Goal: Contribute content: Contribute content

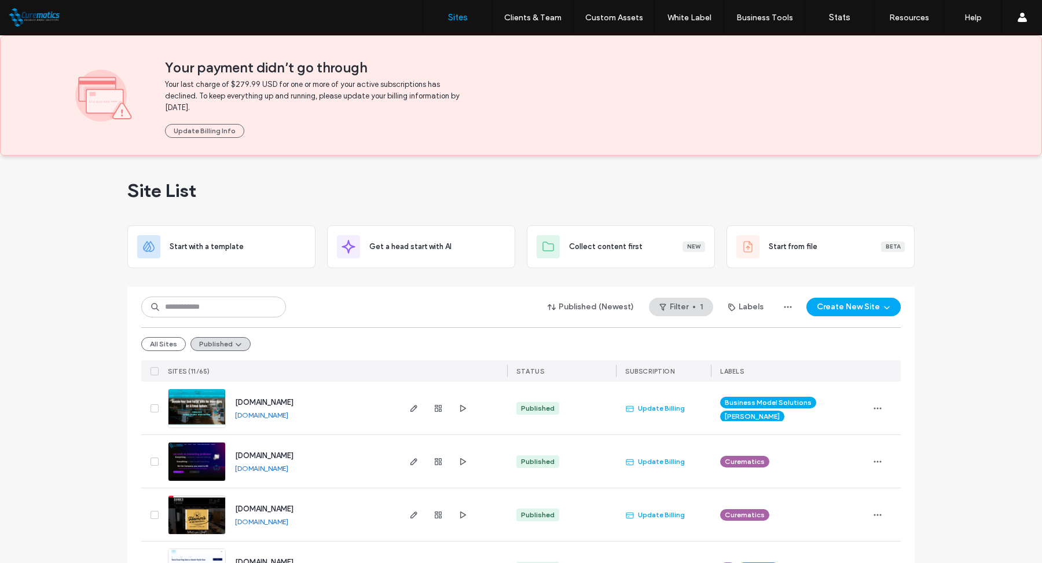
scroll to position [56, 0]
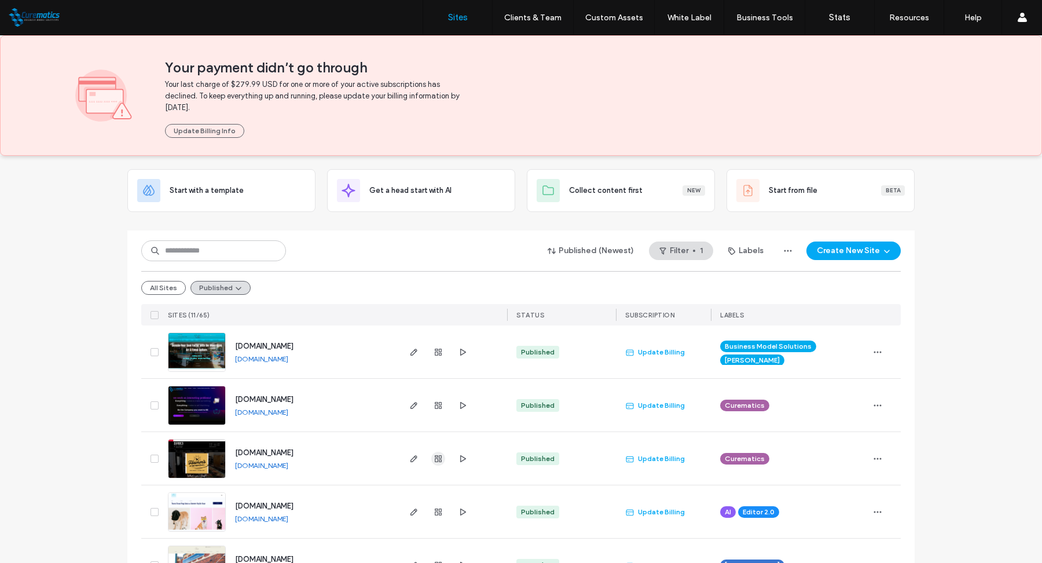
click at [435, 455] on use "button" at bounding box center [438, 458] width 7 height 7
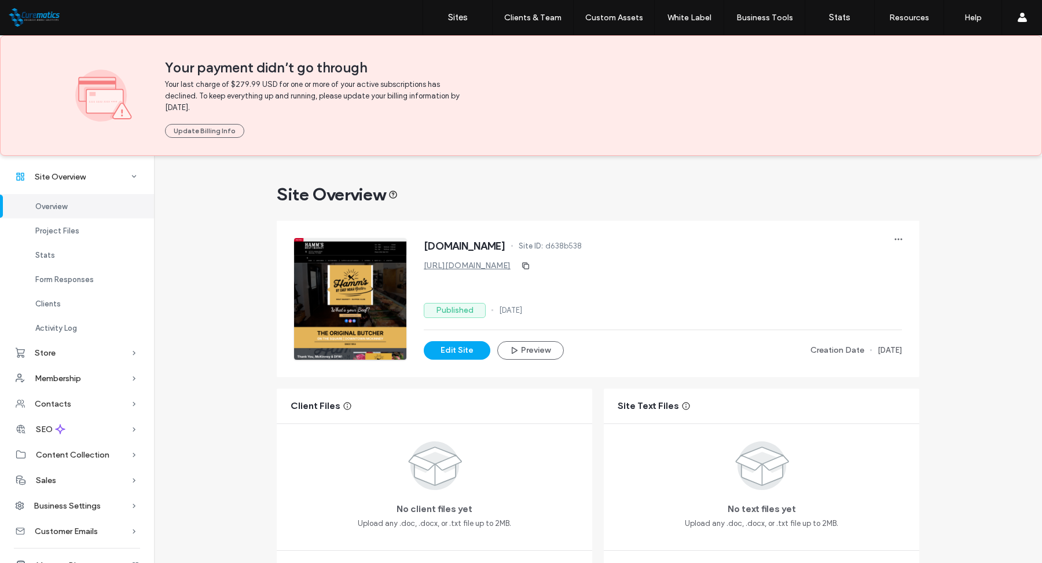
scroll to position [36, 0]
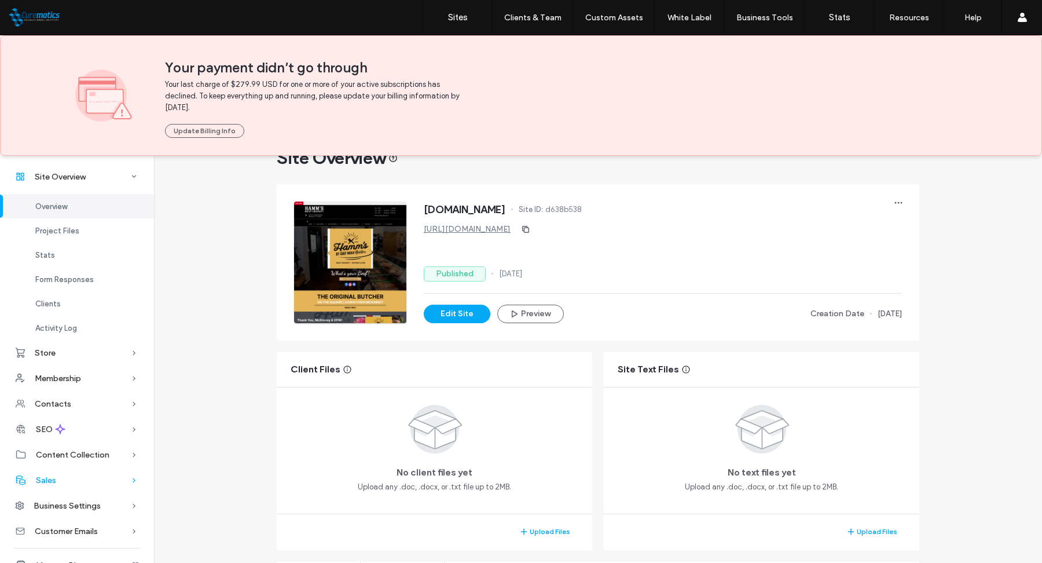
click at [100, 476] on div "Sales" at bounding box center [77, 479] width 154 height 25
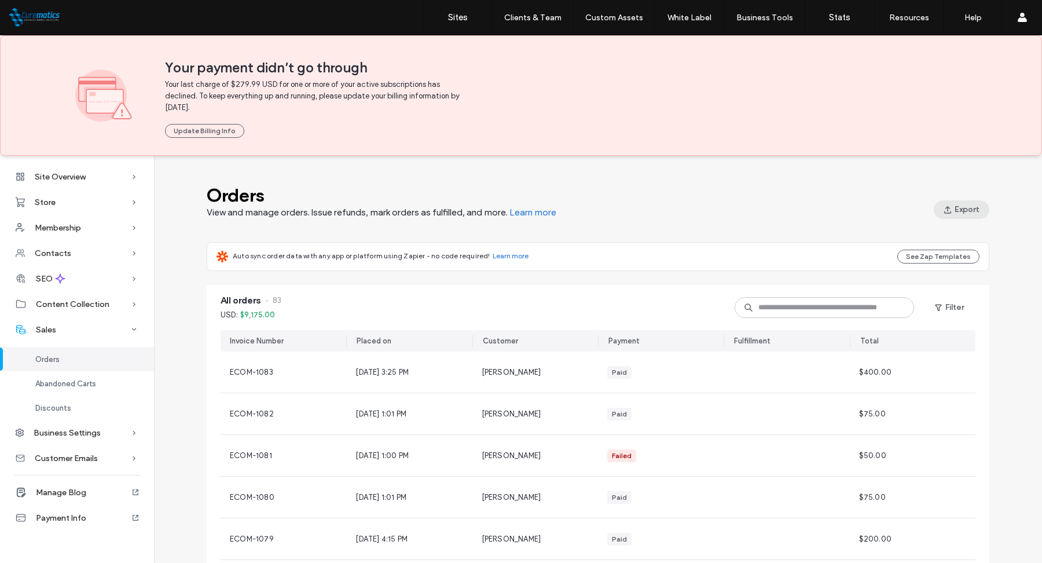
click at [961, 203] on button "Export" at bounding box center [962, 209] width 56 height 19
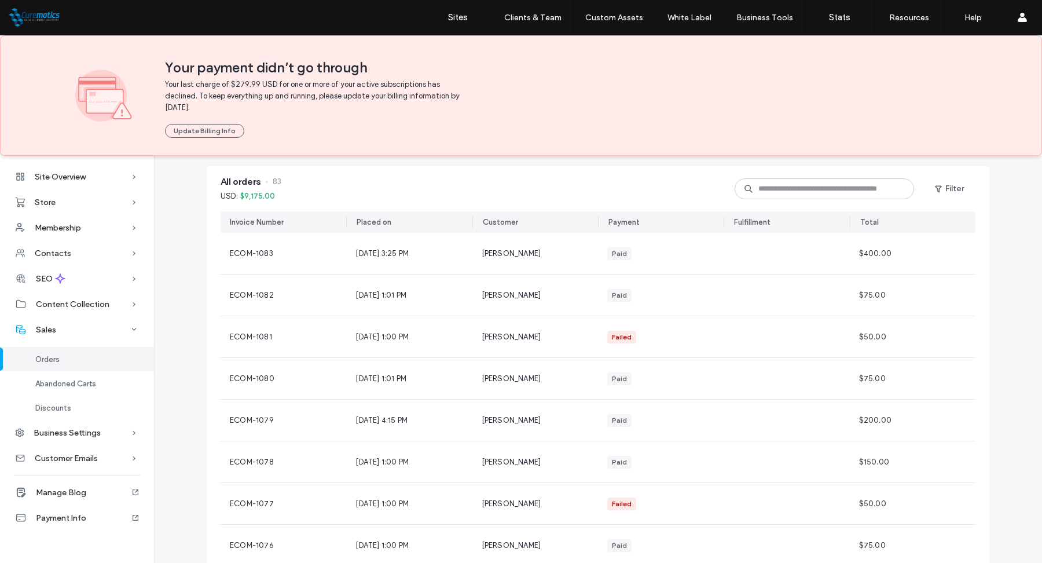
scroll to position [122, 0]
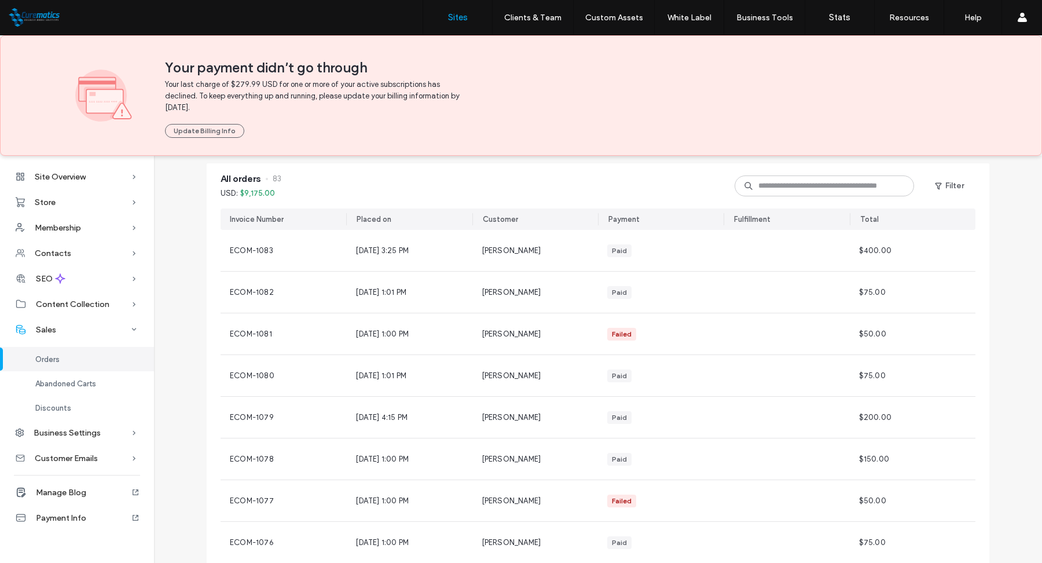
click at [454, 23] on link "Sites" at bounding box center [457, 17] width 69 height 35
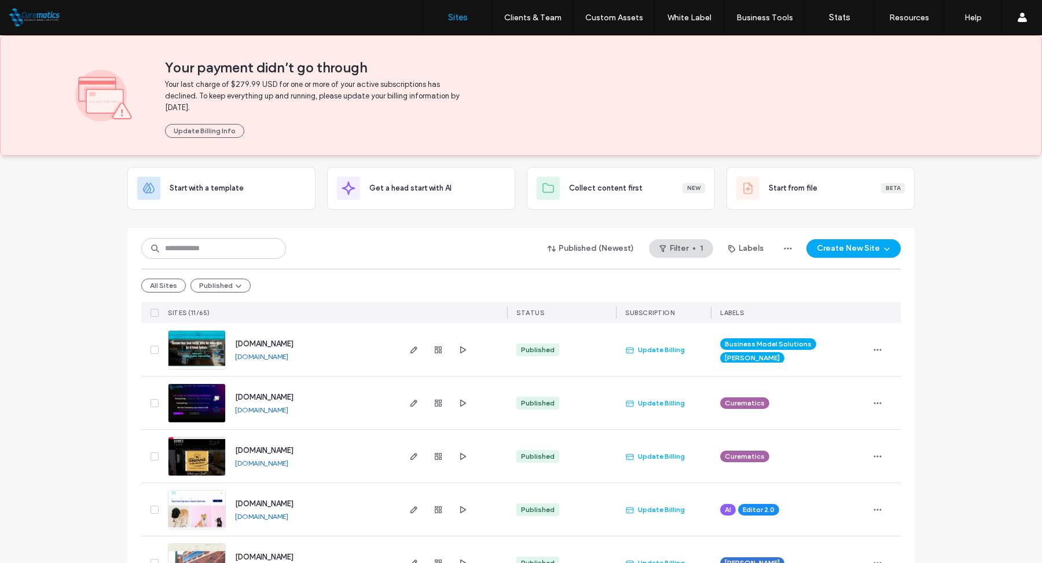
scroll to position [54, 0]
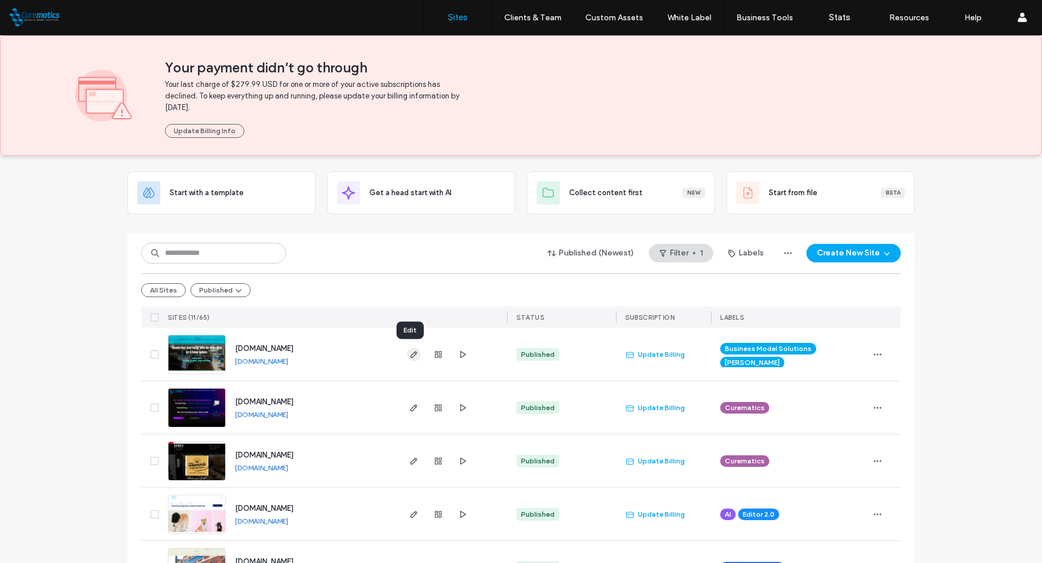
click at [413, 354] on icon "button" at bounding box center [413, 354] width 9 height 9
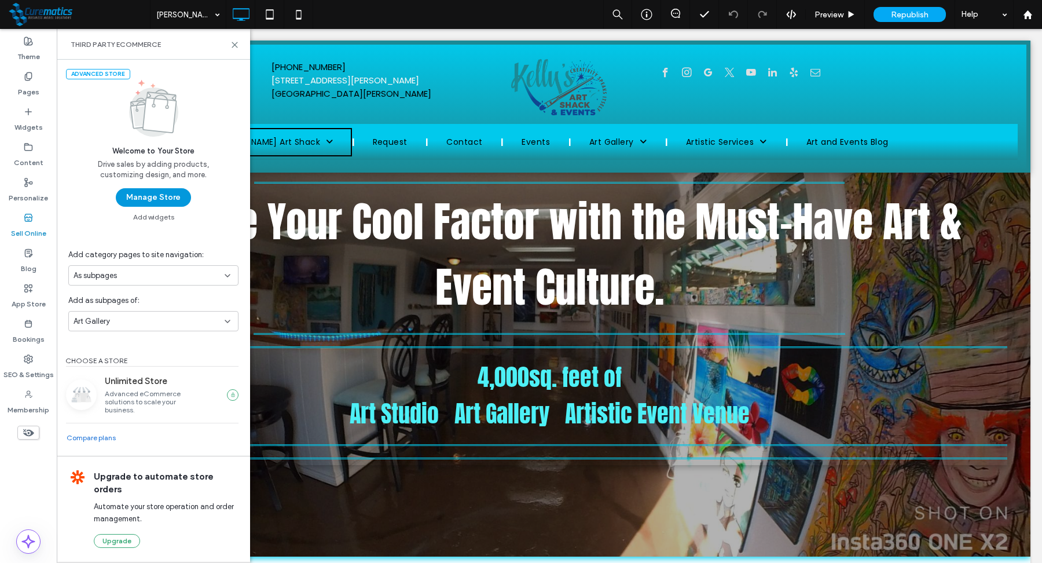
click at [171, 197] on button "Manage Store" at bounding box center [153, 197] width 75 height 19
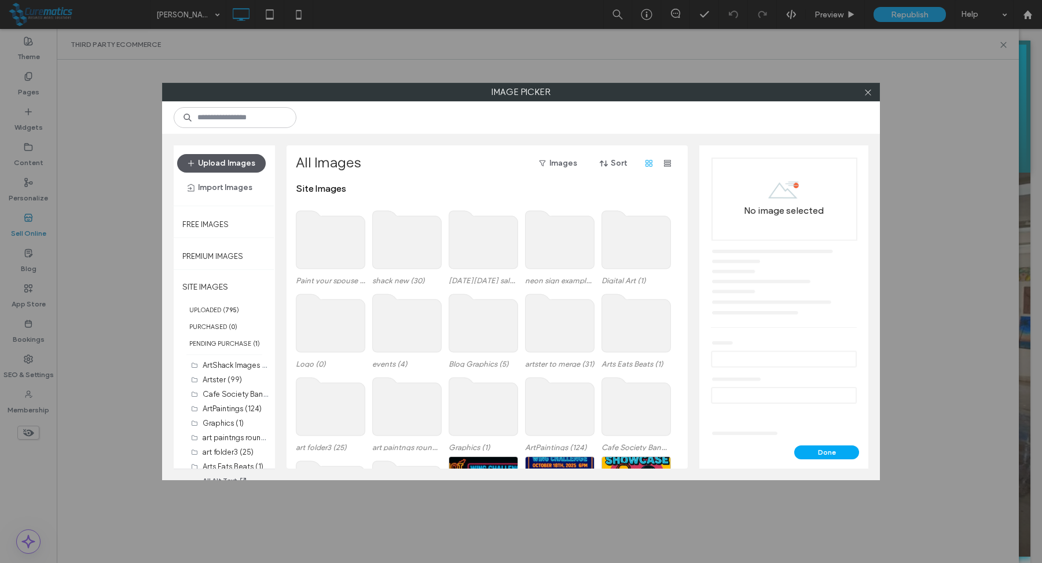
click at [230, 164] on button "Upload Images" at bounding box center [221, 163] width 89 height 19
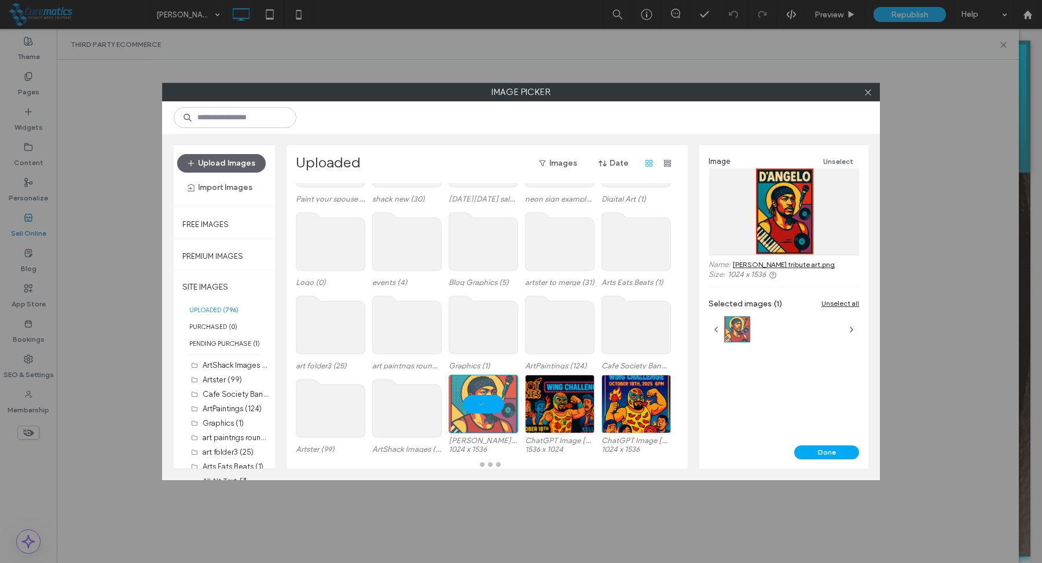
scroll to position [58, 0]
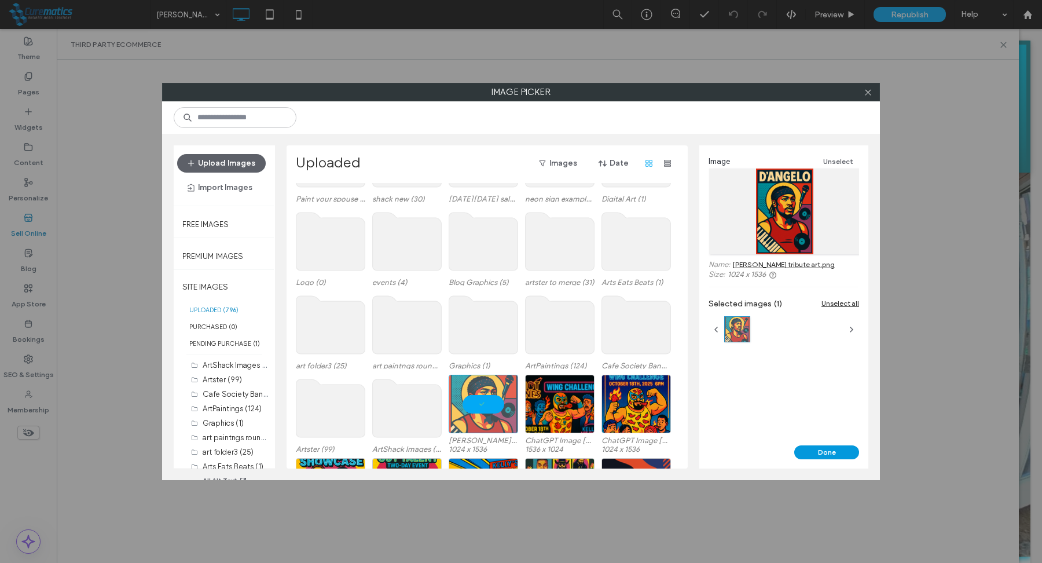
click at [816, 452] on button "Done" at bounding box center [826, 452] width 65 height 14
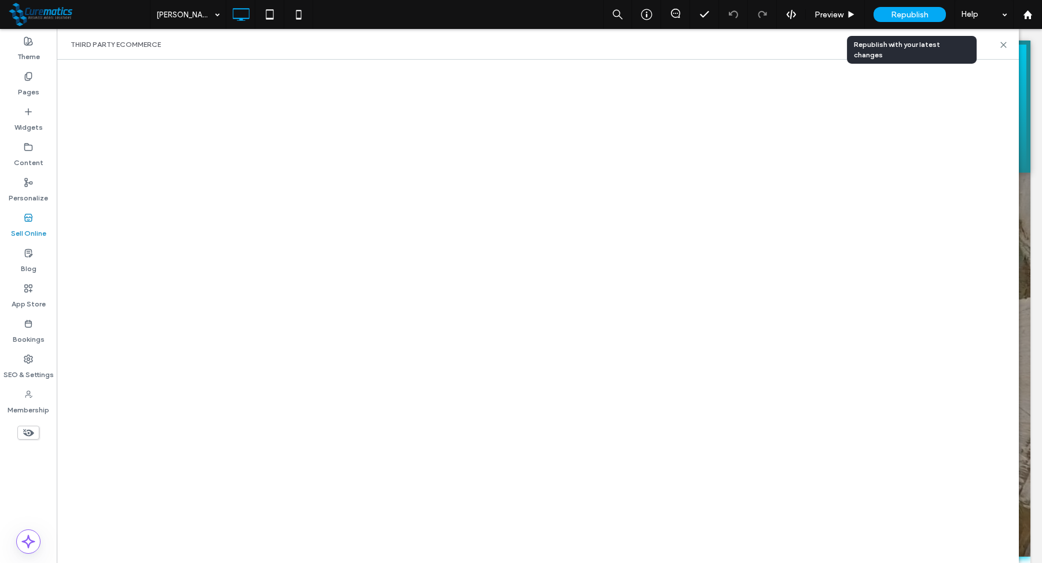
click at [900, 13] on span "Republish" at bounding box center [910, 15] width 38 height 10
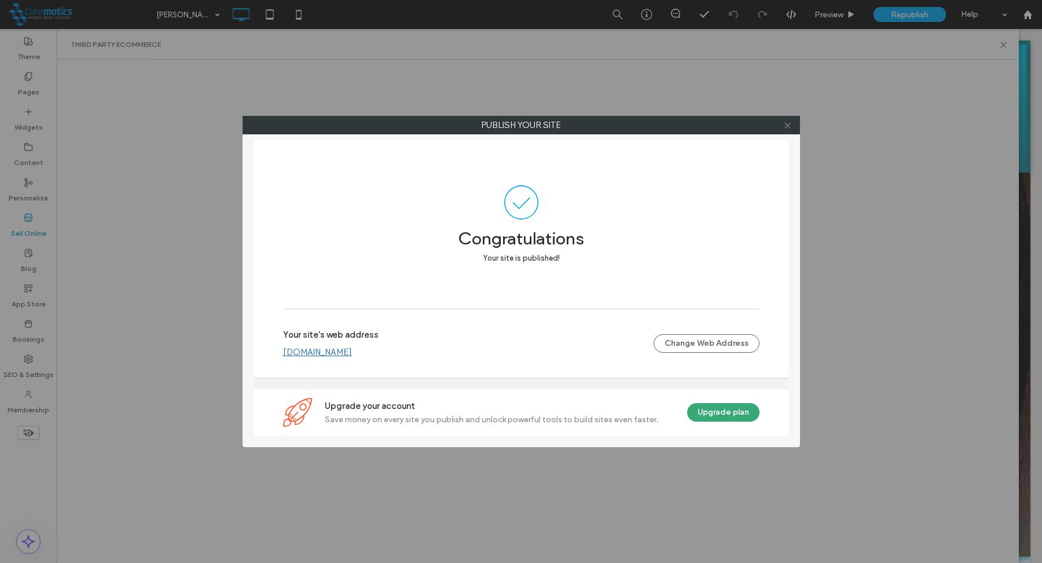
click at [788, 126] on icon at bounding box center [787, 125] width 9 height 9
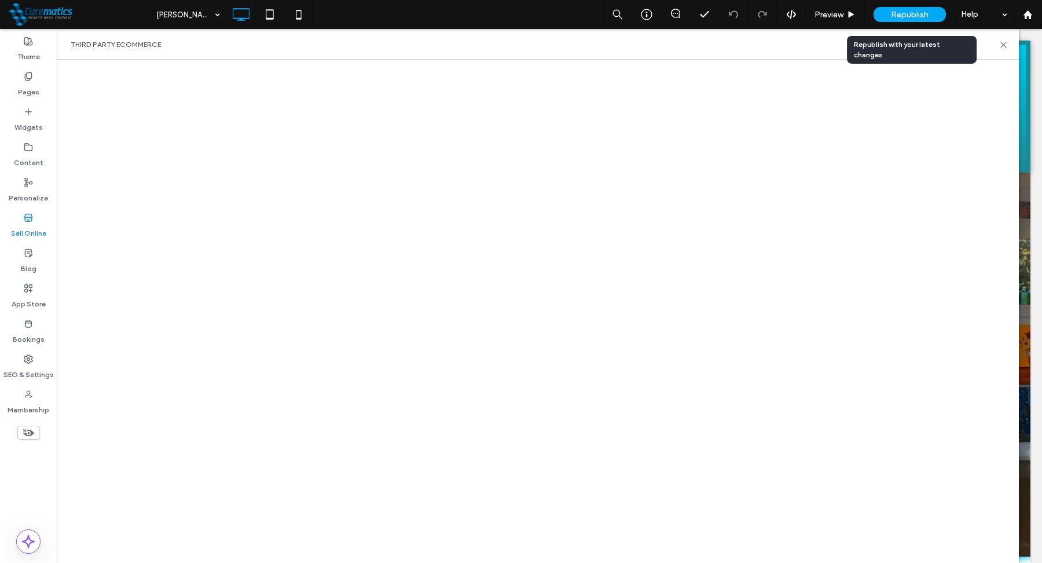
click at [919, 19] on span "Republish" at bounding box center [910, 15] width 38 height 10
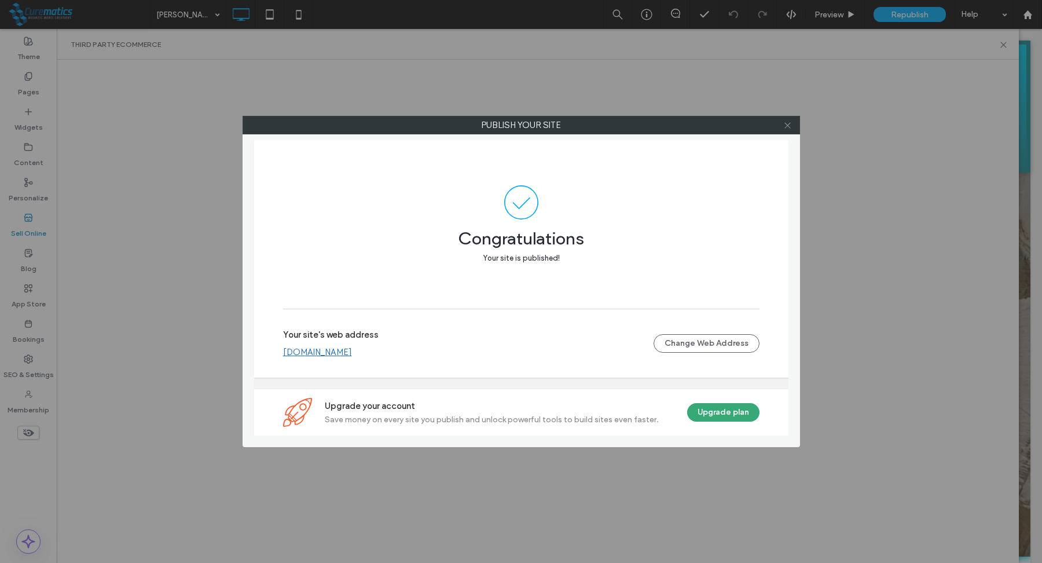
click at [787, 129] on icon at bounding box center [787, 125] width 9 height 9
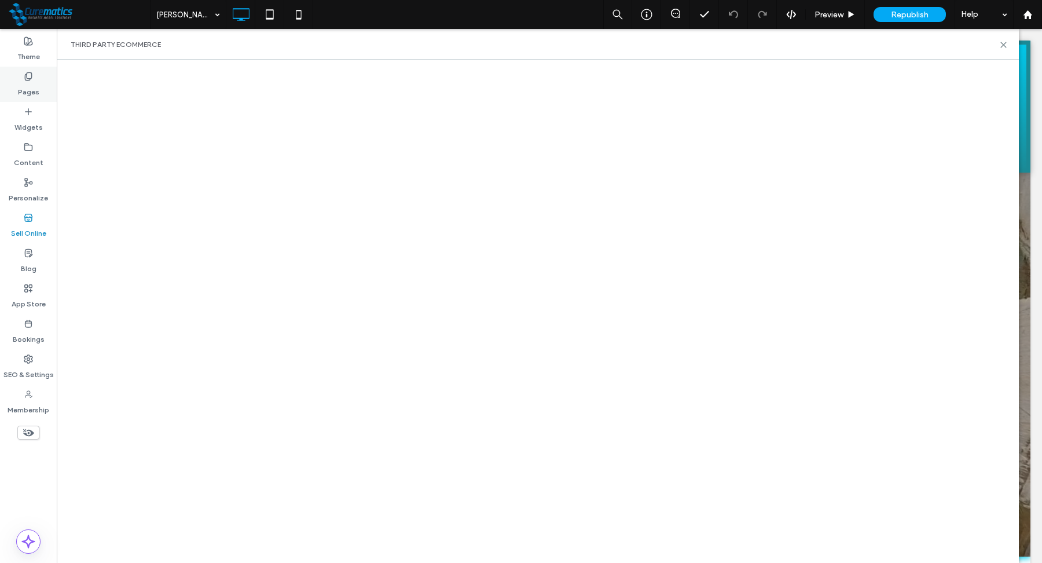
click at [35, 91] on label "Pages" at bounding box center [28, 89] width 21 height 16
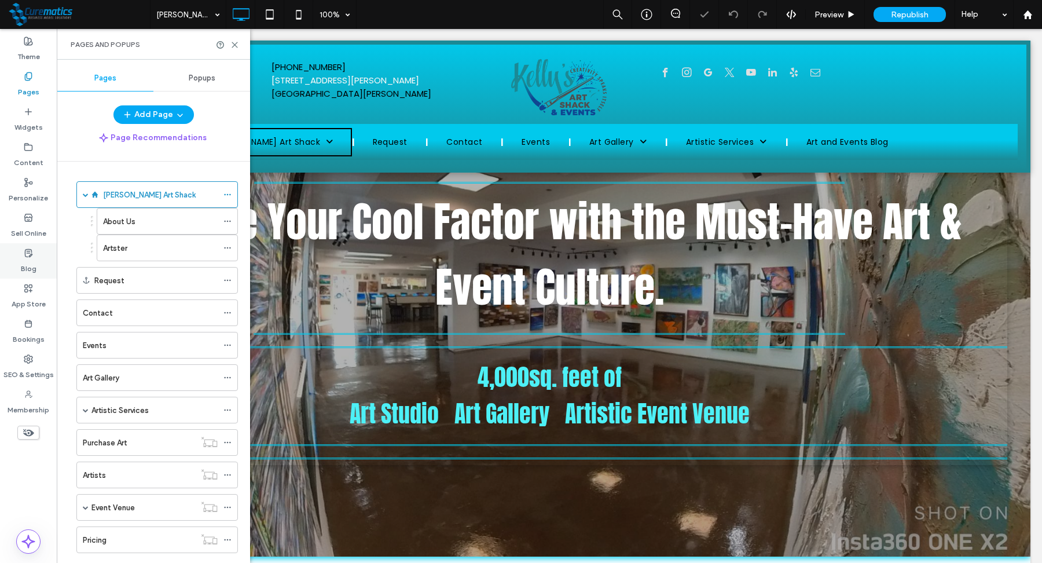
click at [29, 259] on label "Blog" at bounding box center [29, 266] width 16 height 16
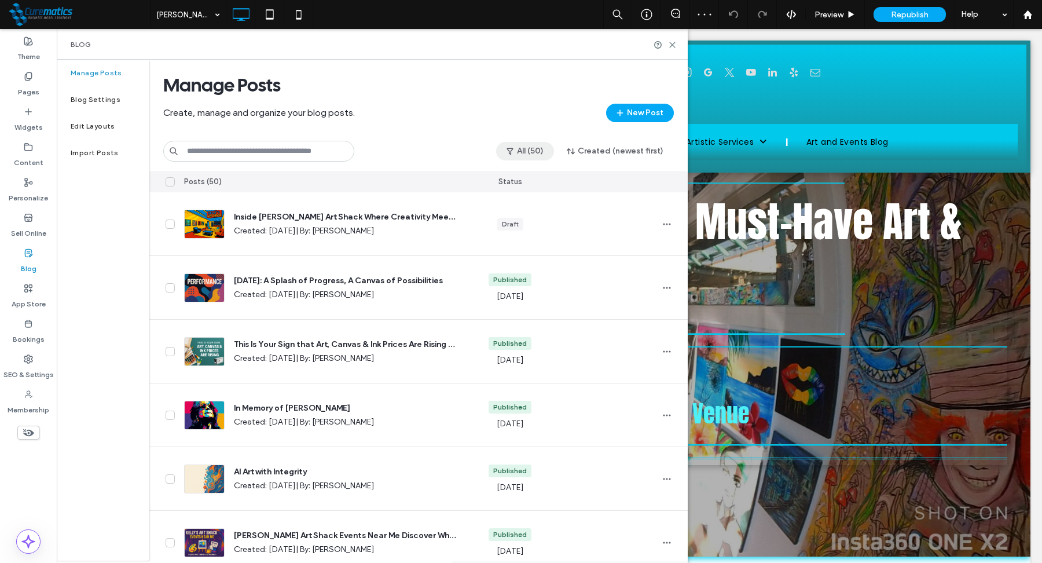
scroll to position [0, 0]
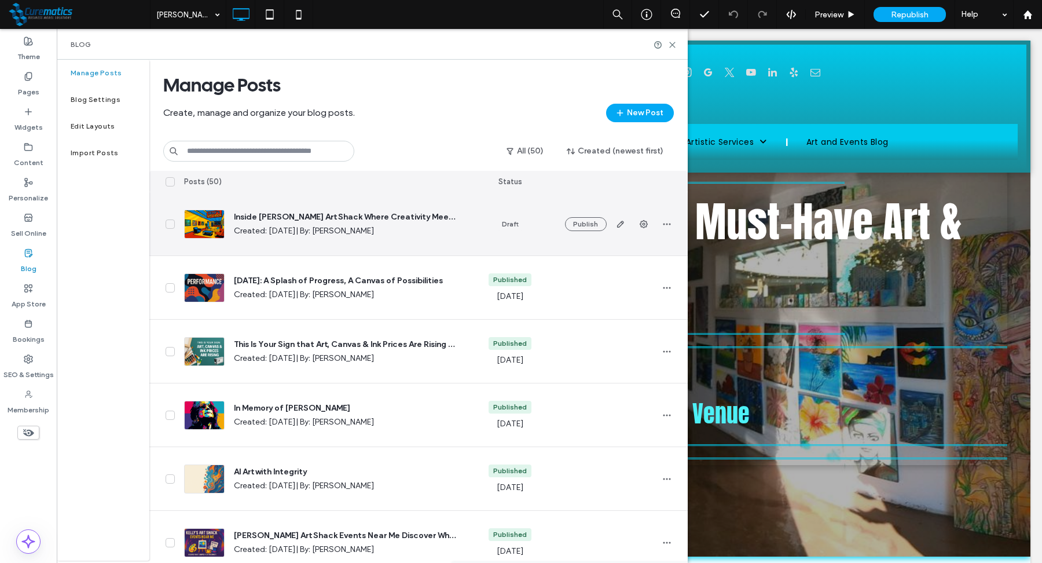
click at [401, 217] on span "Inside [PERSON_NAME] Art Shack Where Creativity Meets Smart Design" at bounding box center [346, 217] width 224 height 12
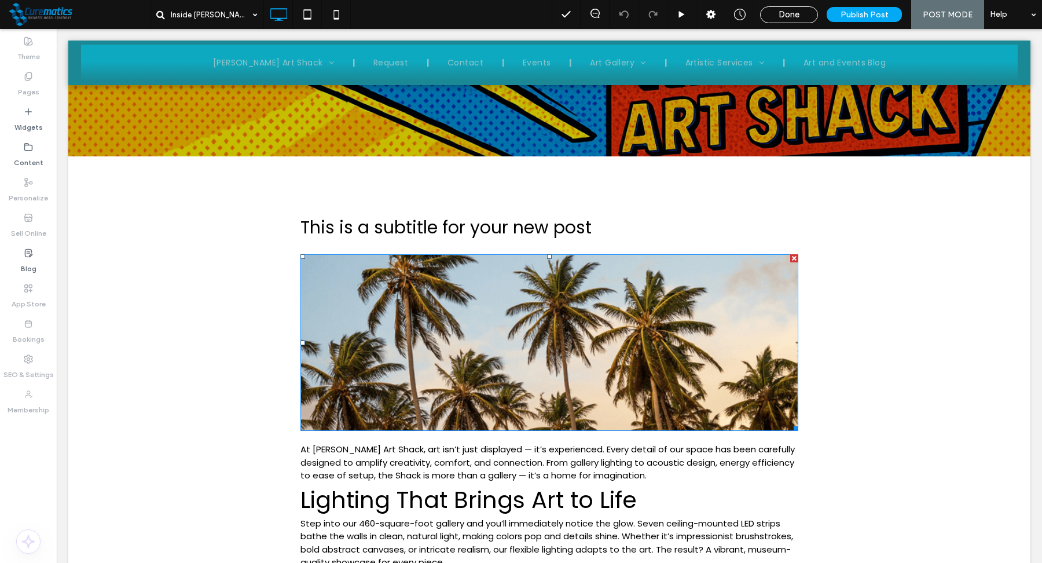
scroll to position [289, 0]
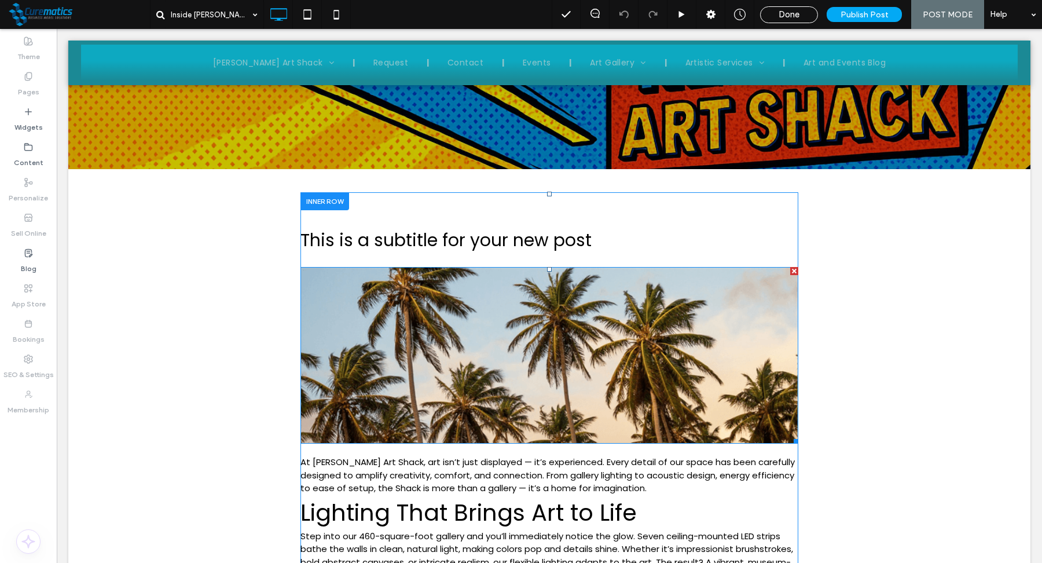
click at [794, 271] on div at bounding box center [794, 271] width 8 height 8
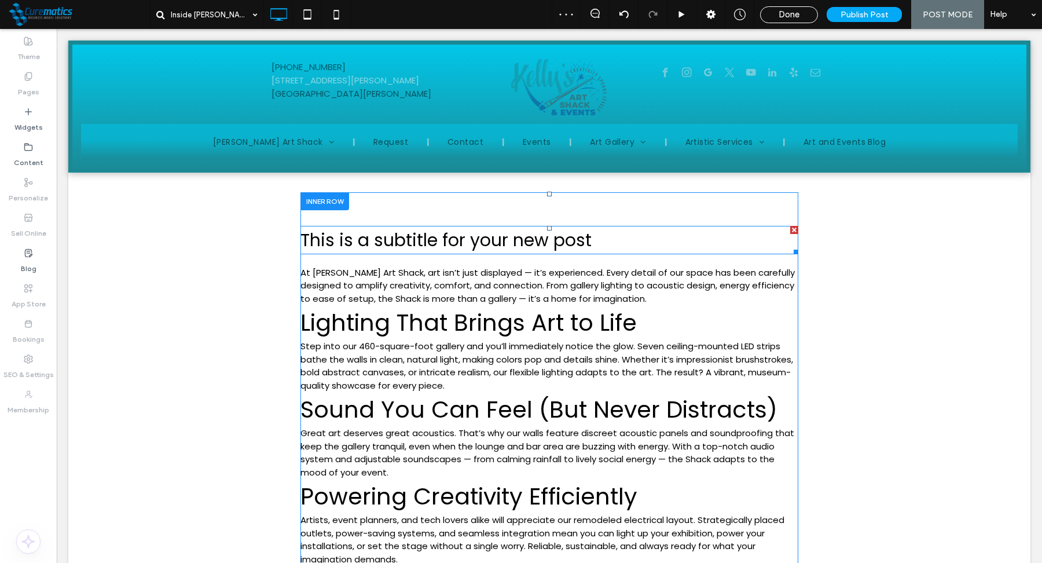
click at [792, 227] on div at bounding box center [794, 230] width 8 height 8
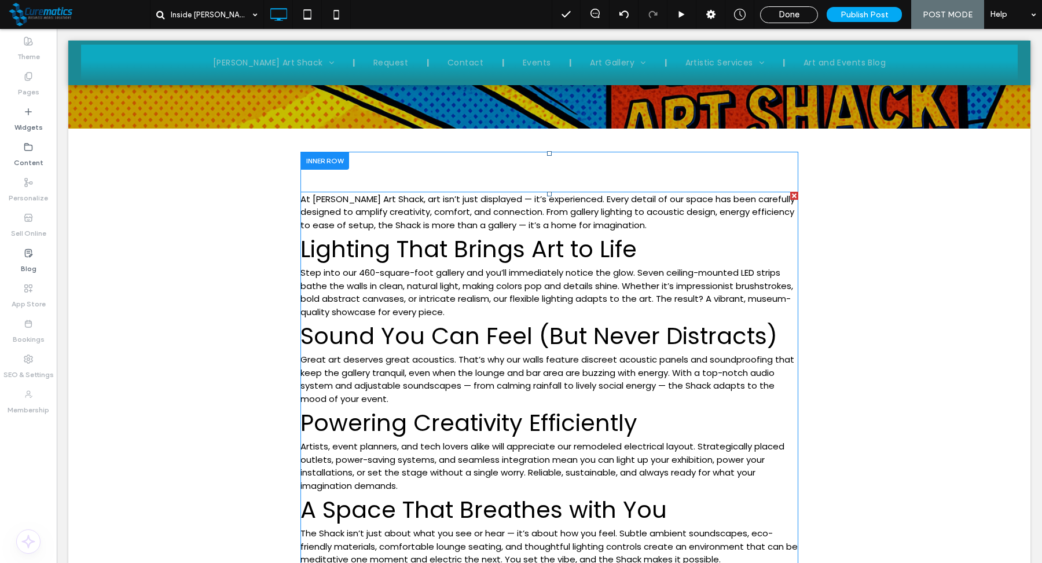
scroll to position [331, 0]
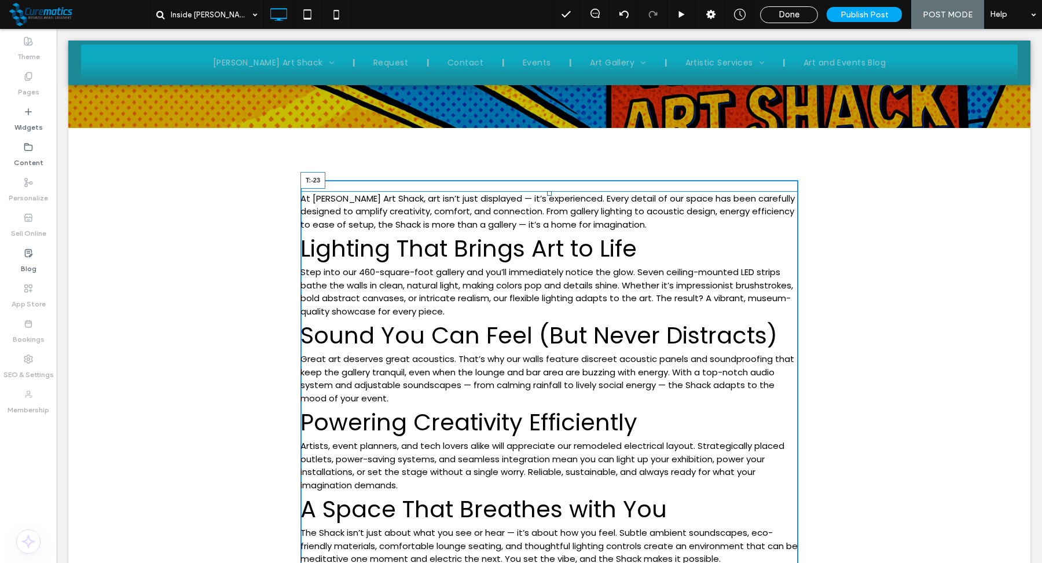
drag, startPoint x: 550, startPoint y: 192, endPoint x: 546, endPoint y: 159, distance: 33.2
click at [546, 191] on div "At Kelly’s Art Shack, art isn’t just displayed — it’s experienced. Every detail…" at bounding box center [549, 472] width 498 height 562
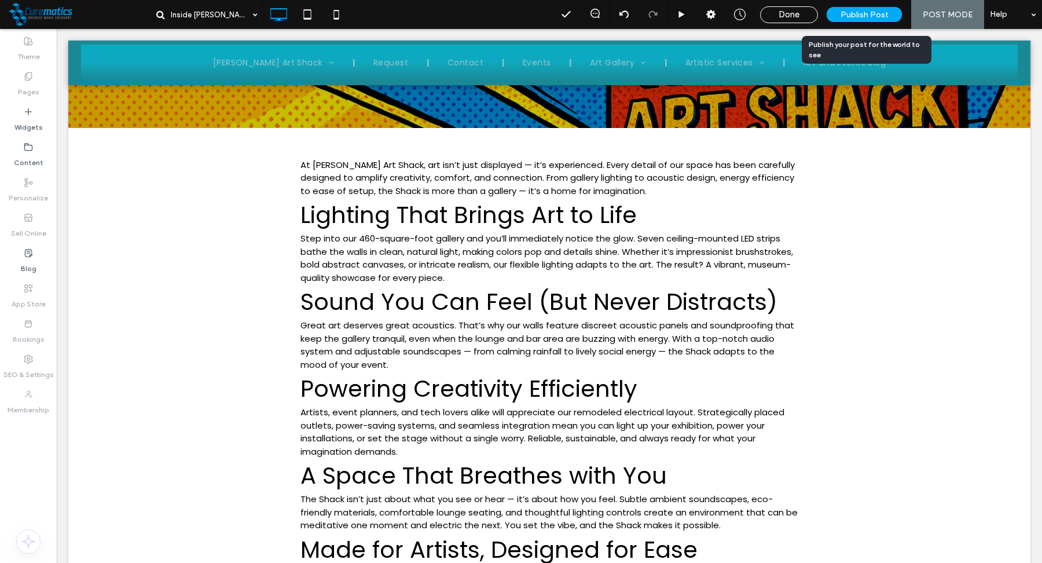
click at [856, 8] on div "Publish Post" at bounding box center [864, 14] width 75 height 15
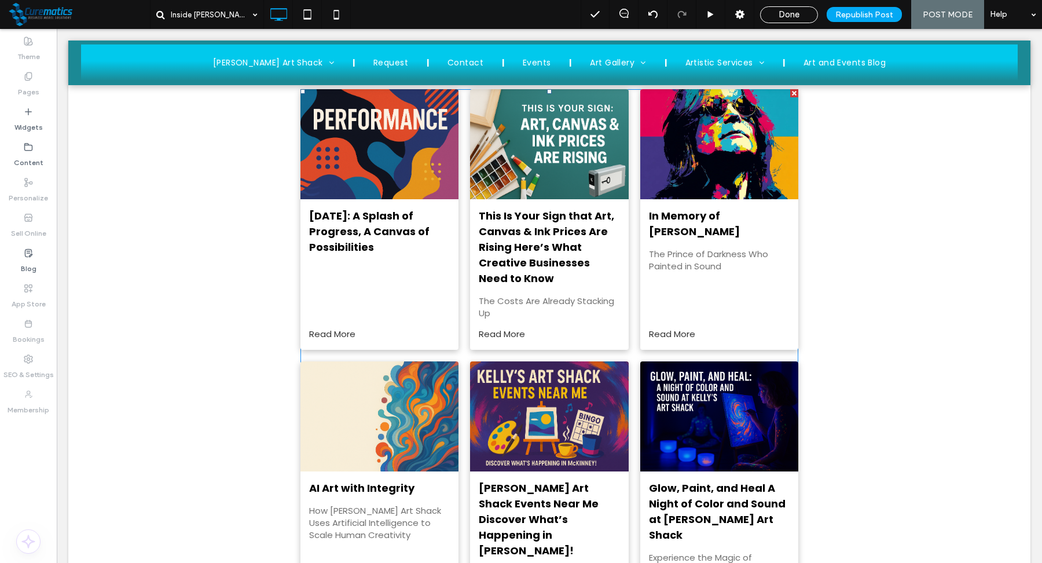
scroll to position [983, 0]
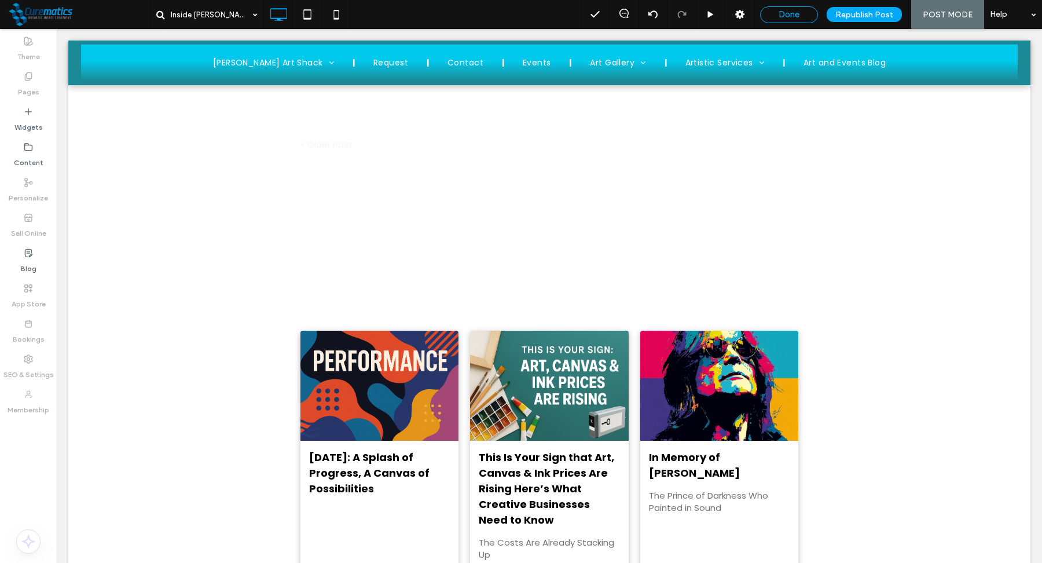
click at [798, 11] on span "Done" at bounding box center [789, 14] width 21 height 10
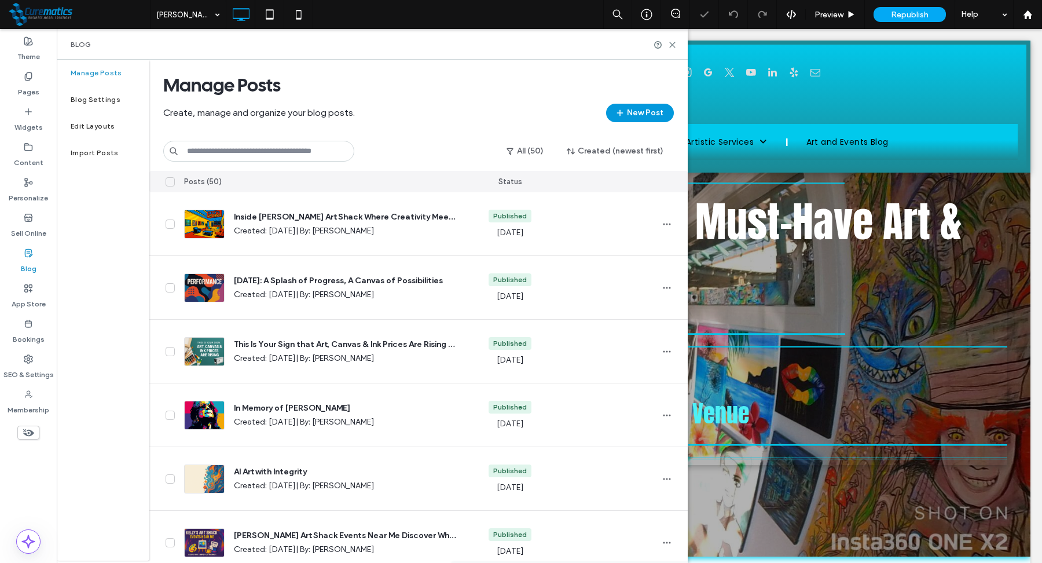
click at [629, 110] on button "New Post" at bounding box center [640, 113] width 68 height 19
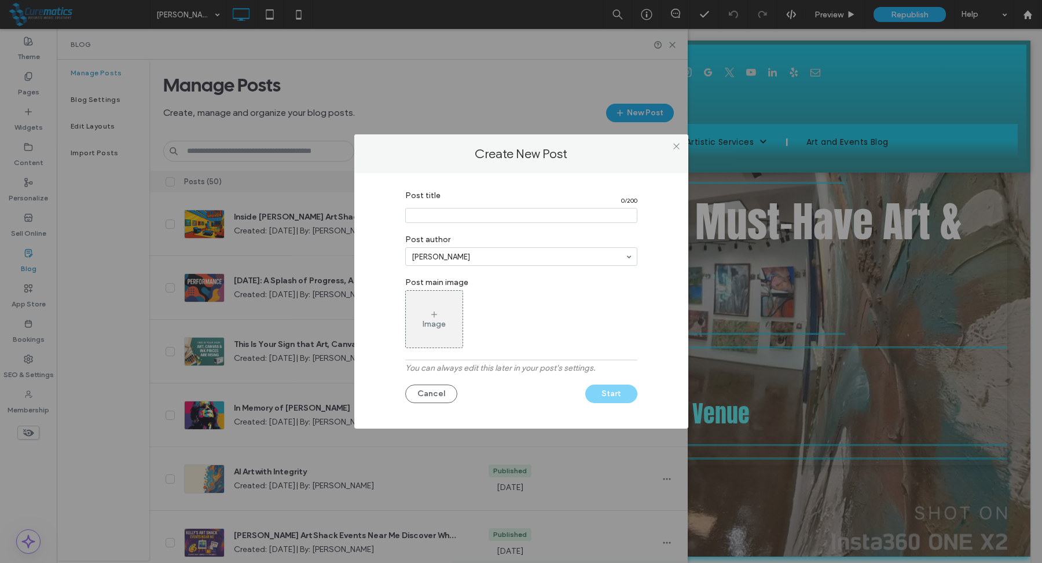
click at [441, 214] on input "Post title" at bounding box center [521, 215] width 232 height 15
paste input "**********"
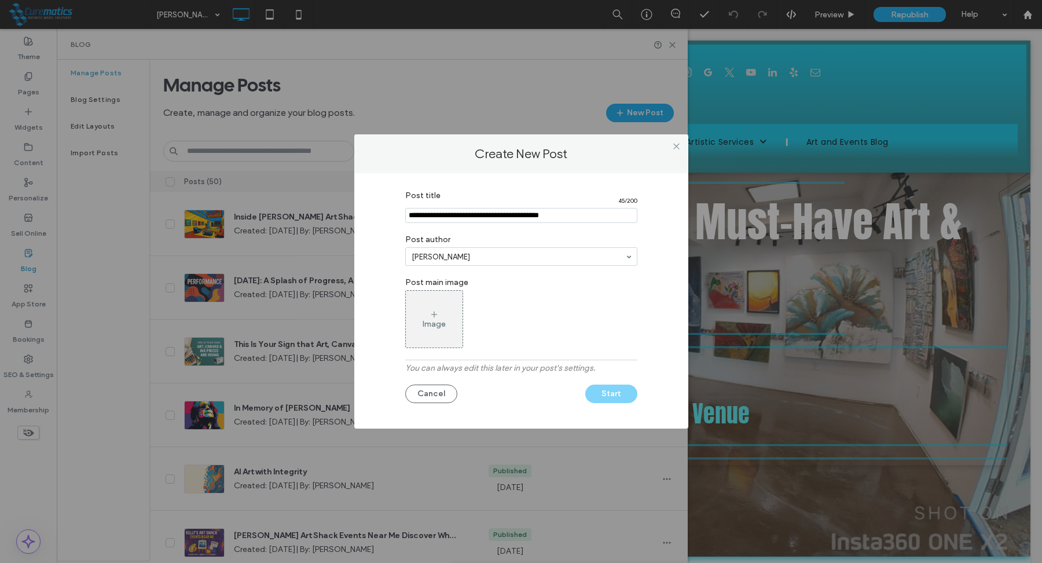
click at [474, 214] on input "Post title" at bounding box center [521, 215] width 232 height 15
click at [477, 215] on input "Post title" at bounding box center [521, 215] width 232 height 15
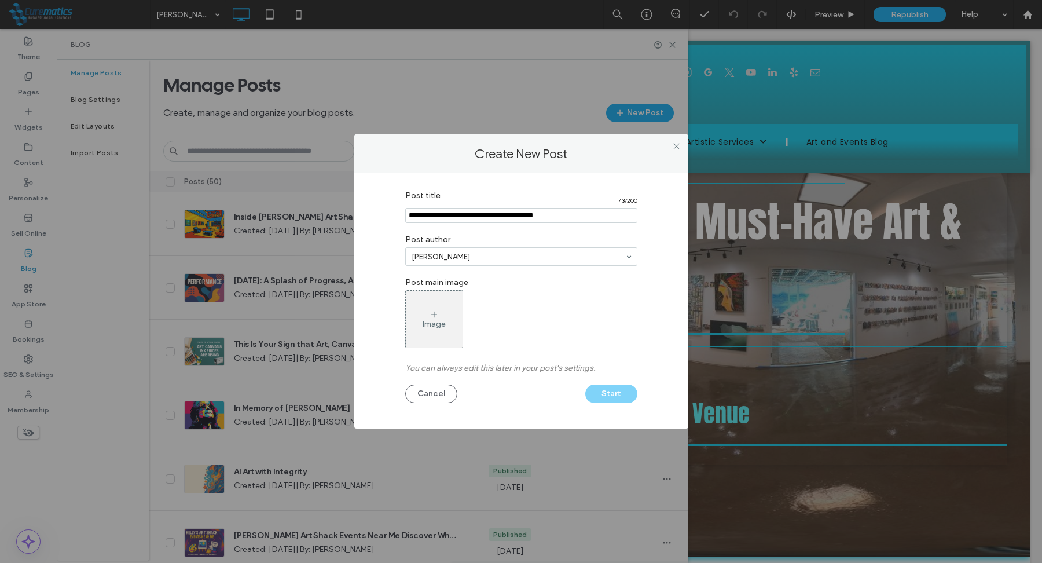
click at [581, 214] on input "Post title" at bounding box center [521, 215] width 232 height 15
click at [509, 218] on input "Post title" at bounding box center [521, 215] width 232 height 15
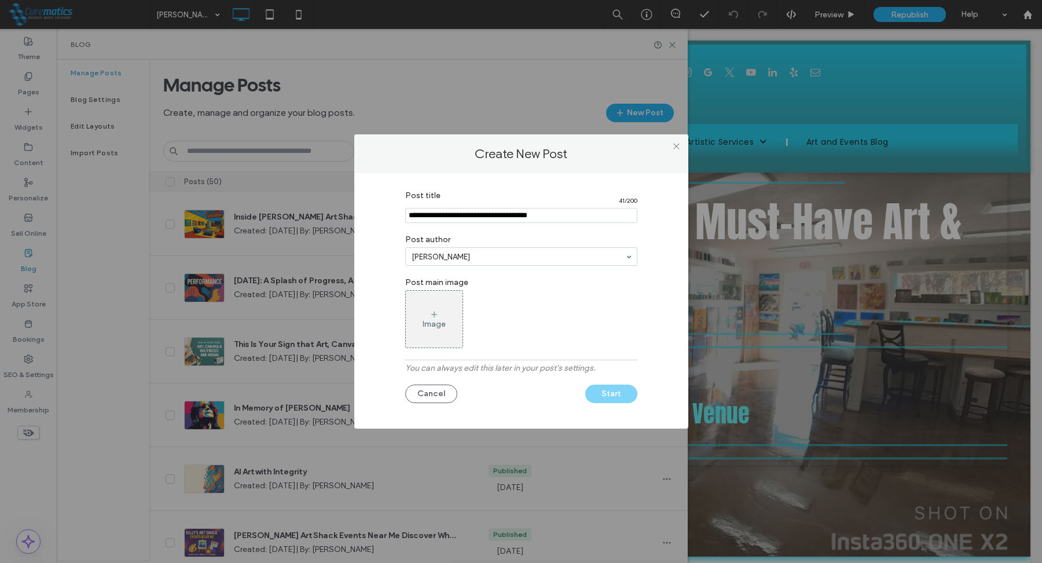
type input "**********"
click at [566, 320] on div "Image" at bounding box center [521, 319] width 232 height 58
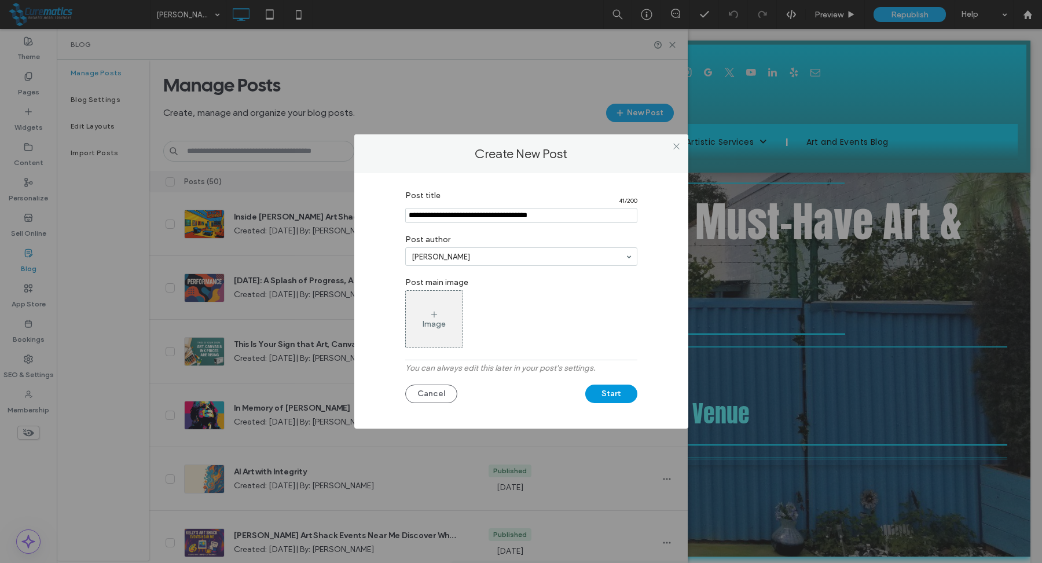
click at [625, 399] on button "Start" at bounding box center [611, 393] width 52 height 19
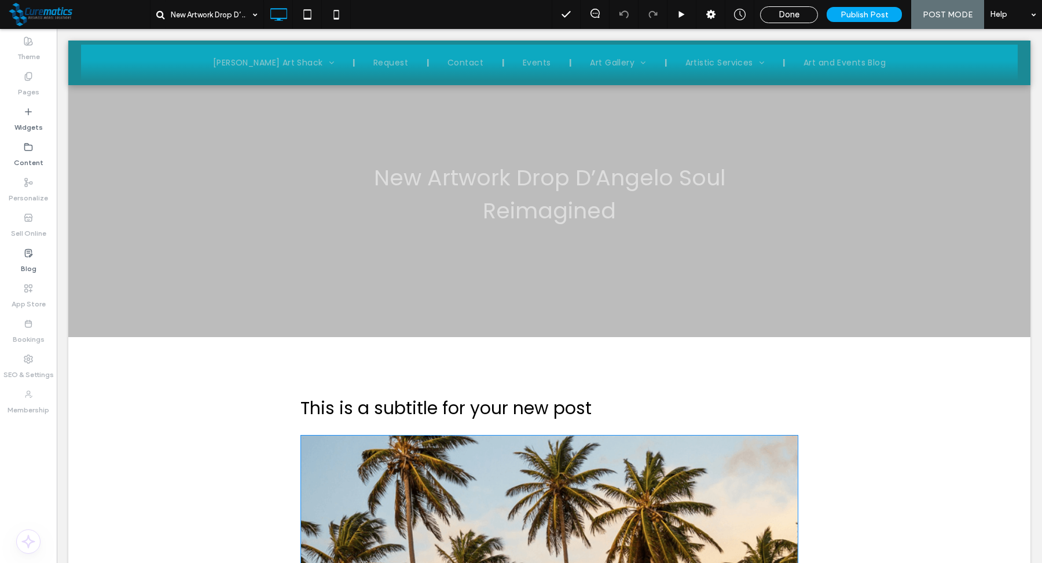
scroll to position [170, 0]
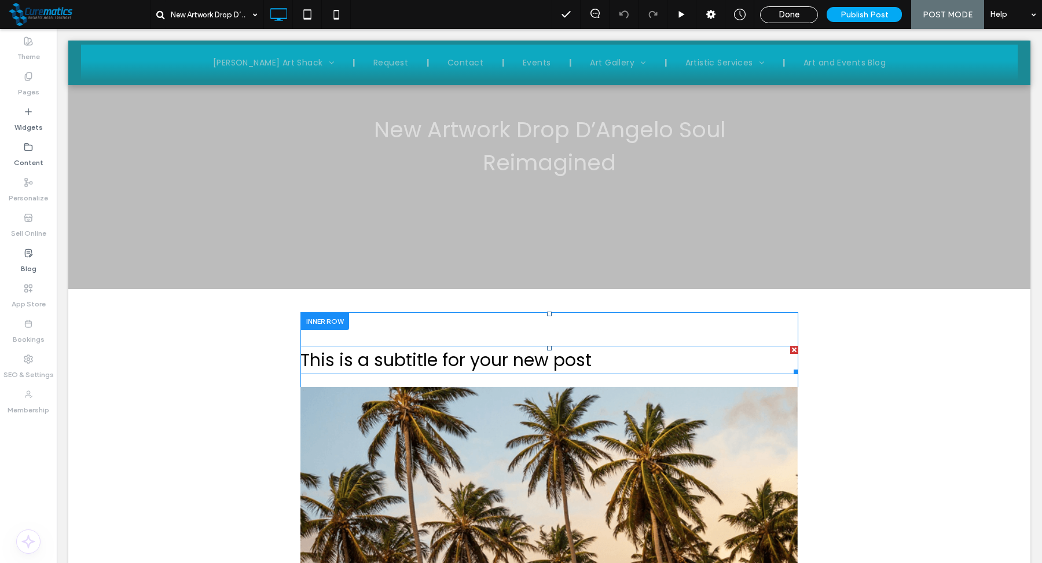
click at [490, 351] on span "This is a subtitle for your new post" at bounding box center [445, 359] width 291 height 25
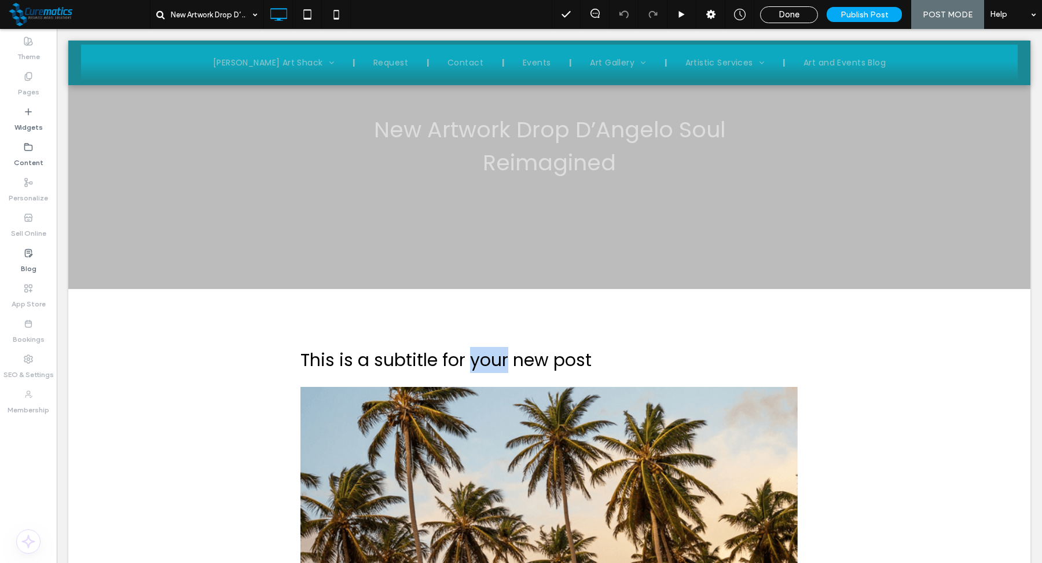
click at [490, 351] on span "This is a subtitle for your new post" at bounding box center [445, 359] width 291 height 25
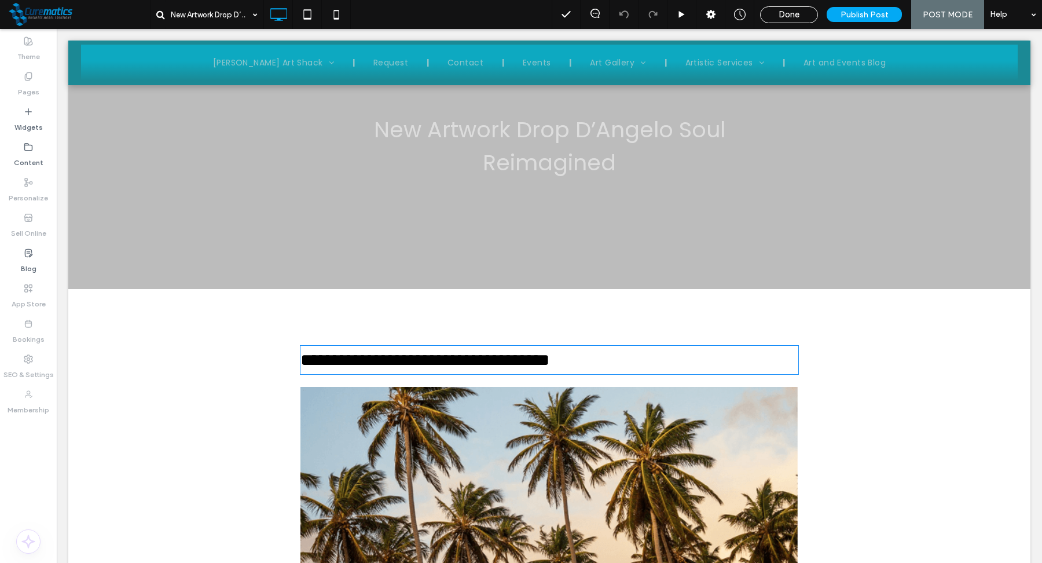
type input "*******"
type input "**"
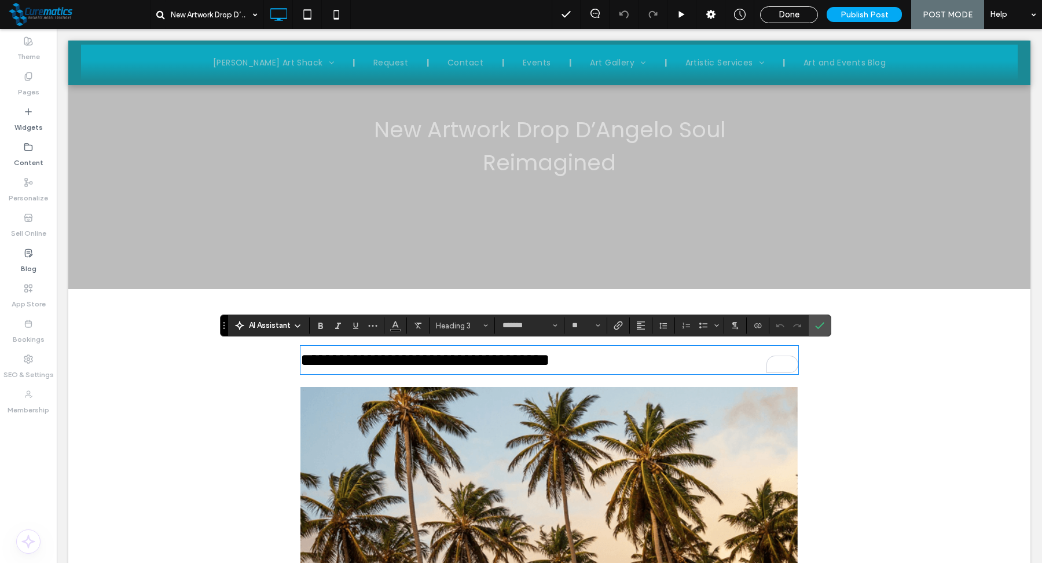
paste div
type input "**"
click at [816, 321] on icon "Confirm" at bounding box center [819, 325] width 9 height 9
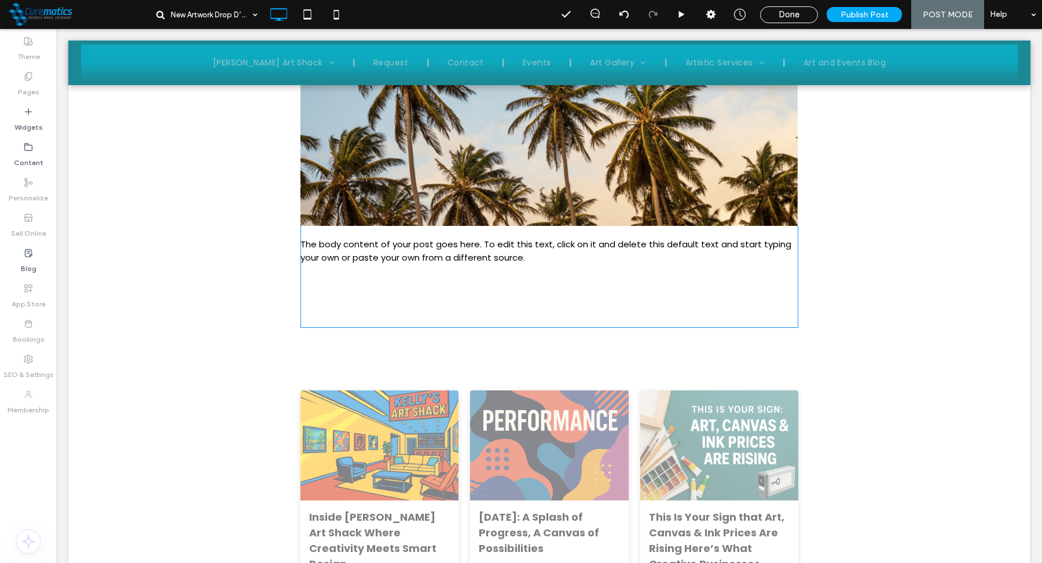
scroll to position [519, 0]
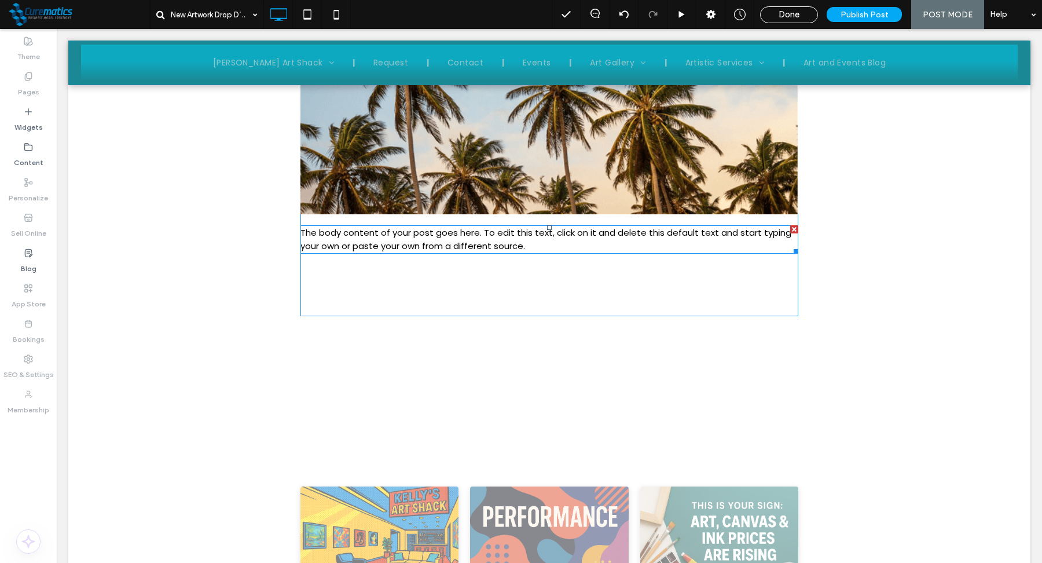
click at [442, 242] on span "The body content of your post goes here. To edit this text, click on it and del…" at bounding box center [545, 238] width 491 height 25
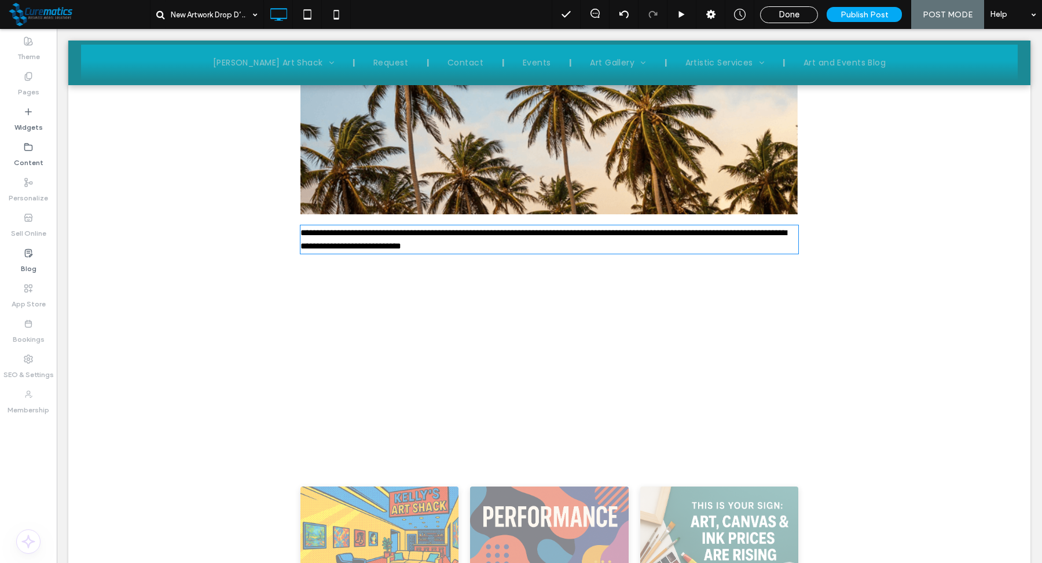
click at [442, 242] on span "**********" at bounding box center [543, 239] width 486 height 22
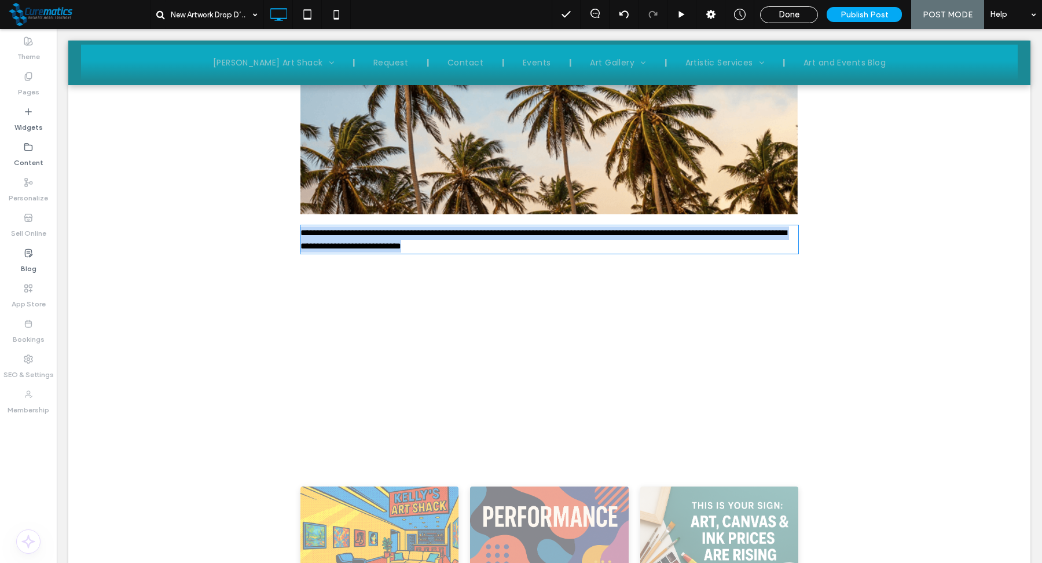
type input "*******"
type input "**"
click at [442, 242] on span "**********" at bounding box center [543, 239] width 486 height 22
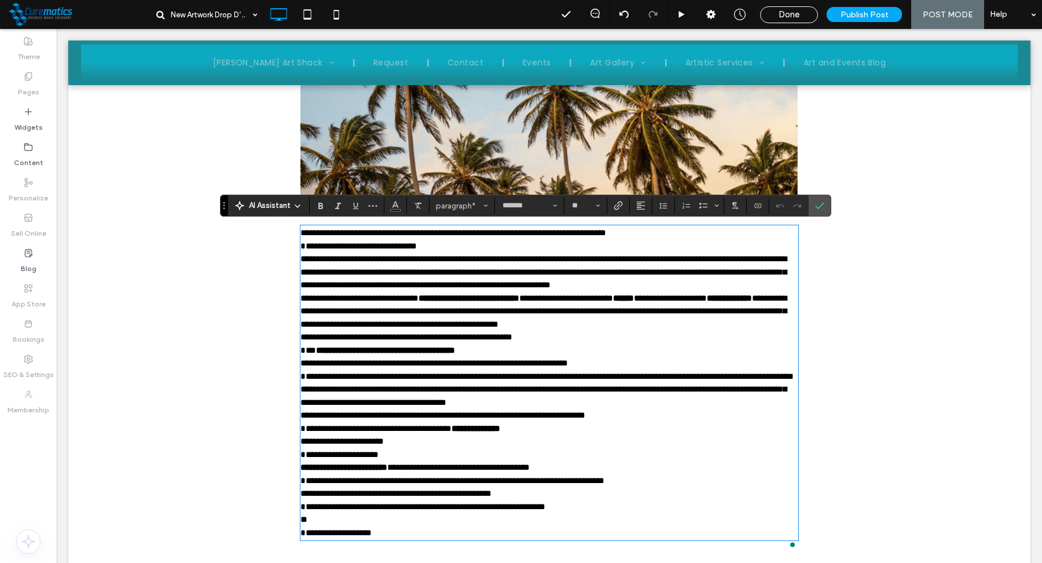
scroll to position [0, 0]
click at [450, 245] on p "**********" at bounding box center [549, 239] width 498 height 26
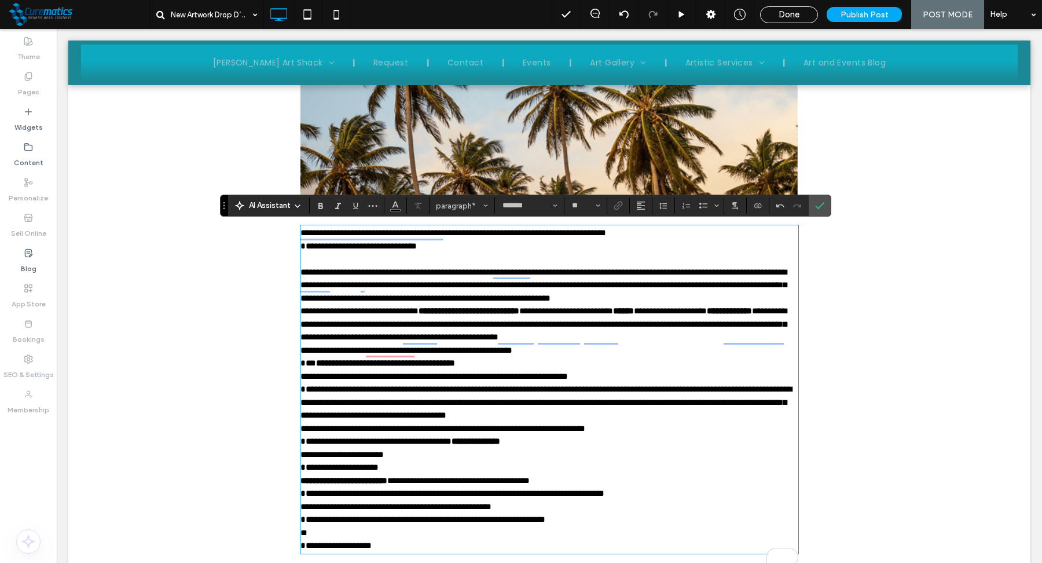
click at [405, 305] on p "**********" at bounding box center [549, 285] width 498 height 39
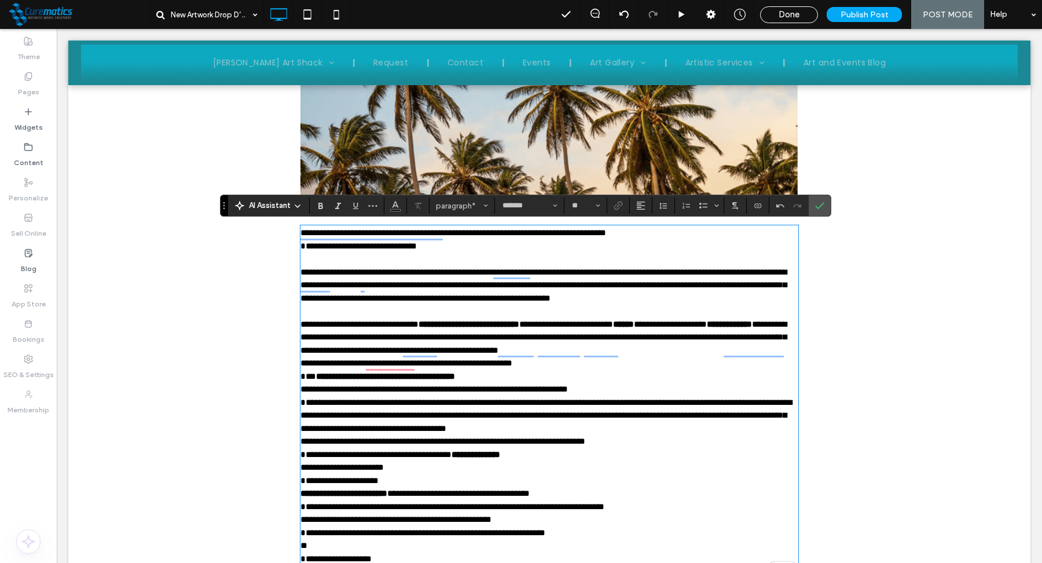
click at [599, 376] on p "**********" at bounding box center [549, 370] width 498 height 26
click at [769, 357] on p "**********" at bounding box center [549, 337] width 498 height 39
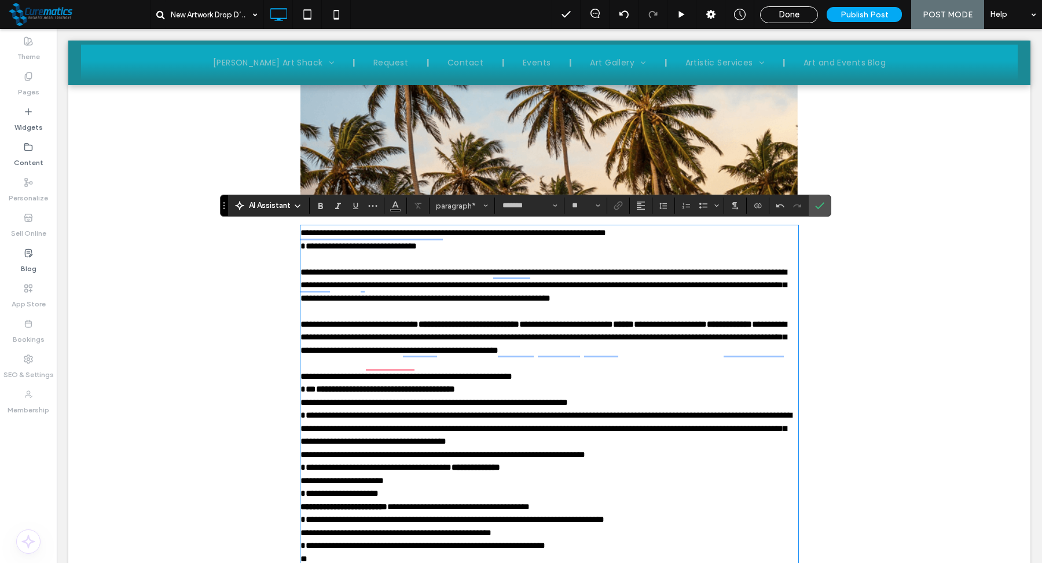
click at [457, 500] on p "**********" at bounding box center [549, 487] width 498 height 26
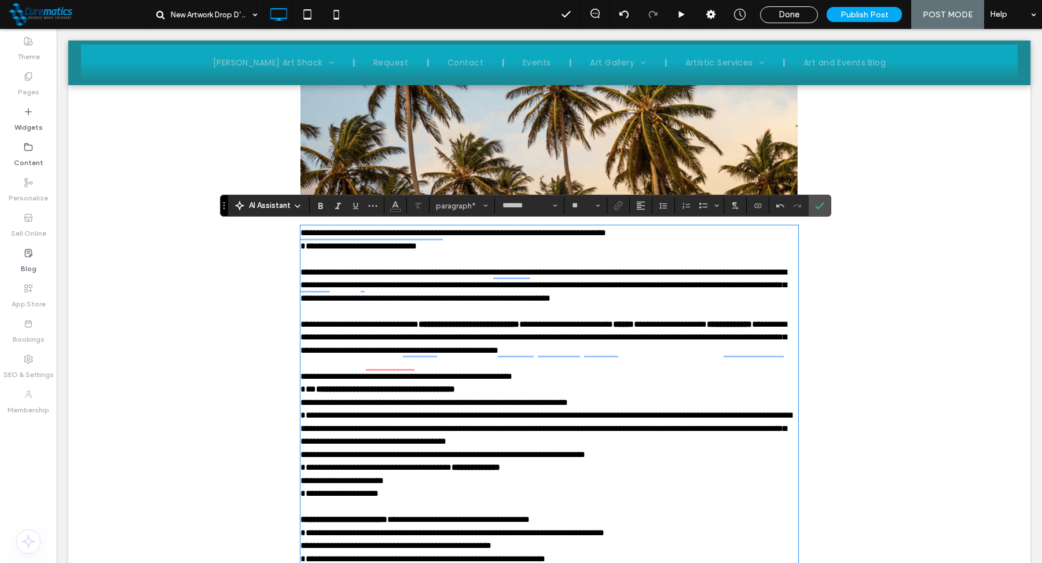
click at [583, 474] on p "**********" at bounding box center [549, 461] width 498 height 26
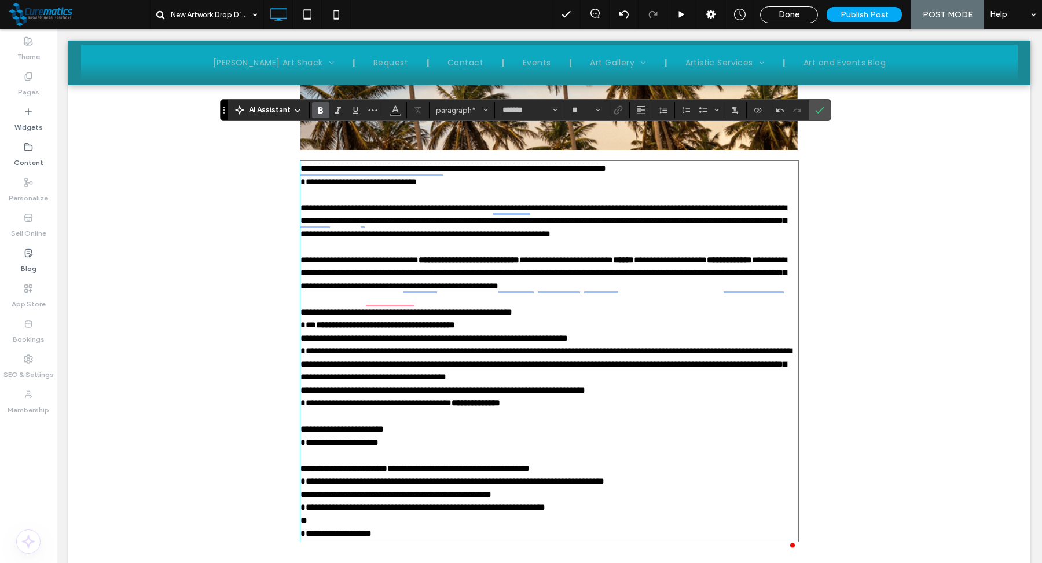
scroll to position [615, 0]
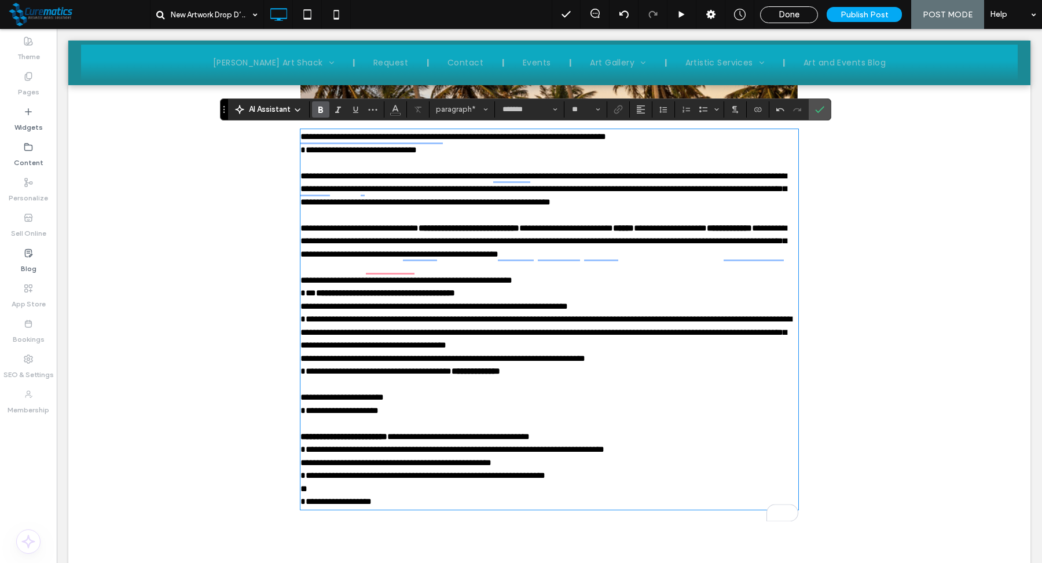
click at [305, 415] on span "**********" at bounding box center [341, 404] width 83 height 22
click at [303, 376] on span "**********" at bounding box center [442, 365] width 285 height 22
click at [431, 141] on span "**********" at bounding box center [427, 143] width 254 height 22
click at [302, 151] on span "**********" at bounding box center [425, 143] width 250 height 22
click at [816, 112] on icon "Confirm" at bounding box center [819, 109] width 9 height 9
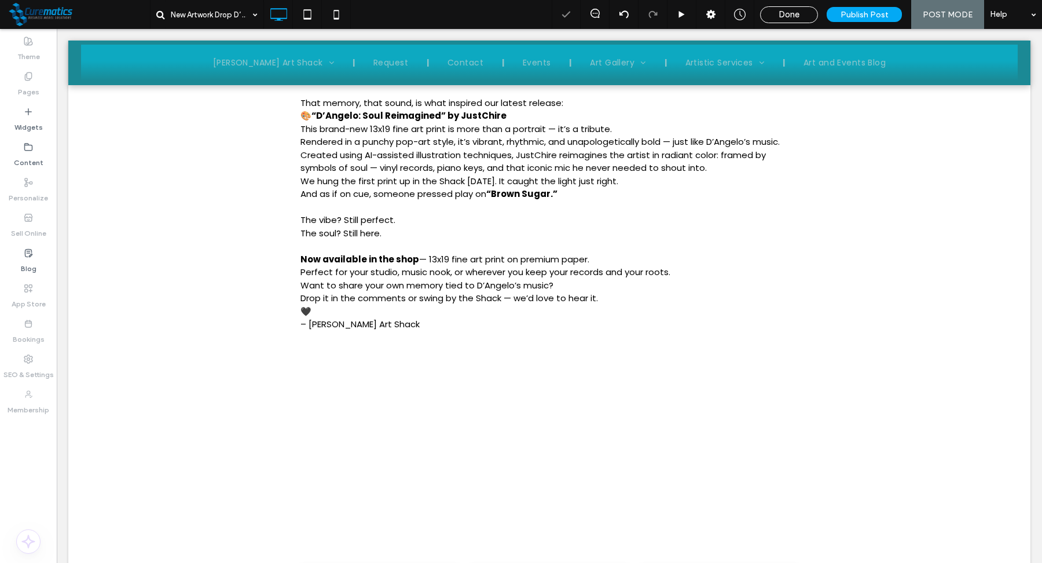
scroll to position [815, 0]
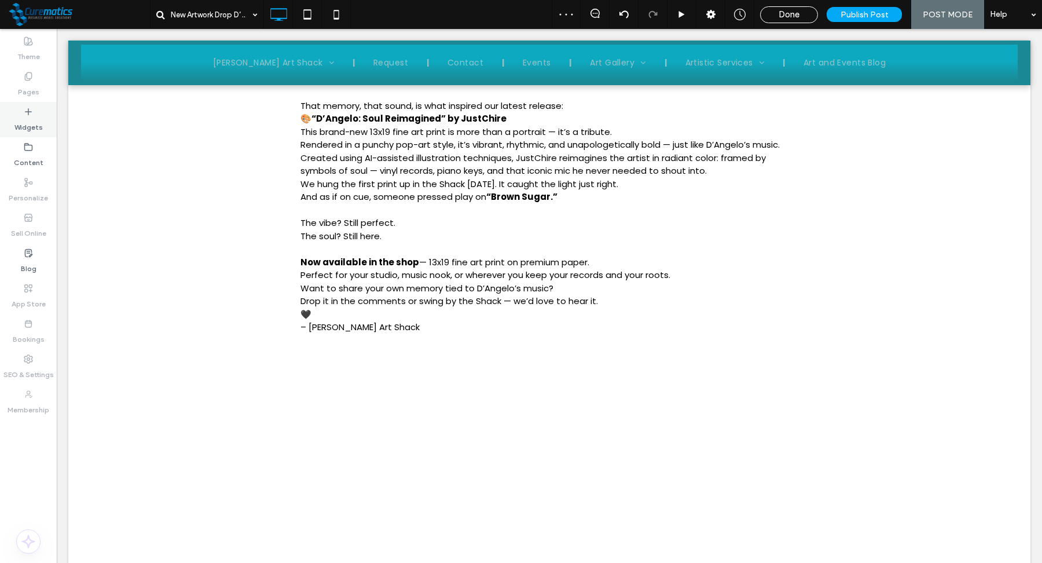
click at [24, 114] on icon at bounding box center [28, 111] width 9 height 9
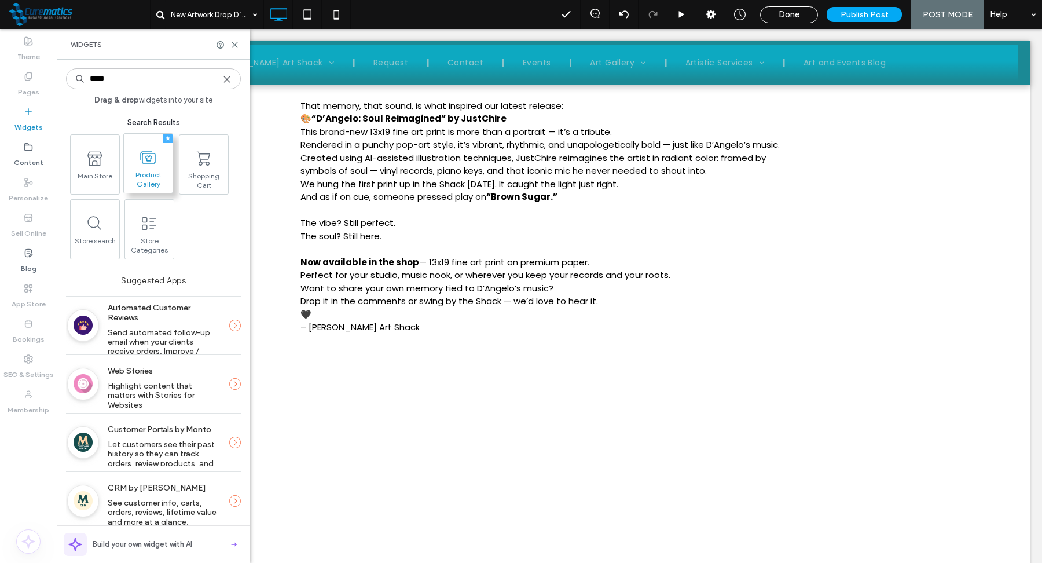
type input "*****"
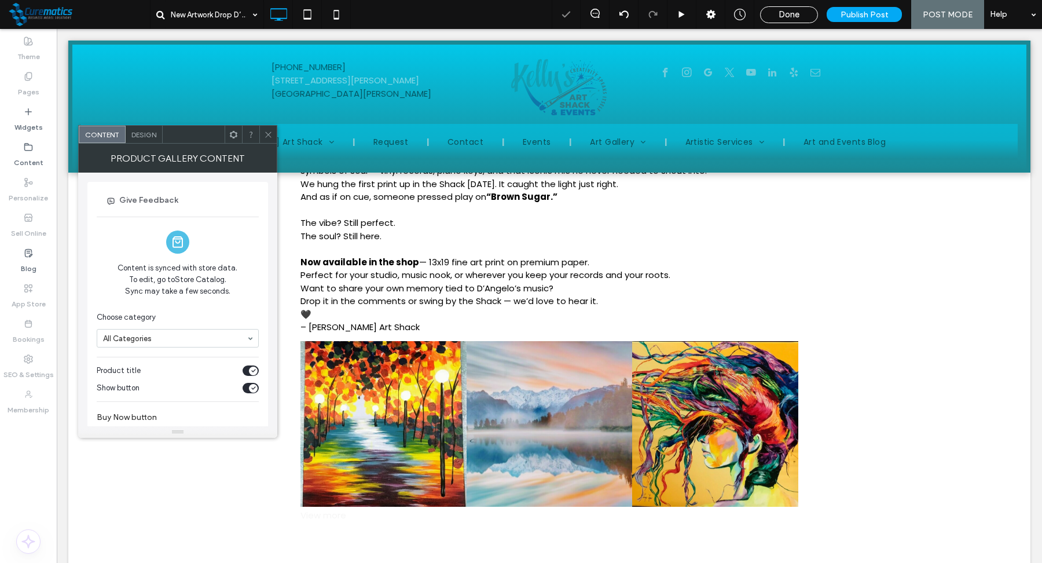
scroll to position [38, 0]
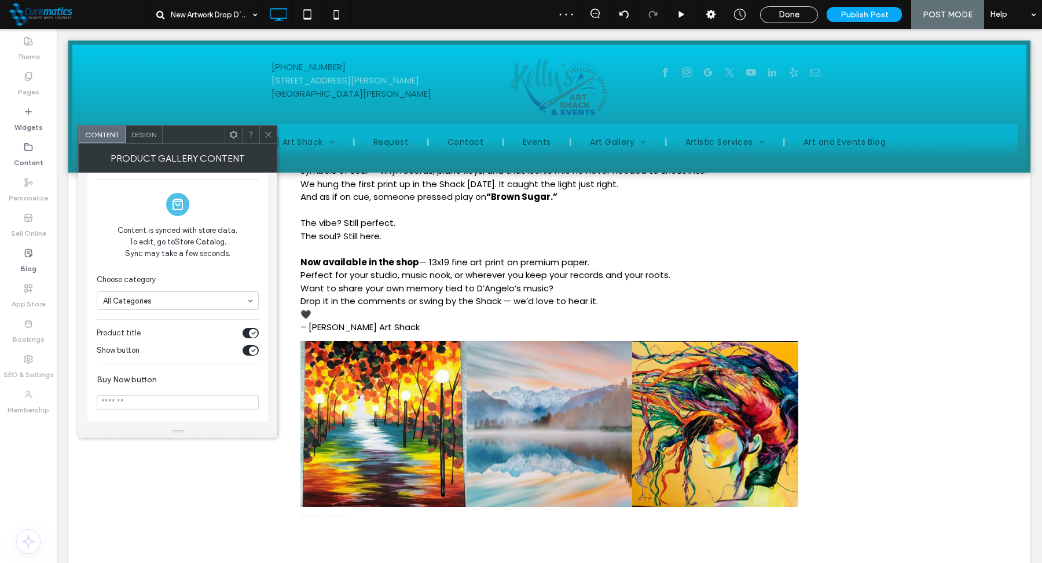
click at [221, 298] on input at bounding box center [175, 300] width 144 height 8
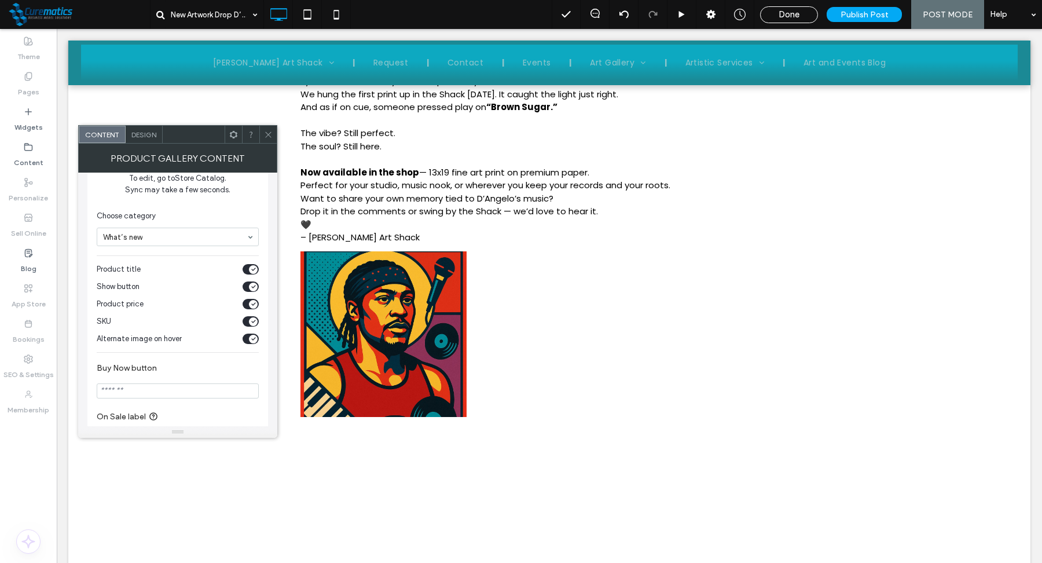
scroll to position [108, 0]
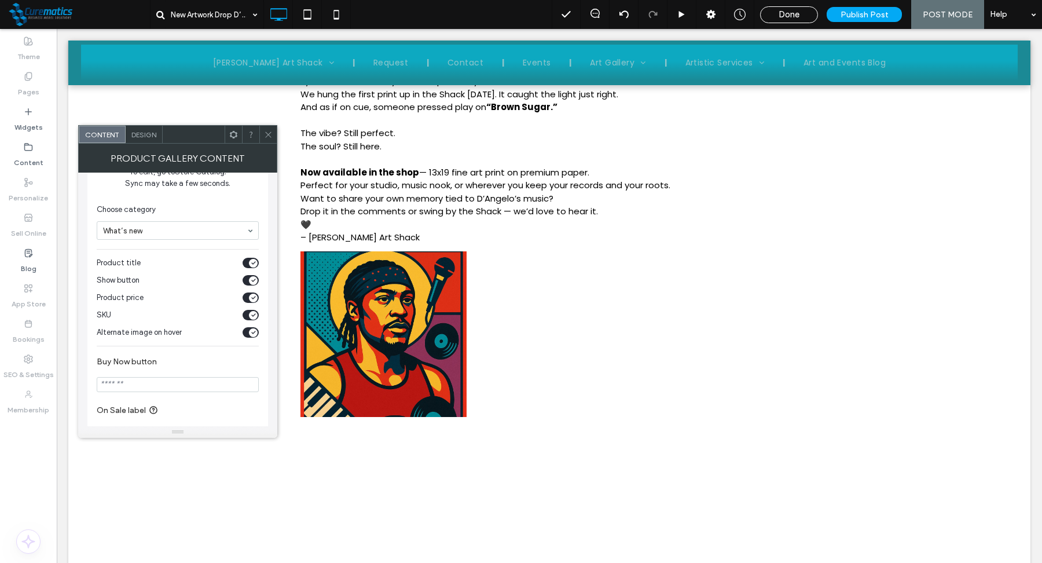
click at [254, 328] on div "toggle" at bounding box center [253, 332] width 9 height 9
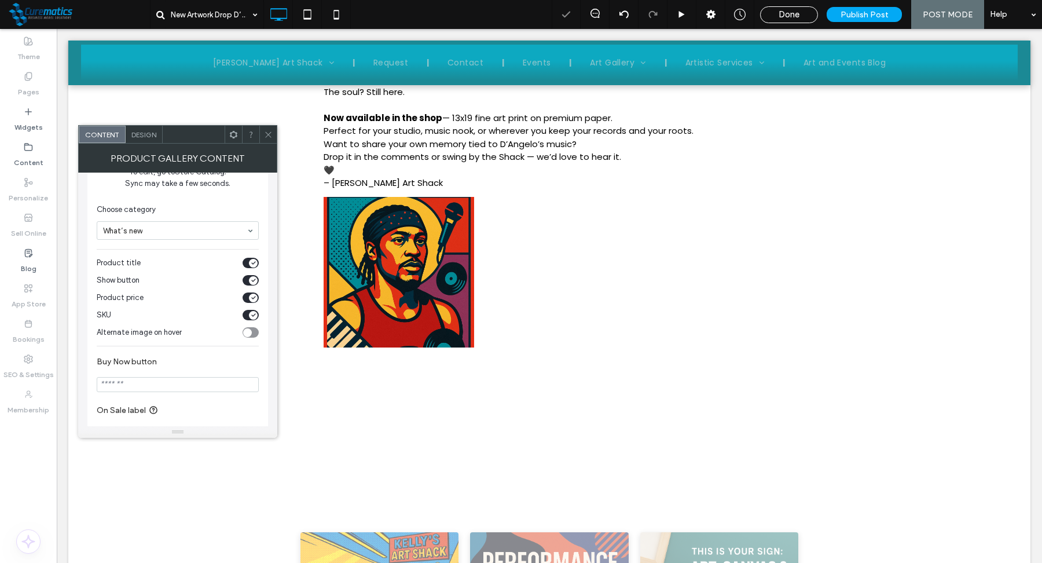
click at [254, 328] on div "toggle" at bounding box center [251, 332] width 16 height 10
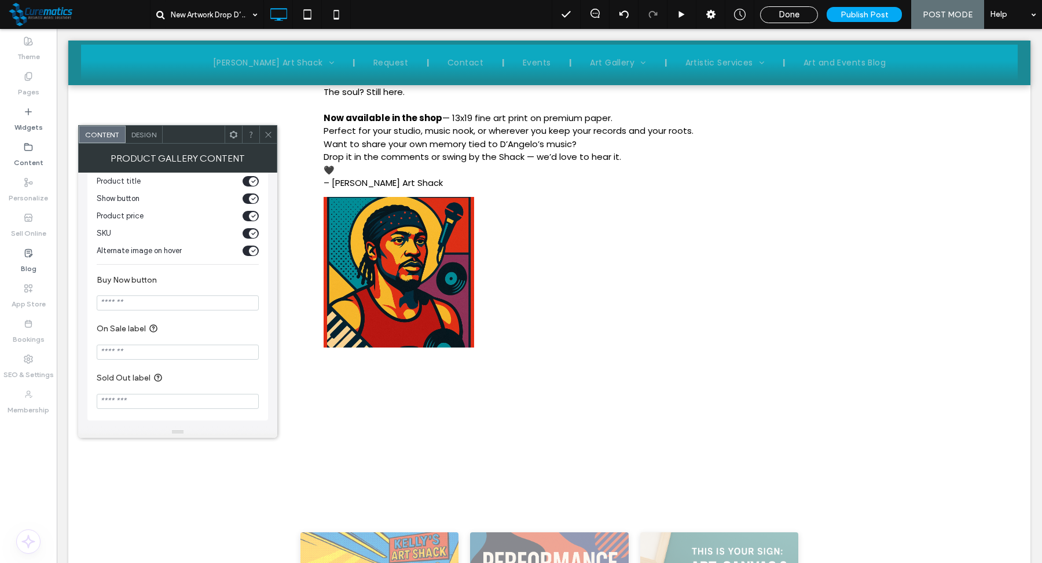
click at [197, 300] on input "Buy Now button" at bounding box center [178, 302] width 162 height 15
click at [139, 133] on span "Design" at bounding box center [143, 134] width 25 height 9
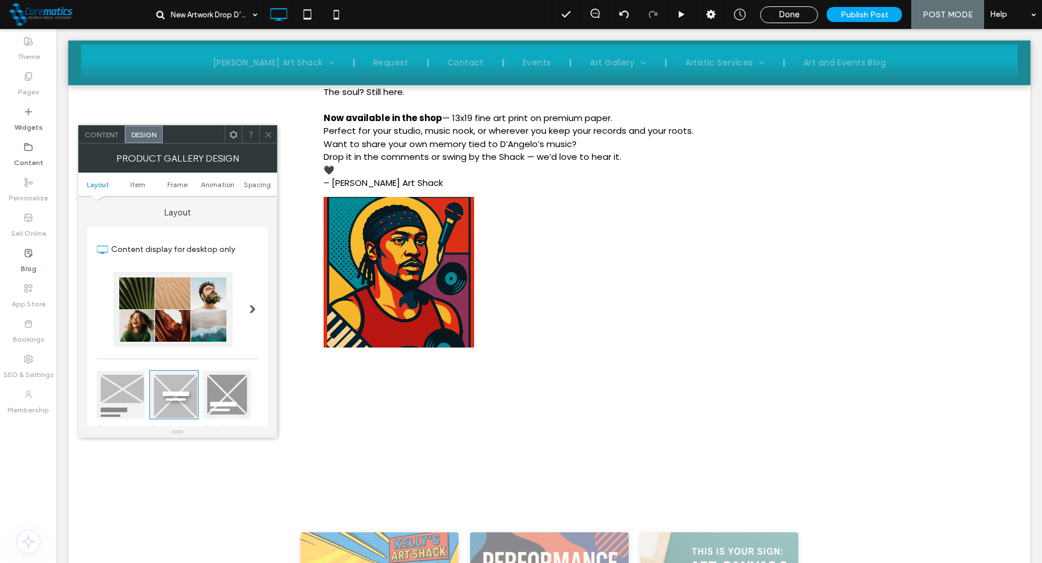
click at [120, 388] on div at bounding box center [121, 395] width 48 height 48
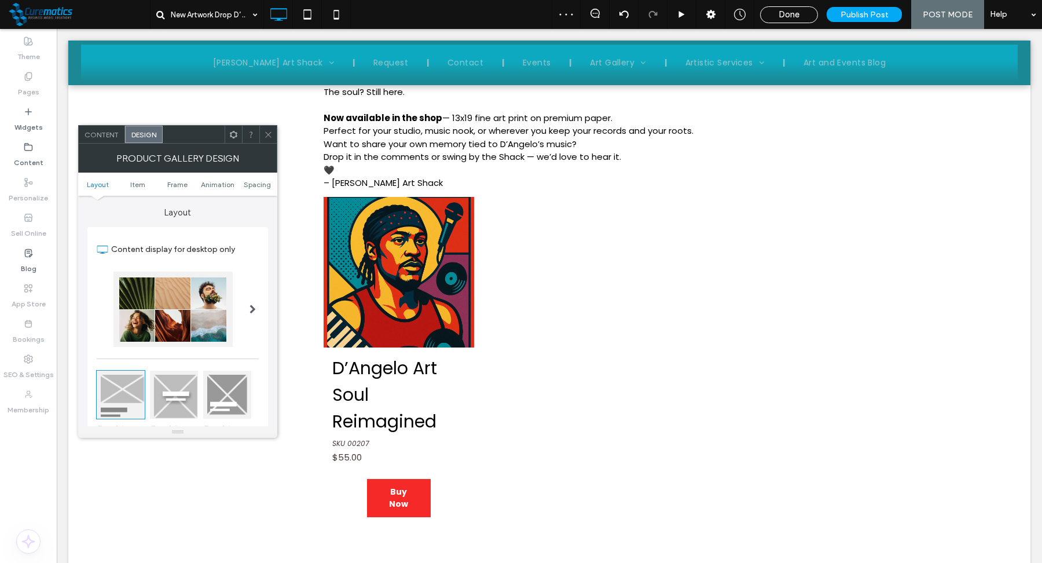
click at [229, 405] on div at bounding box center [227, 395] width 48 height 48
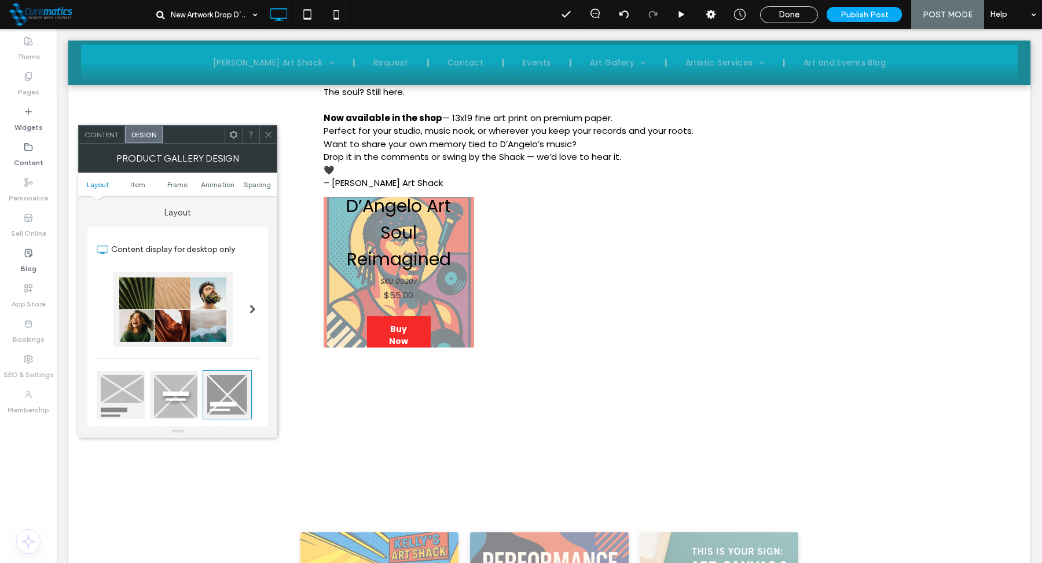
click at [123, 395] on div at bounding box center [121, 395] width 48 height 48
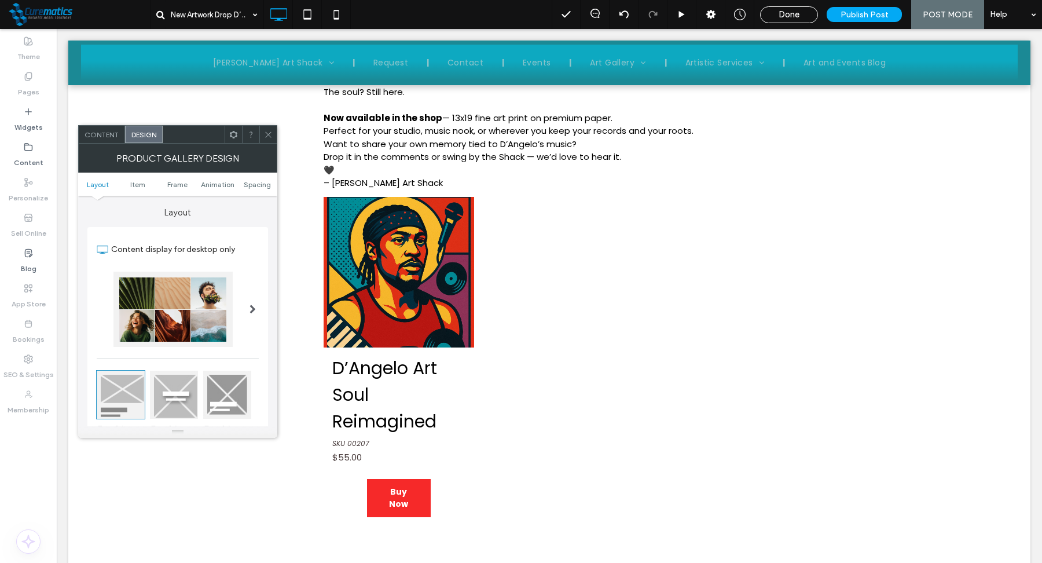
click at [269, 135] on icon at bounding box center [268, 134] width 9 height 9
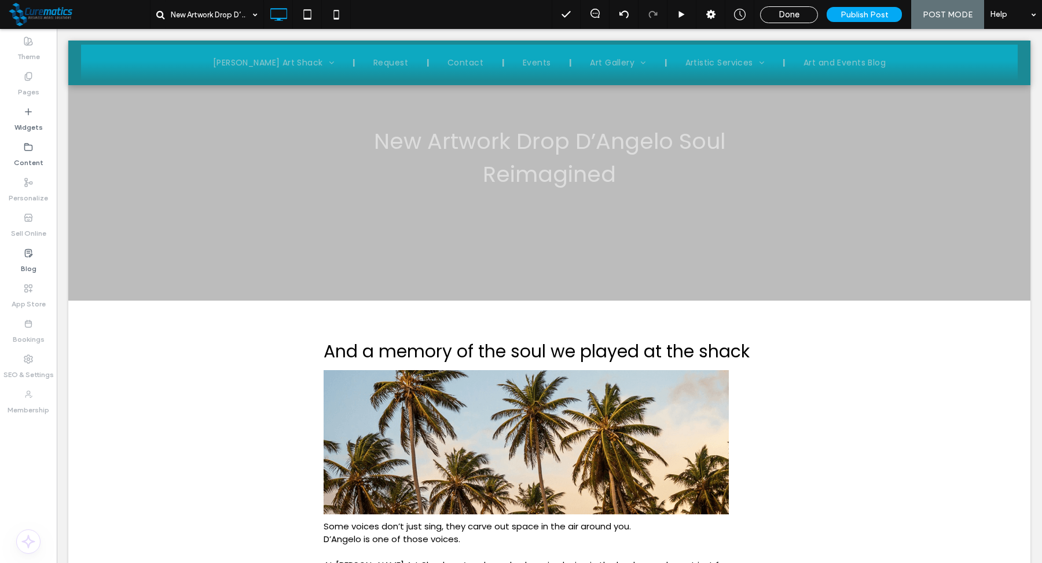
scroll to position [157, 0]
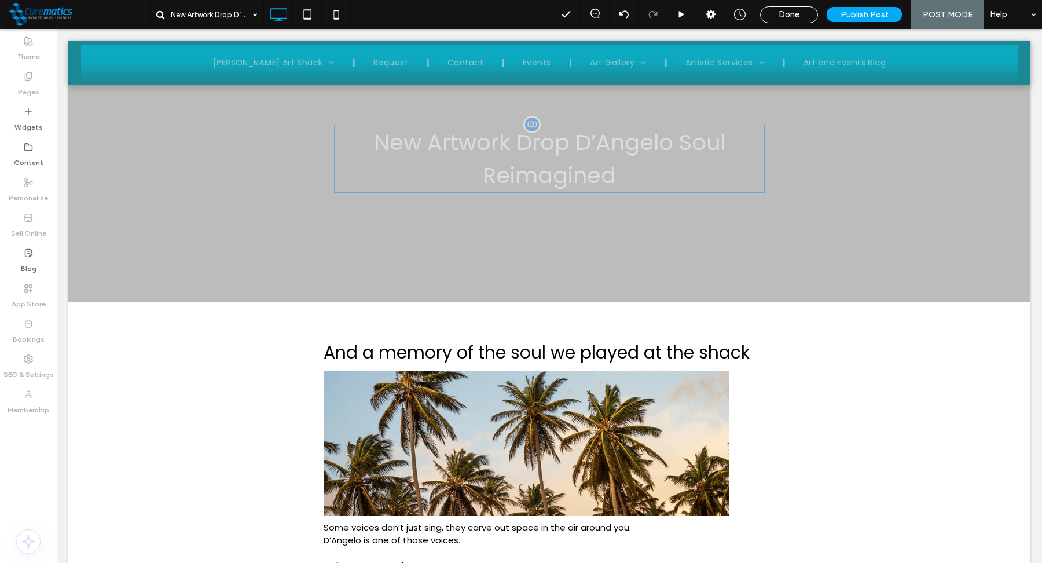
click at [347, 189] on h3 "New Artwork Drop D’Angelo Soul Reimagined" at bounding box center [549, 158] width 431 height 68
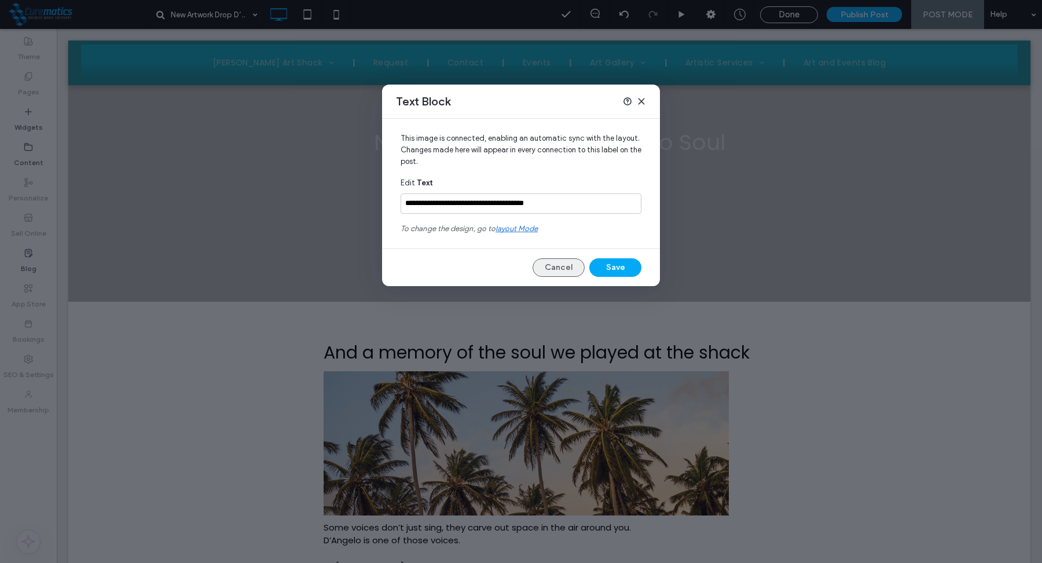
click at [559, 265] on button "Cancel" at bounding box center [559, 267] width 52 height 19
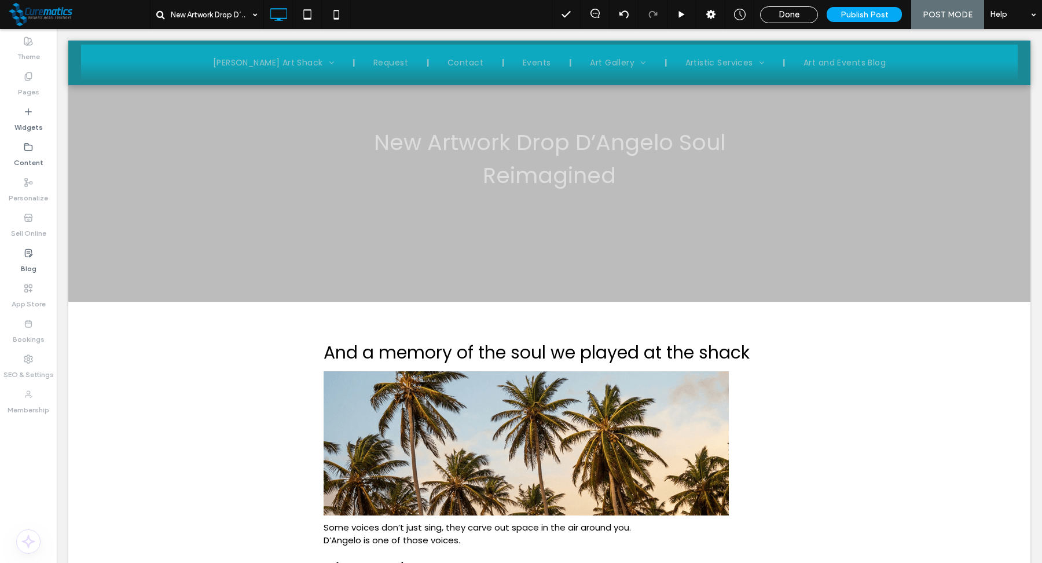
click at [221, 200] on div "New Artwork Drop D’Angelo Soul Reimagined Click To Paste Row + Add Section" at bounding box center [549, 159] width 962 height 286
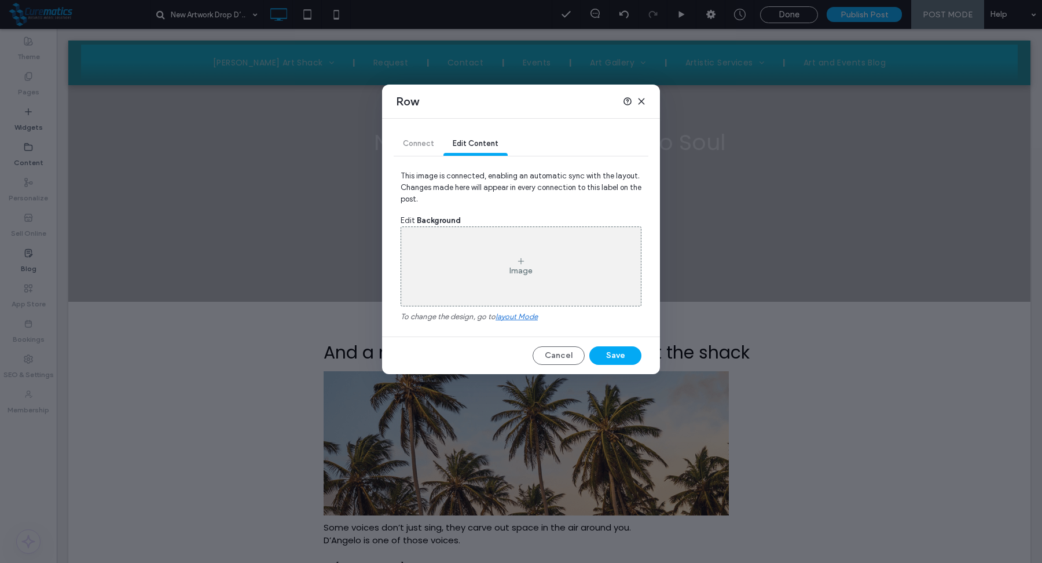
click at [528, 273] on div "Image" at bounding box center [520, 271] width 23 height 10
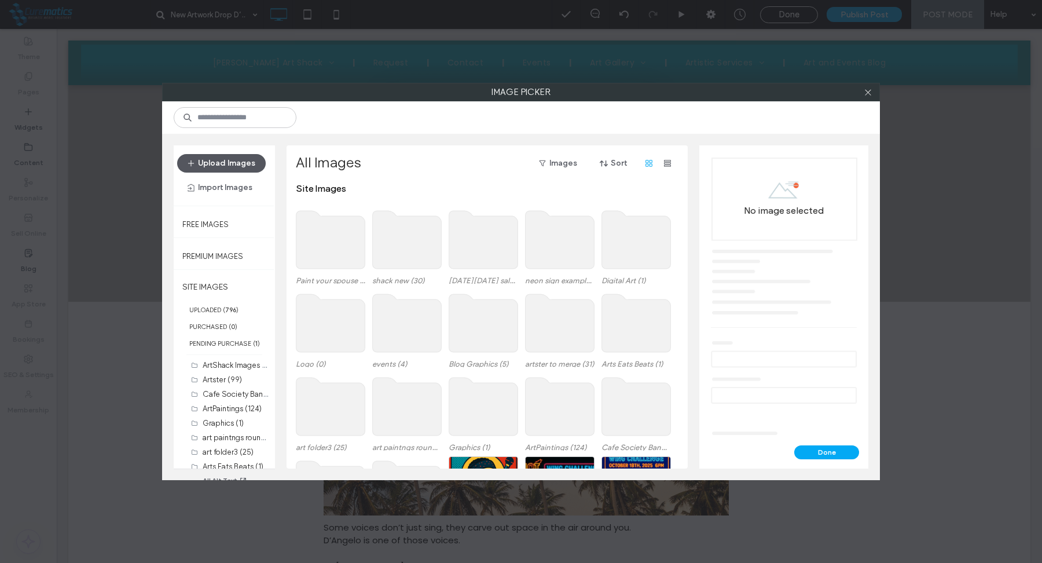
click at [218, 158] on button "Upload Images" at bounding box center [221, 163] width 89 height 19
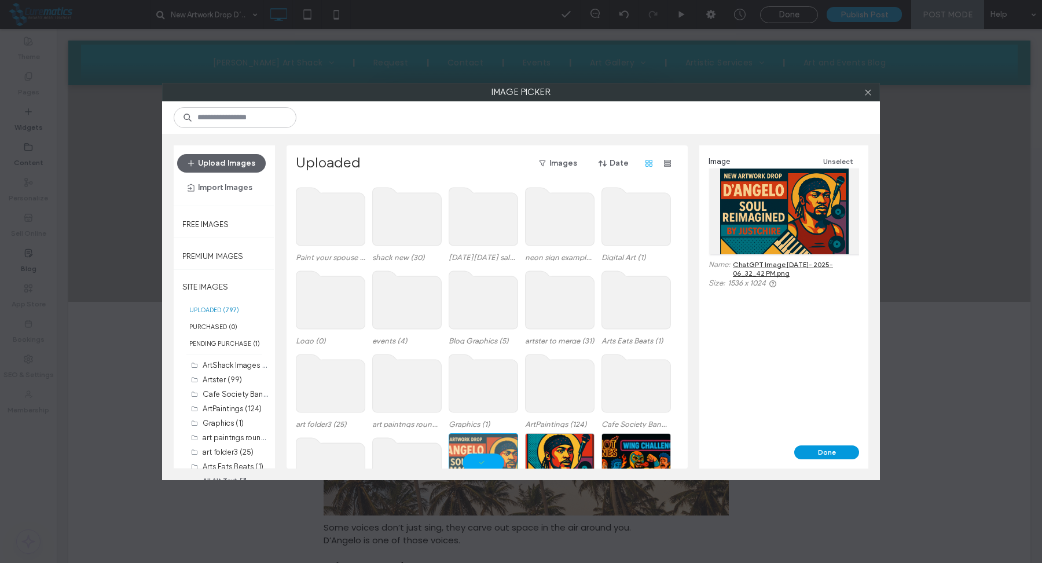
click at [826, 449] on button "Done" at bounding box center [826, 452] width 65 height 14
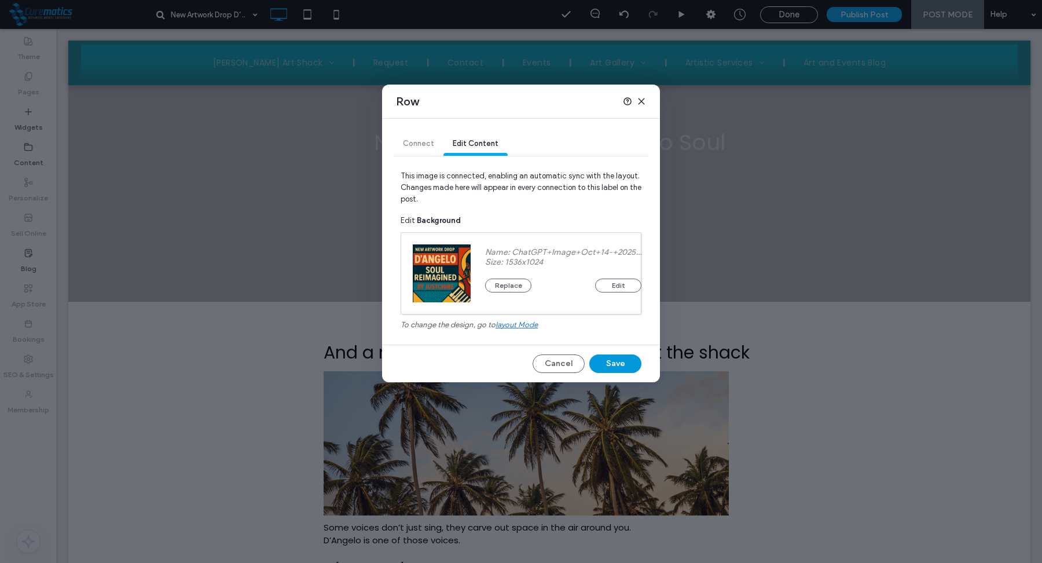
click at [618, 362] on button "Save" at bounding box center [615, 363] width 52 height 19
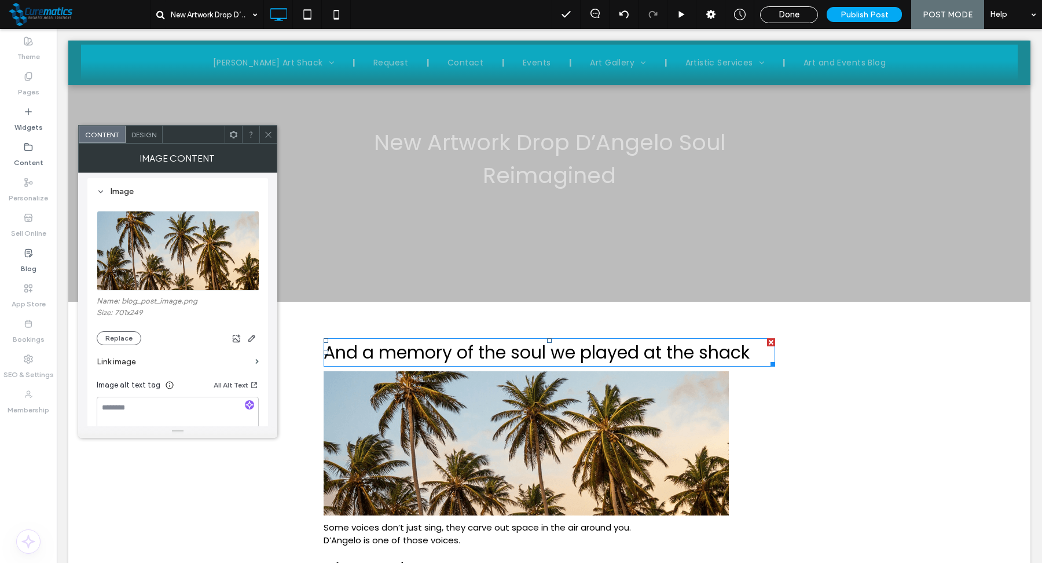
scroll to position [104, 0]
click at [127, 338] on button "Replace" at bounding box center [119, 336] width 45 height 14
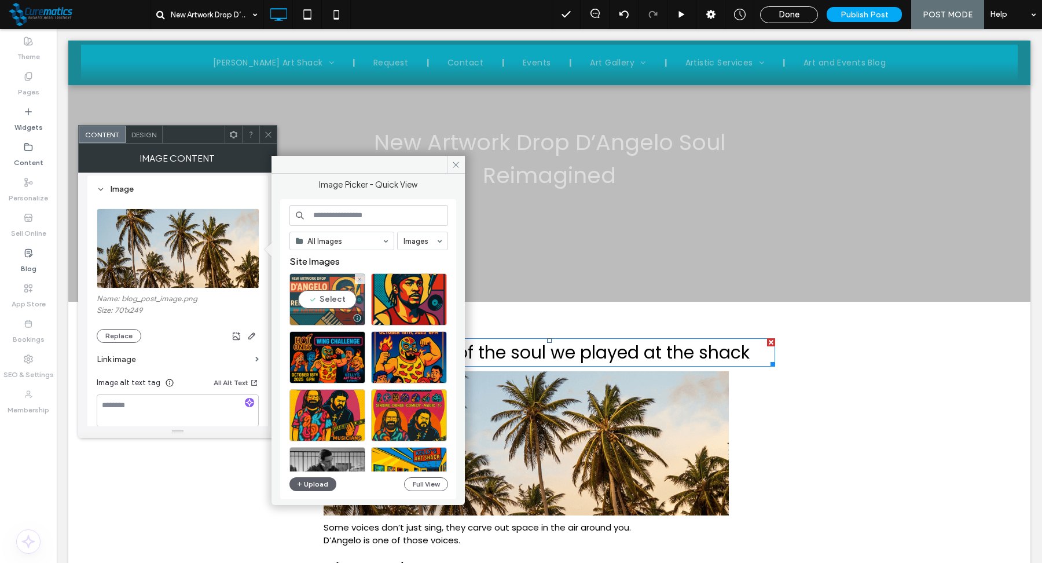
click at [338, 299] on div "Select" at bounding box center [327, 299] width 76 height 52
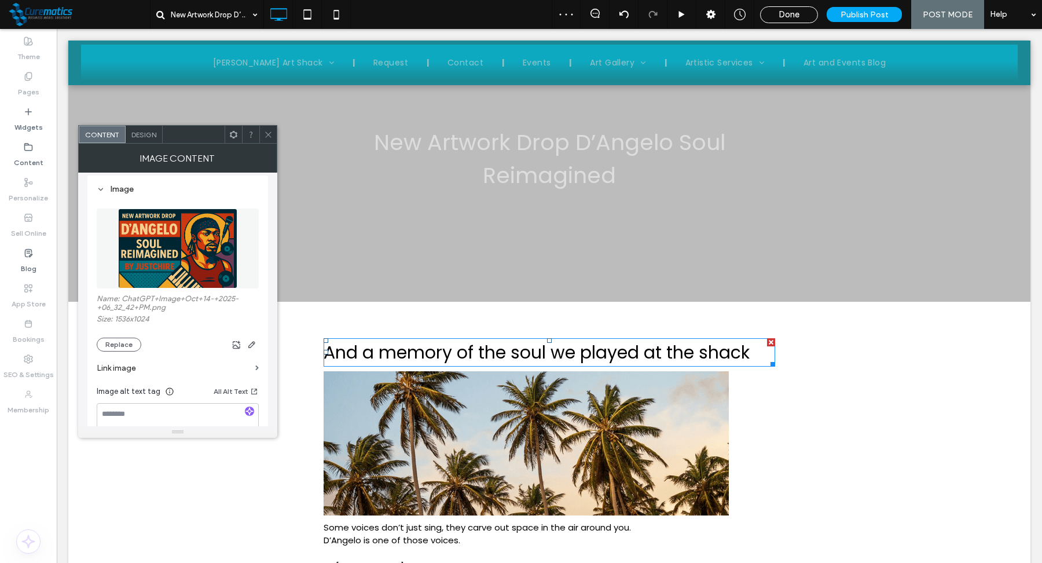
click at [266, 135] on icon at bounding box center [268, 134] width 9 height 9
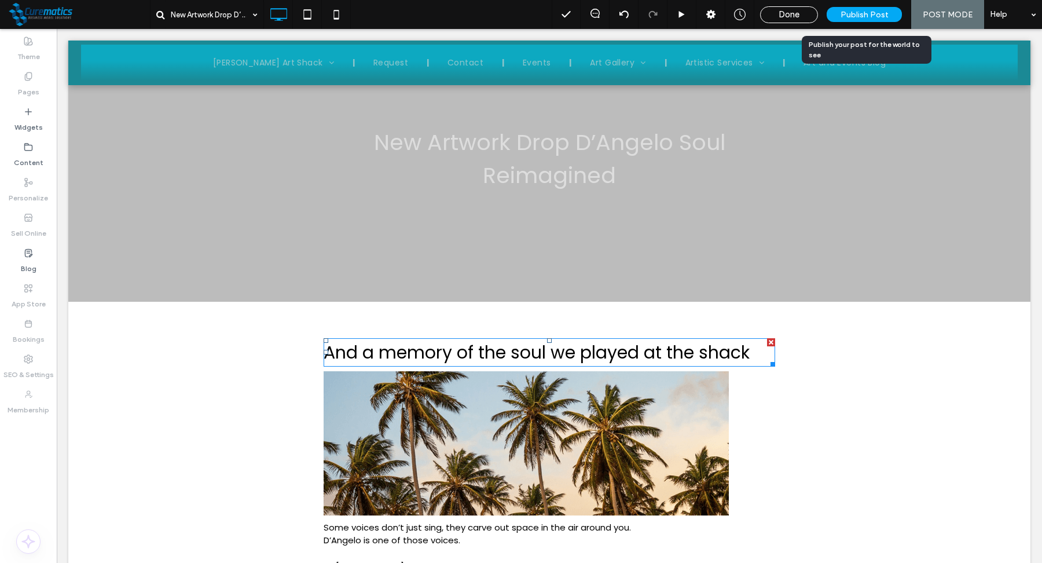
click at [862, 10] on span "Publish Post" at bounding box center [865, 15] width 48 height 10
click at [795, 8] on div "Done" at bounding box center [789, 14] width 58 height 17
click at [796, 16] on span "Done" at bounding box center [789, 14] width 21 height 10
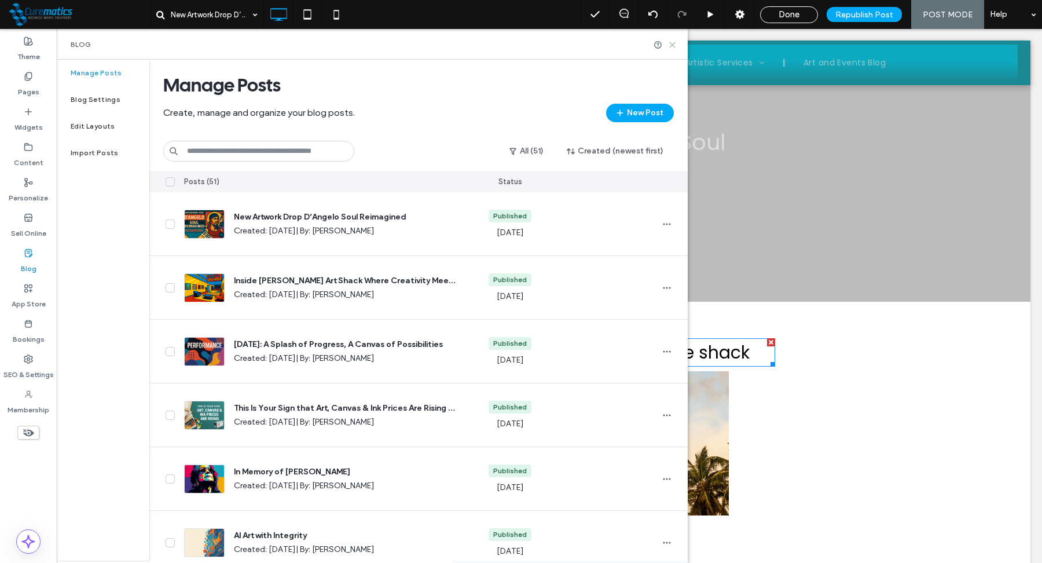
click at [672, 43] on use at bounding box center [672, 44] width 5 height 5
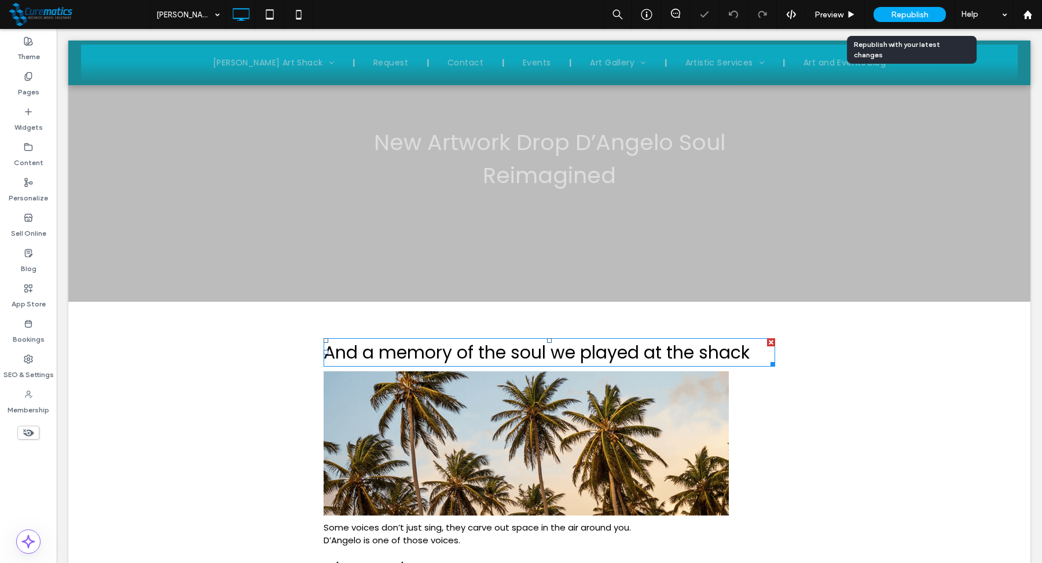
click at [899, 16] on span "Republish" at bounding box center [910, 15] width 38 height 10
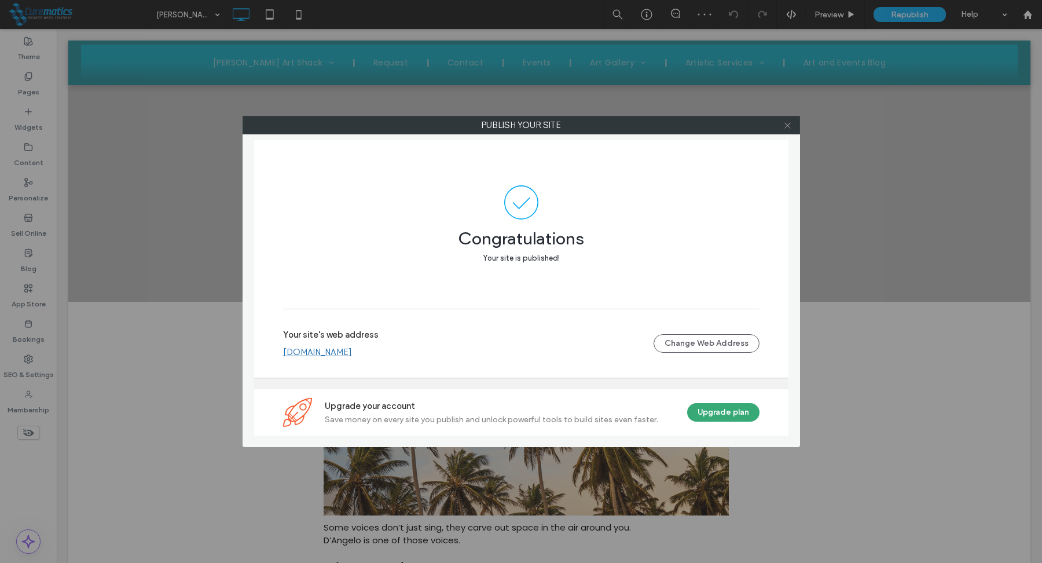
click at [787, 125] on icon at bounding box center [787, 125] width 9 height 9
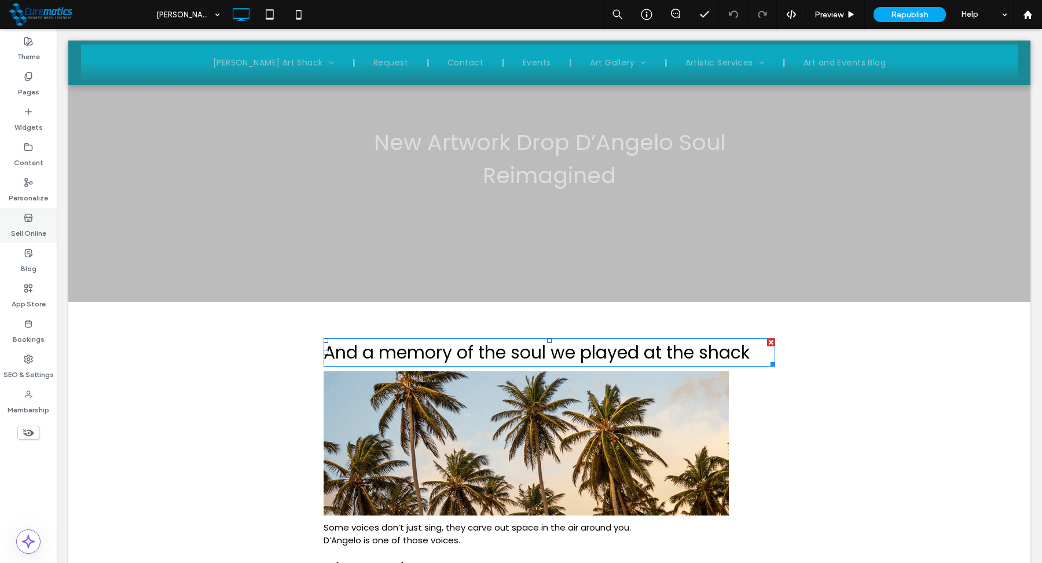
click at [30, 225] on label "Sell Online" at bounding box center [28, 230] width 35 height 16
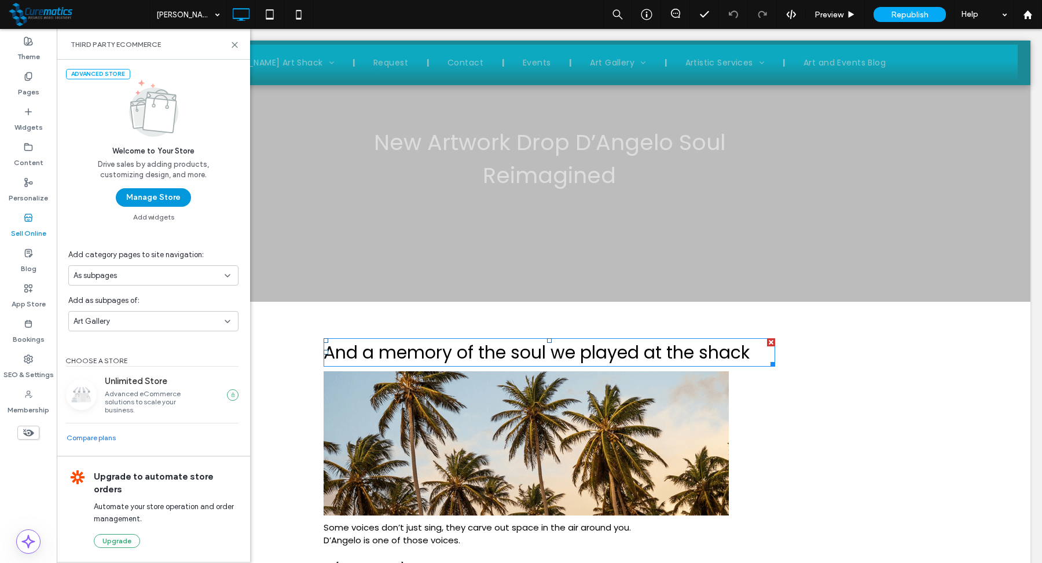
click at [163, 200] on button "Manage Store" at bounding box center [153, 197] width 75 height 19
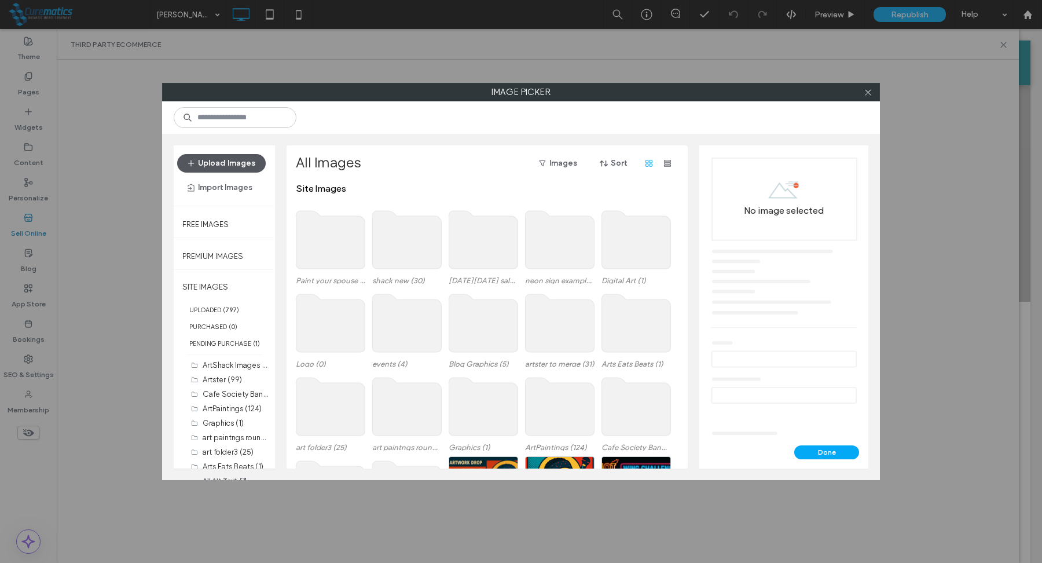
click at [254, 158] on button "Upload Images" at bounding box center [221, 163] width 89 height 19
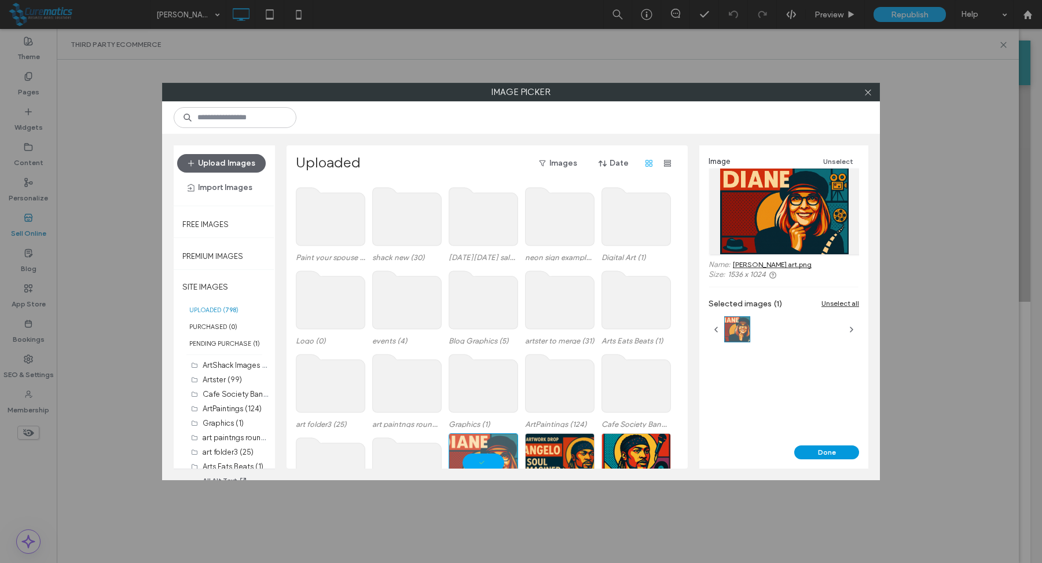
click at [826, 451] on button "Done" at bounding box center [826, 452] width 65 height 14
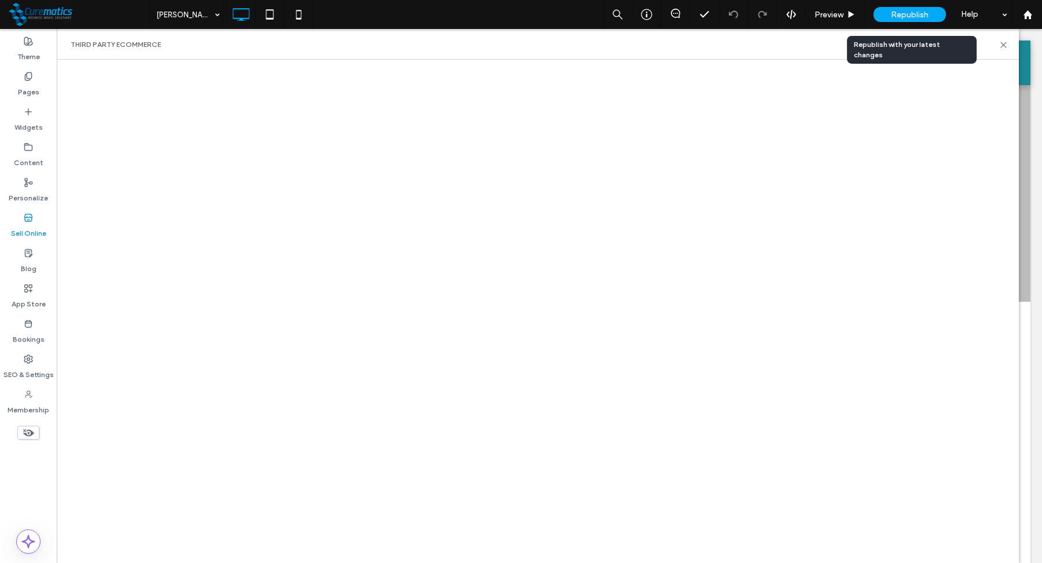
click at [918, 8] on div "Republish" at bounding box center [910, 14] width 72 height 15
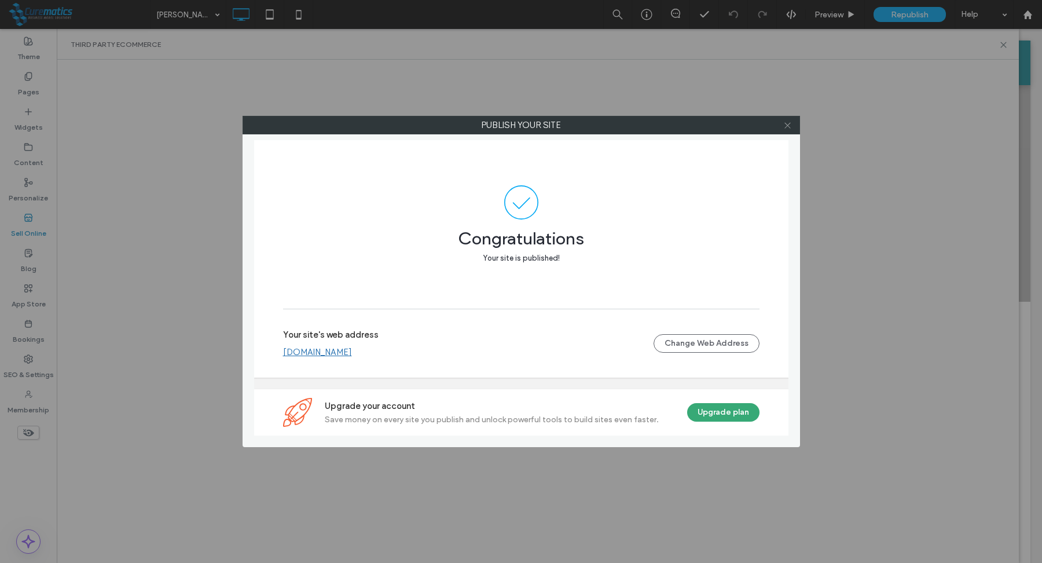
click at [791, 124] on icon at bounding box center [787, 125] width 9 height 9
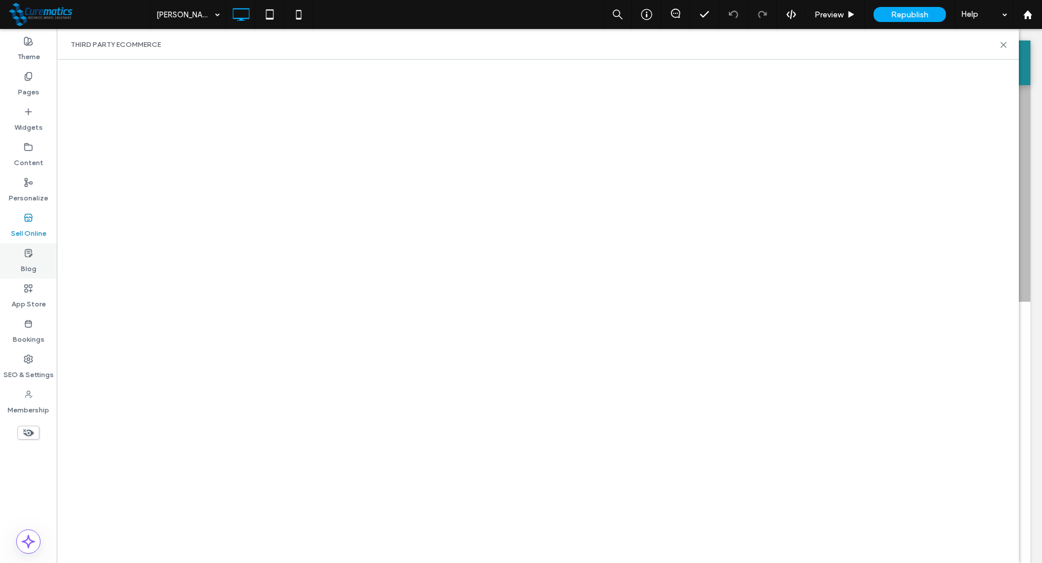
click at [32, 248] on icon at bounding box center [28, 252] width 9 height 9
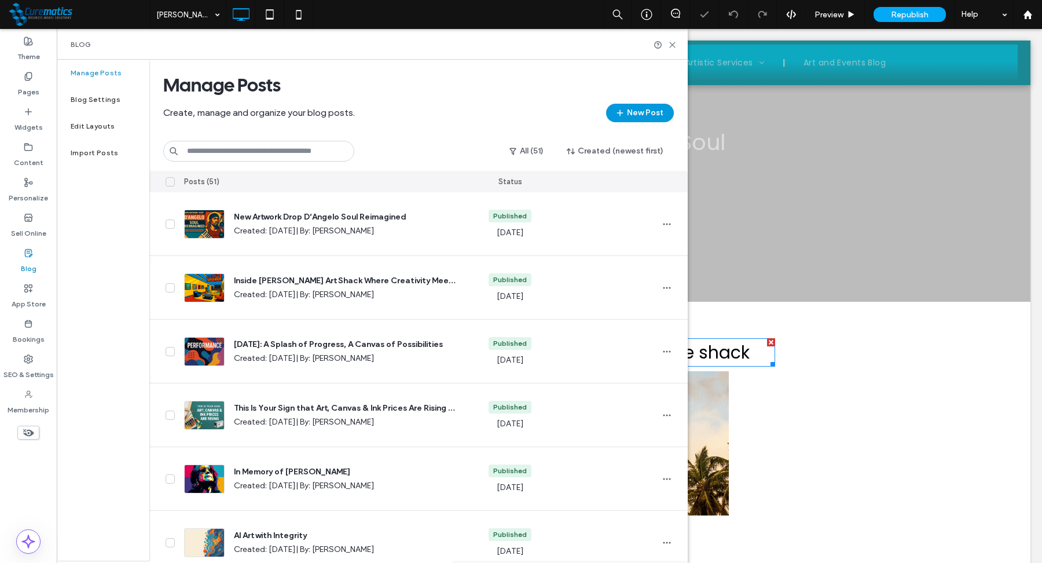
click at [640, 111] on button "New Post" at bounding box center [640, 113] width 68 height 19
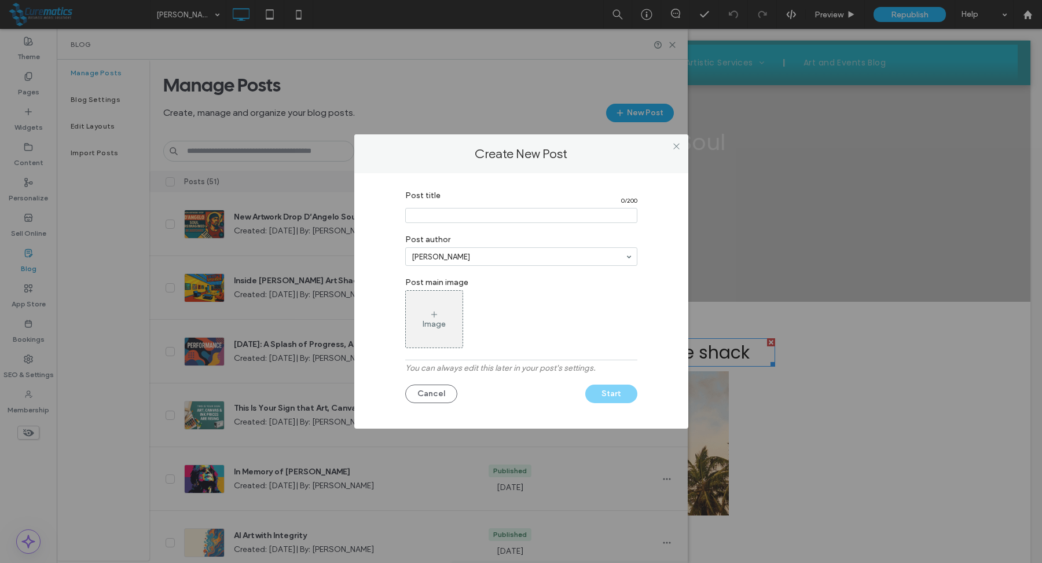
click at [439, 217] on input "Post title" at bounding box center [521, 215] width 232 height 15
paste input "**********"
type input "**********"
click at [444, 320] on div "Image" at bounding box center [434, 324] width 23 height 10
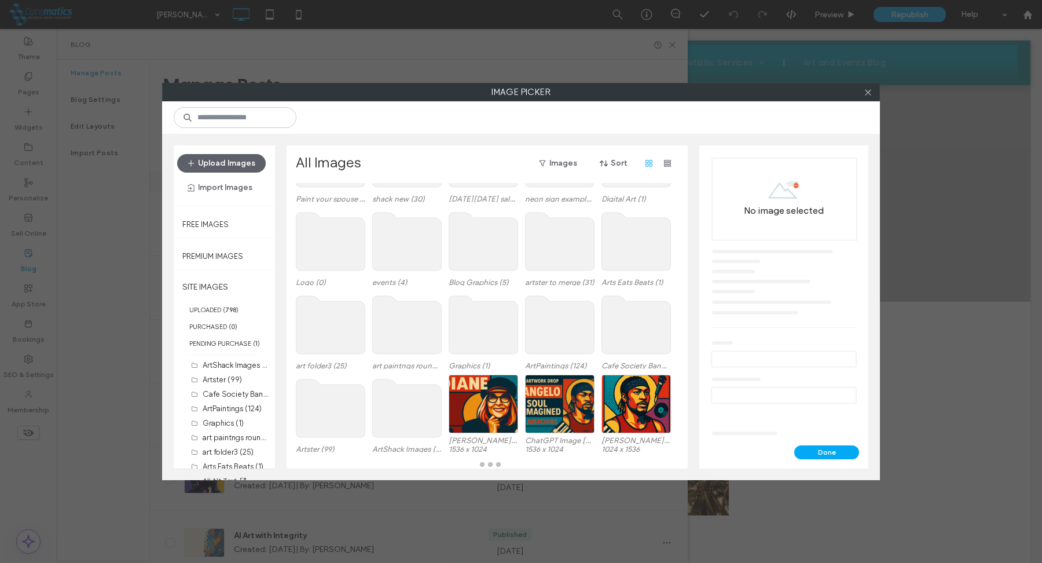
scroll to position [82, 0]
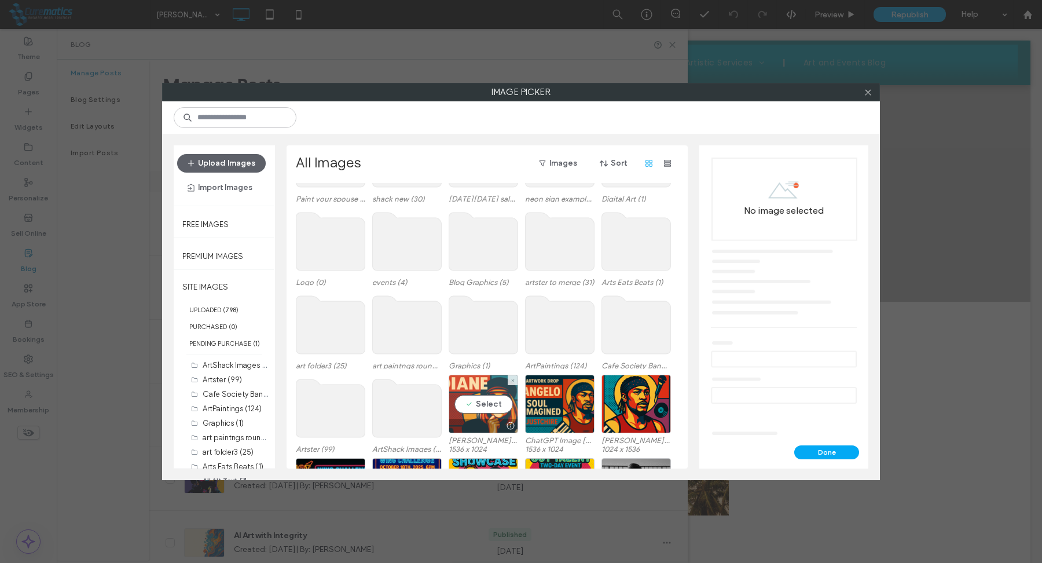
click at [479, 405] on div "Select" at bounding box center [483, 404] width 69 height 58
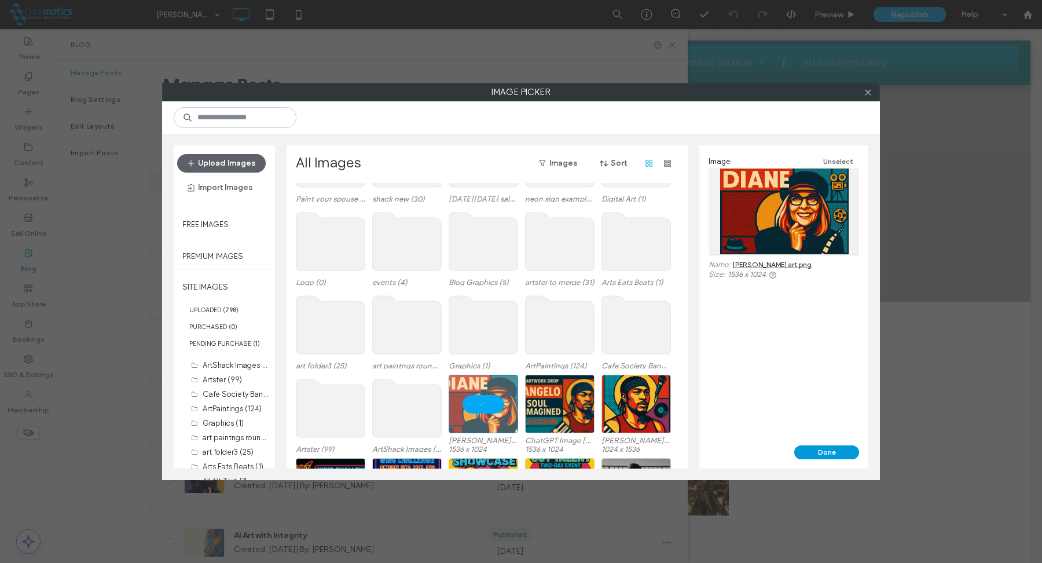
click at [820, 446] on button "Done" at bounding box center [826, 452] width 65 height 14
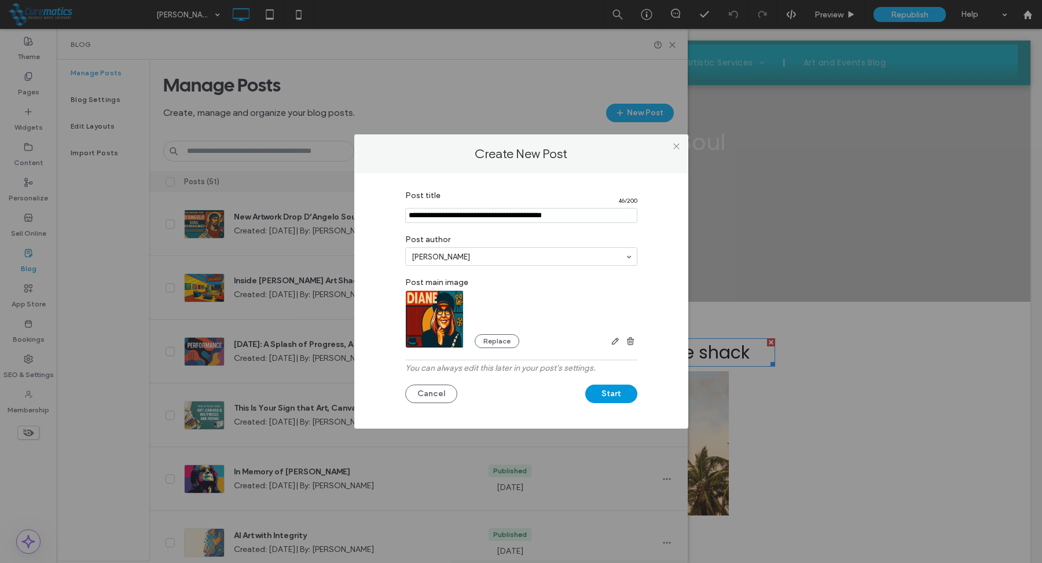
click at [609, 397] on button "Start" at bounding box center [611, 393] width 52 height 19
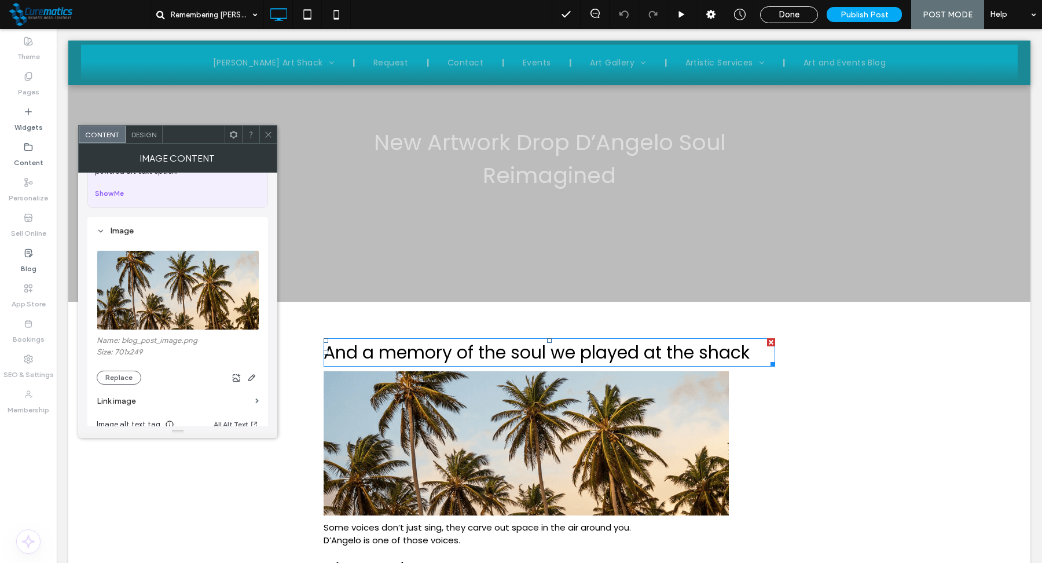
scroll to position [85, 0]
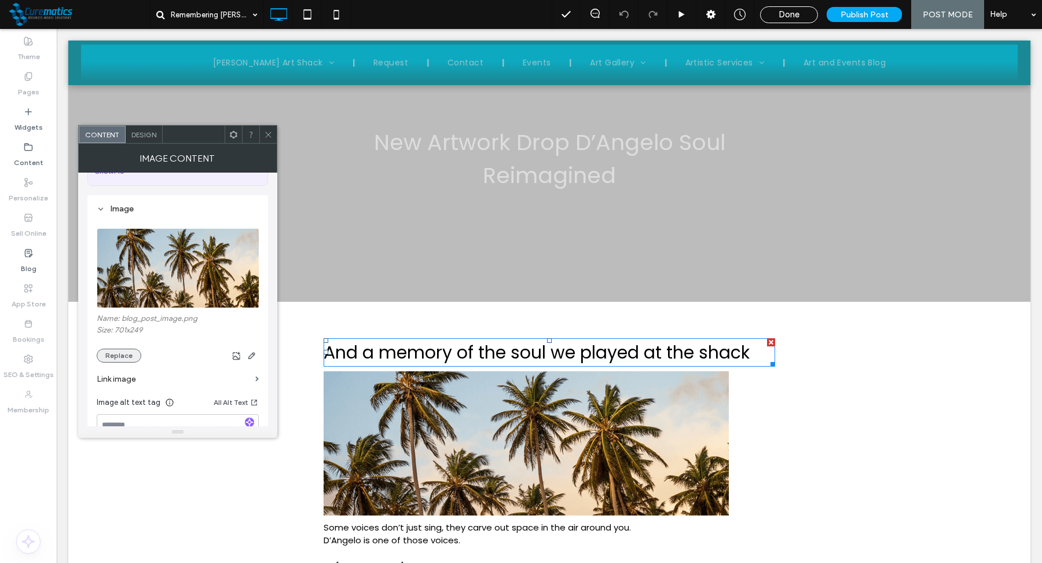
click at [119, 354] on button "Replace" at bounding box center [119, 356] width 45 height 14
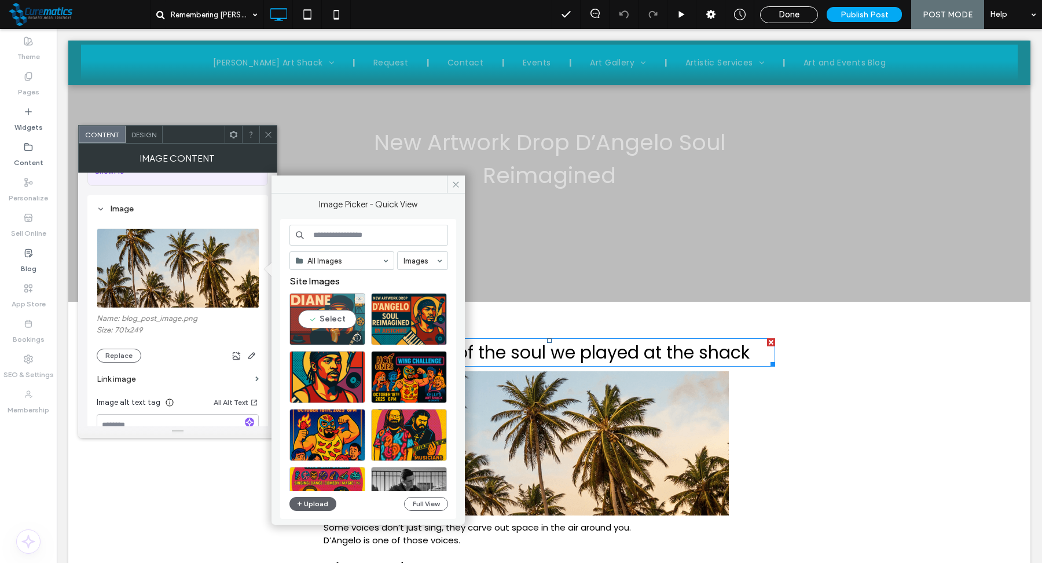
click at [326, 313] on div "Select" at bounding box center [327, 319] width 76 height 52
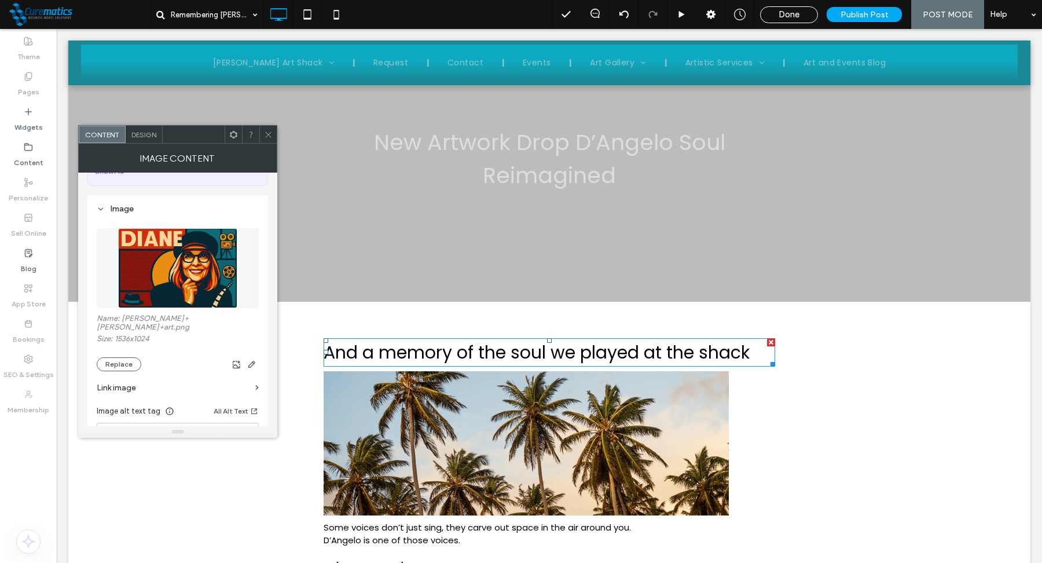
click at [269, 138] on icon at bounding box center [268, 134] width 9 height 9
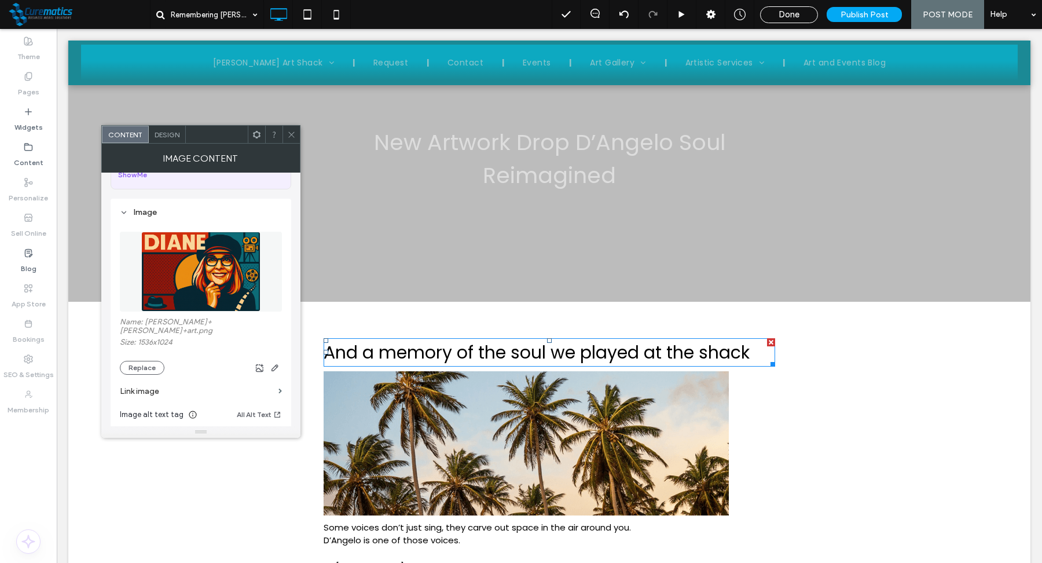
scroll to position [80, 0]
click at [142, 362] on button "Replace" at bounding box center [142, 369] width 45 height 14
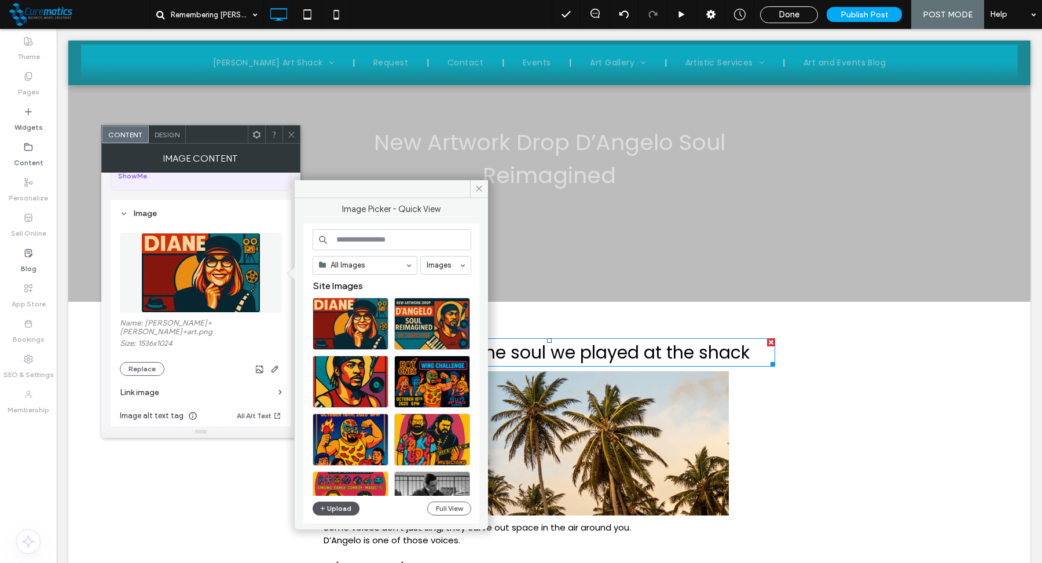
click at [340, 508] on button "Upload" at bounding box center [336, 508] width 47 height 14
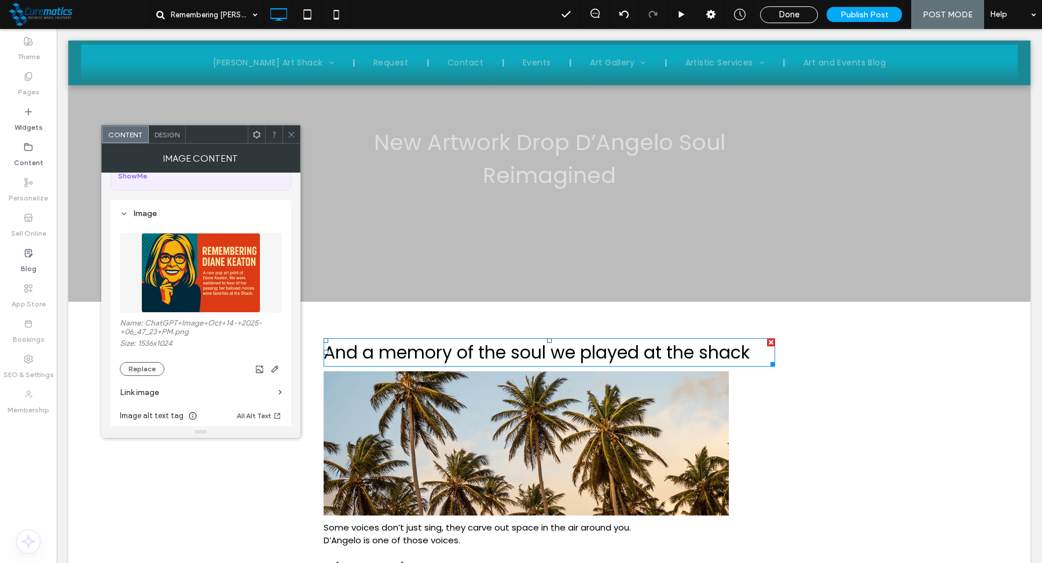
click at [293, 133] on icon at bounding box center [291, 134] width 9 height 9
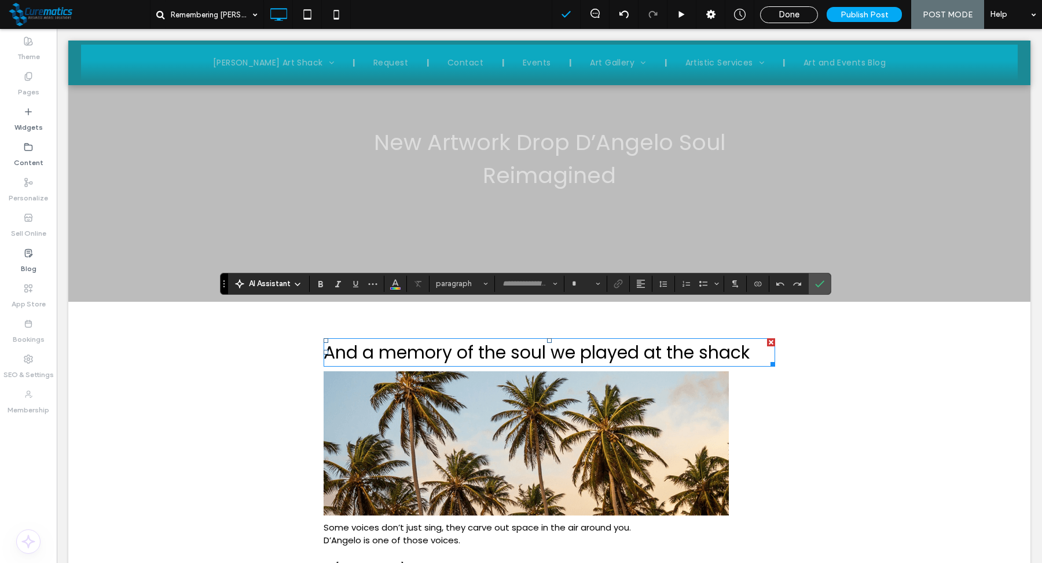
type input "*******"
type input "**"
click at [815, 283] on icon "Confirm" at bounding box center [819, 283] width 9 height 9
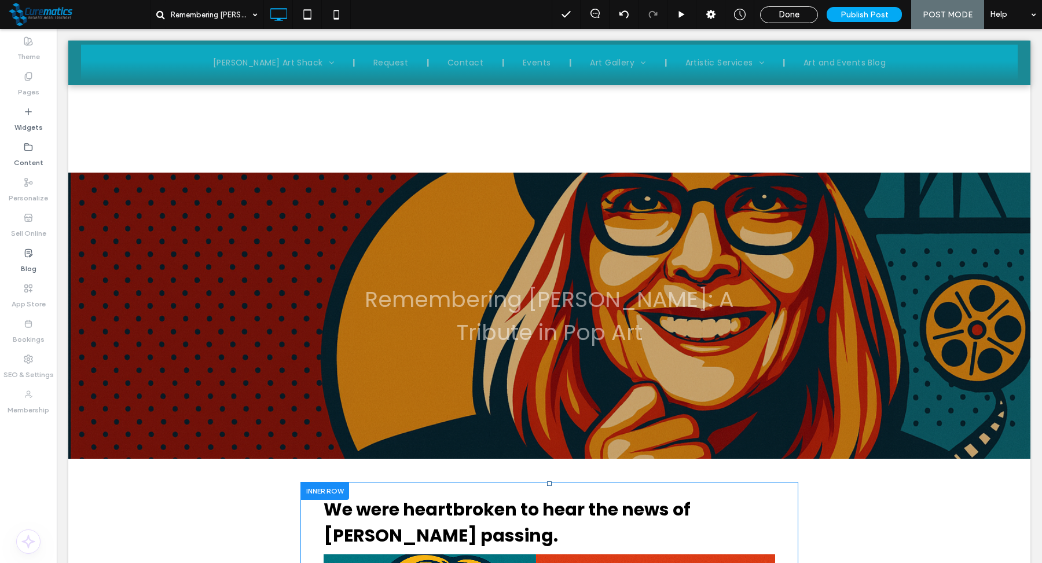
scroll to position [496, 0]
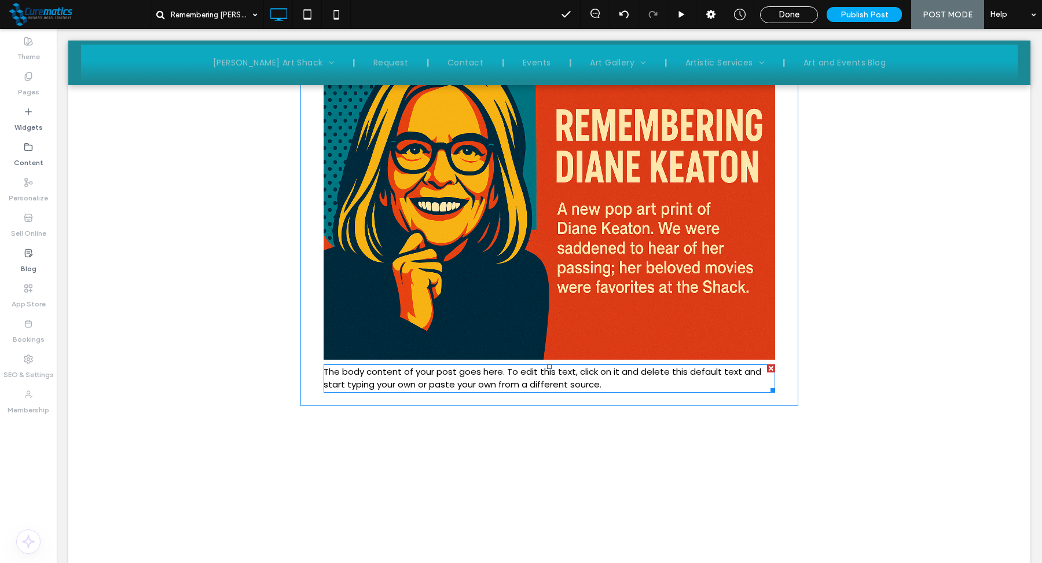
click at [439, 373] on span "The body content of your post goes here. To edit this text, click on it and del…" at bounding box center [543, 377] width 438 height 25
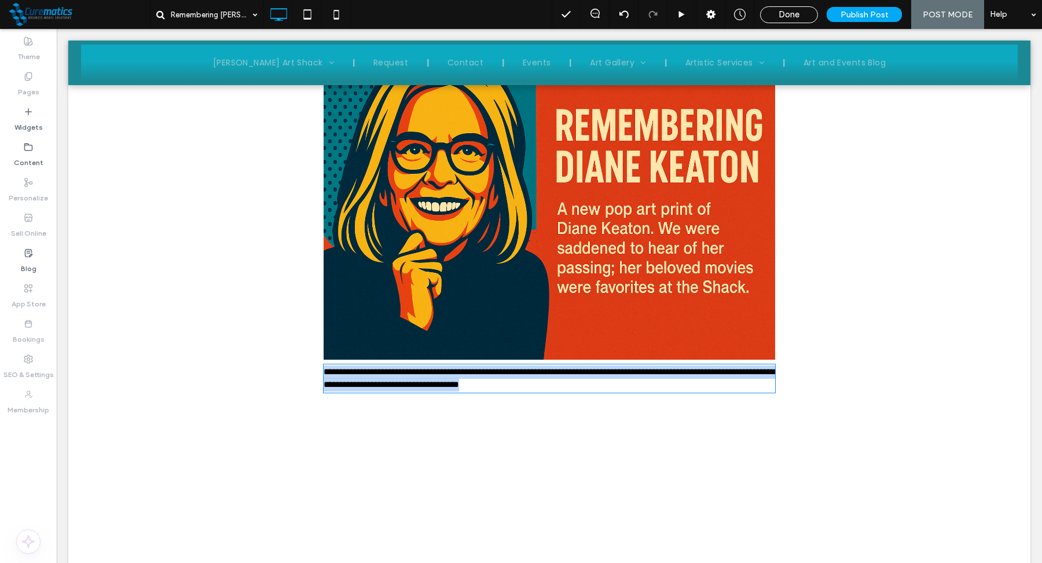
click at [439, 373] on span "**********" at bounding box center [550, 378] width 452 height 22
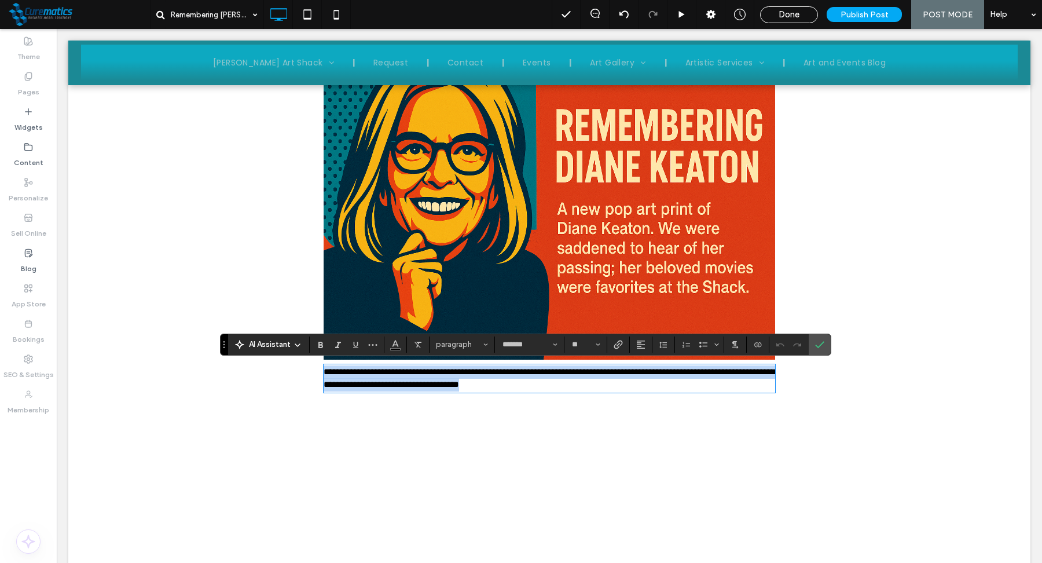
type input "*******"
type input "**"
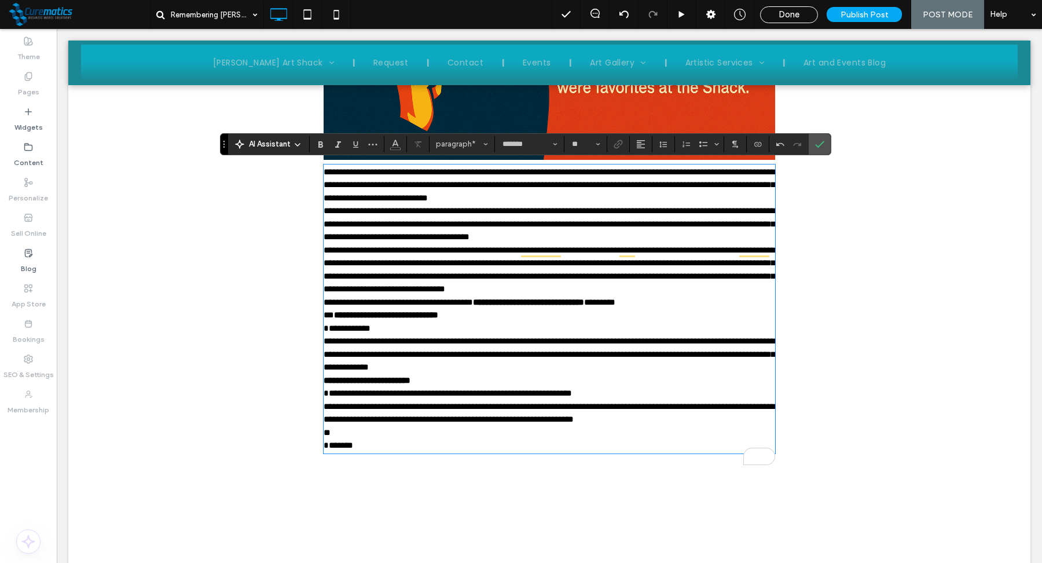
scroll to position [672, 0]
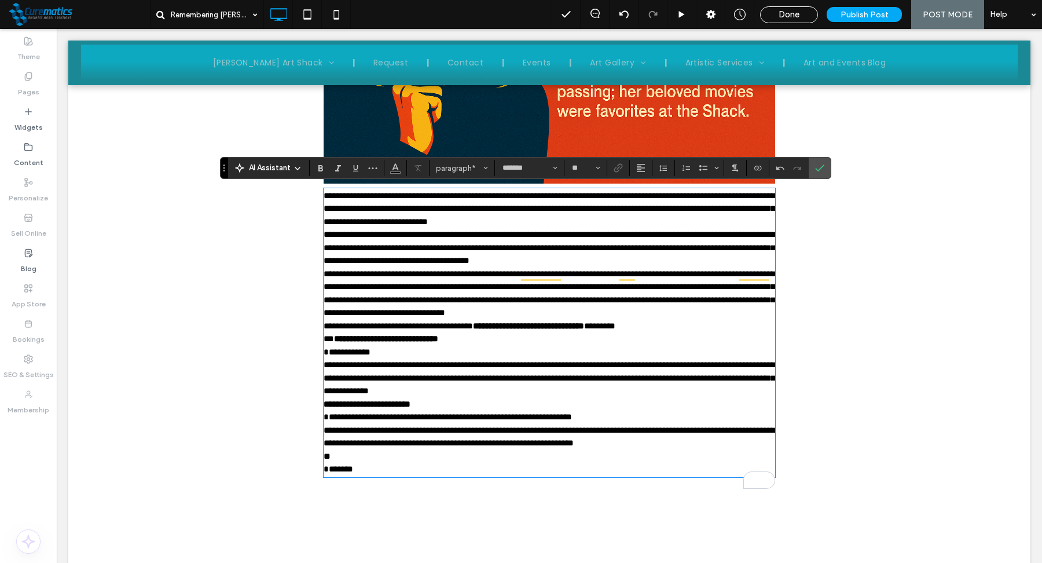
click at [453, 320] on p "**********" at bounding box center [550, 293] width 452 height 52
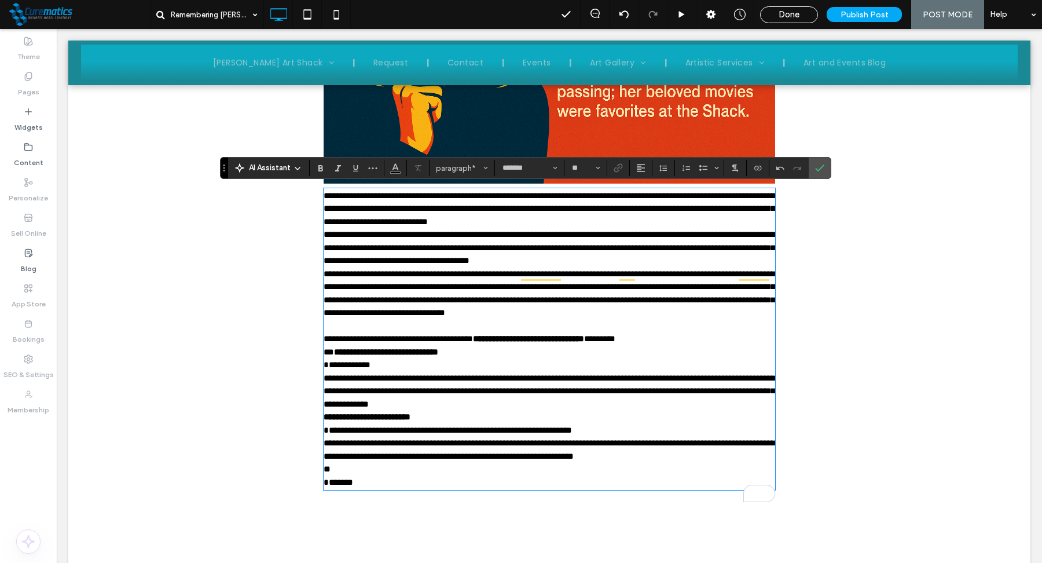
click at [457, 372] on p "**********" at bounding box center [550, 359] width 452 height 26
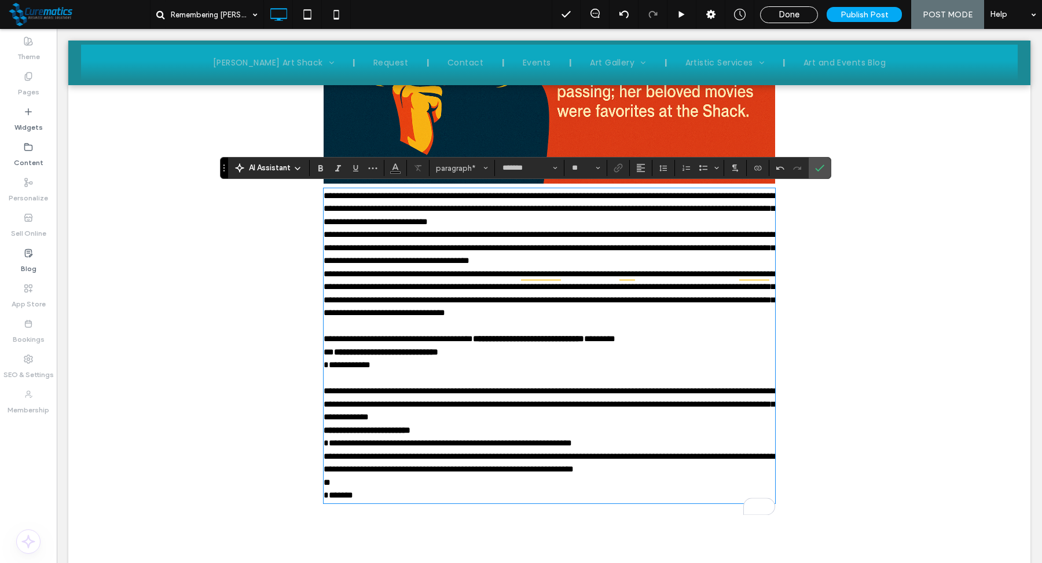
click at [634, 424] on p "**********" at bounding box center [550, 403] width 452 height 39
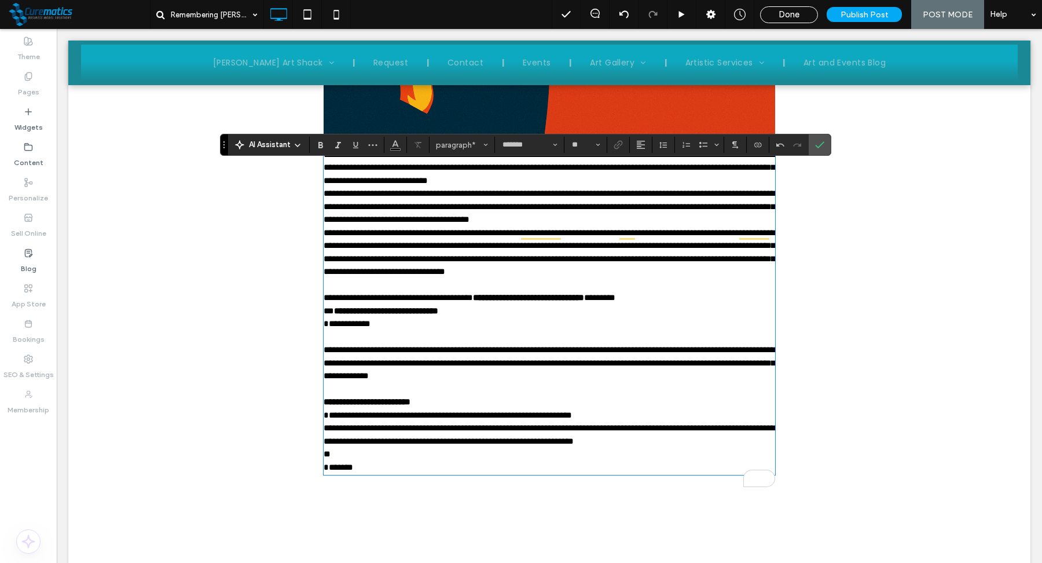
scroll to position [717, 0]
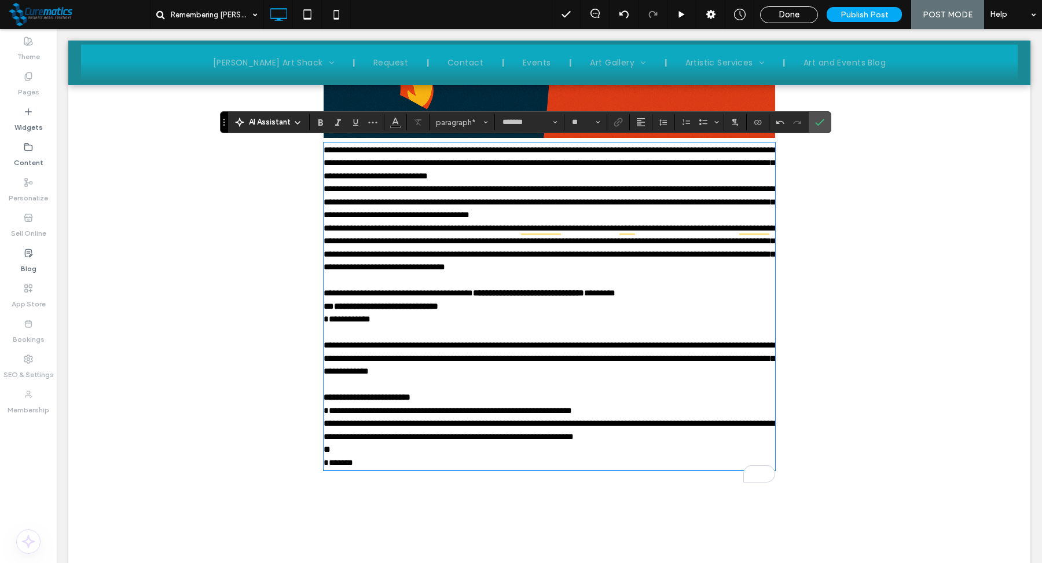
click at [765, 441] on span "**********" at bounding box center [550, 430] width 452 height 22
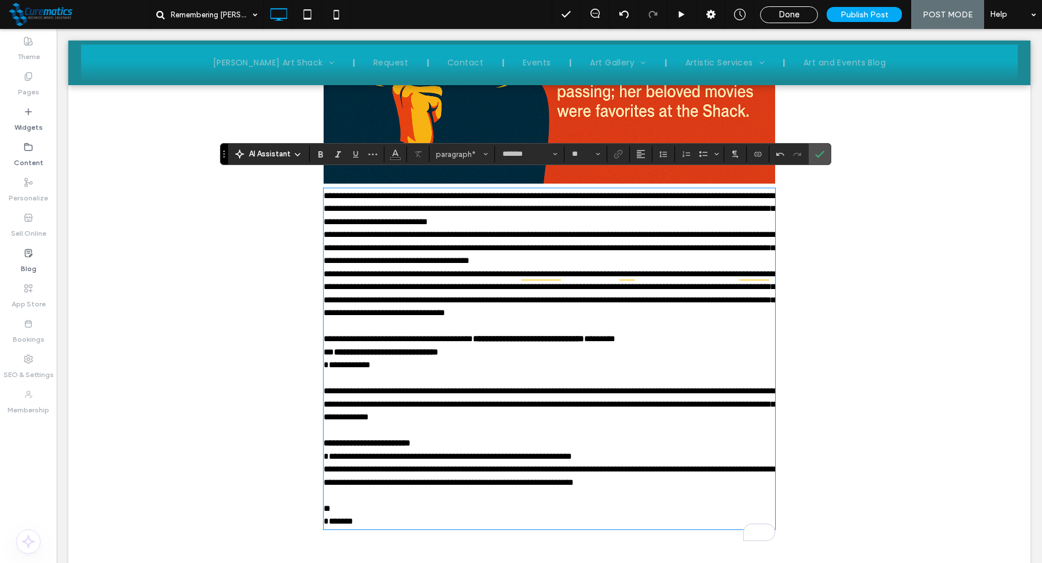
scroll to position [663, 0]
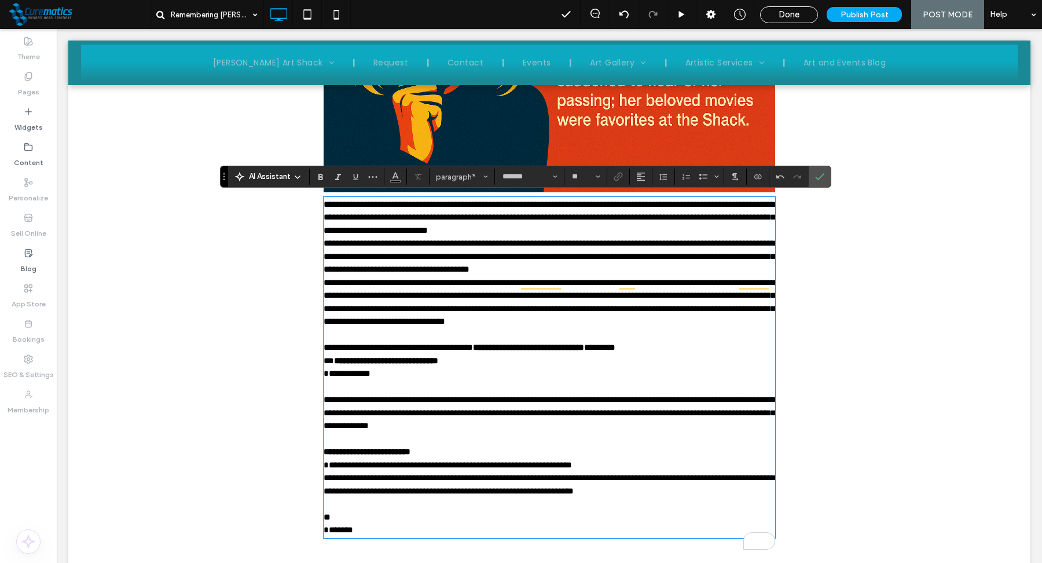
click at [730, 268] on p "**********" at bounding box center [550, 256] width 452 height 39
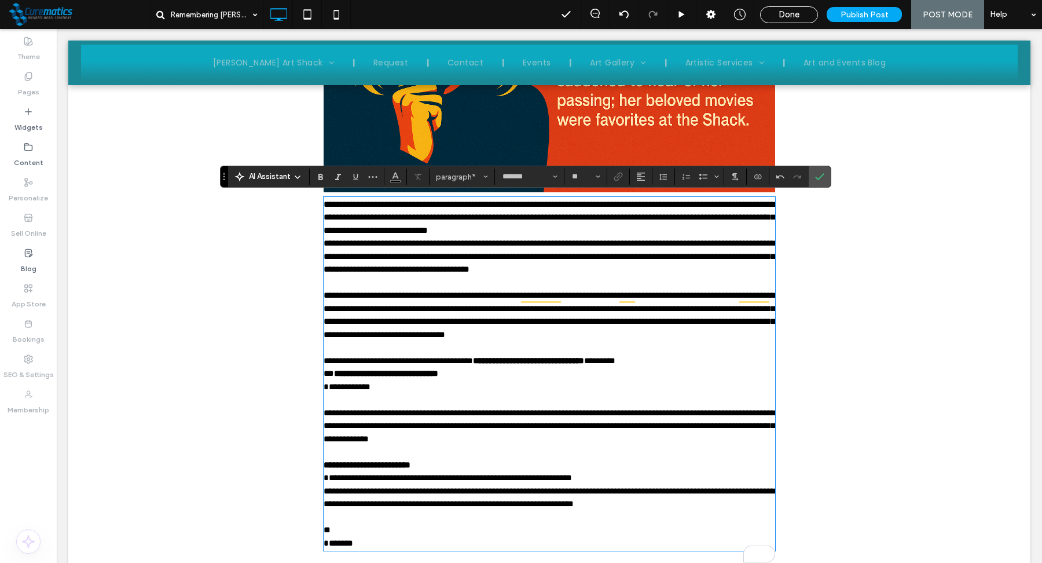
click at [687, 233] on p "**********" at bounding box center [550, 217] width 452 height 39
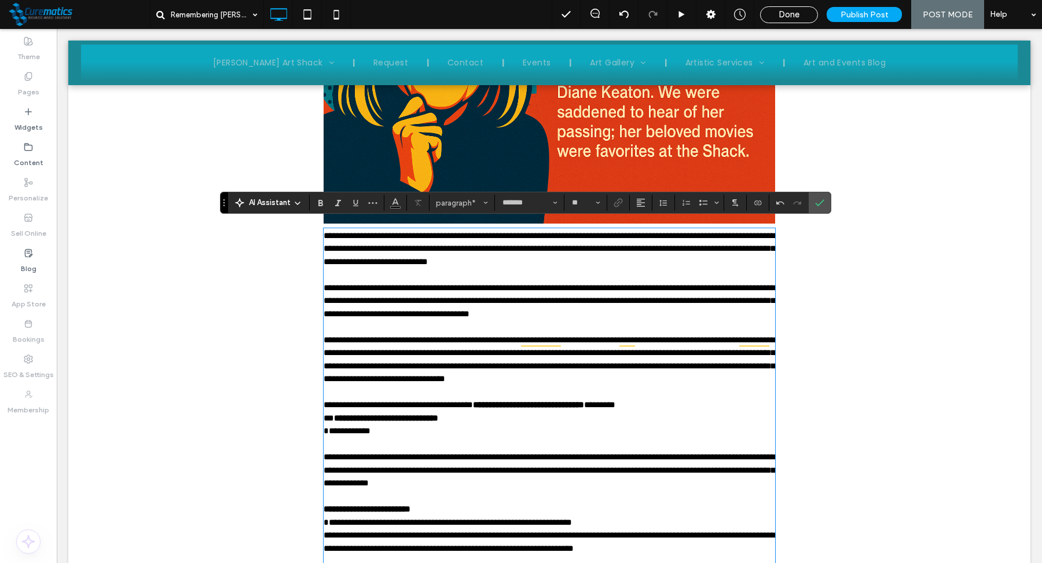
scroll to position [629, 0]
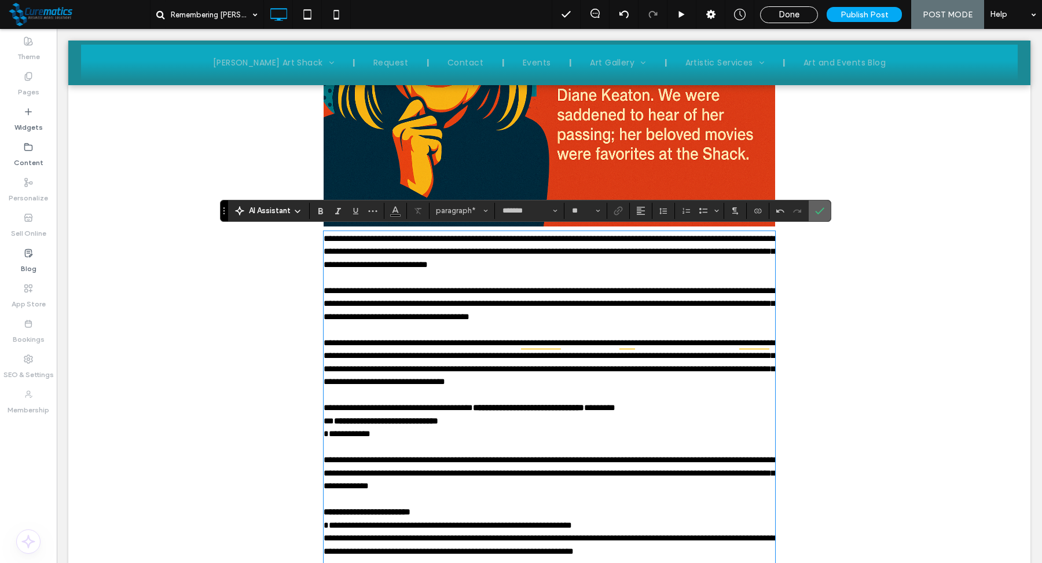
click at [817, 218] on span "Confirm" at bounding box center [819, 211] width 9 height 20
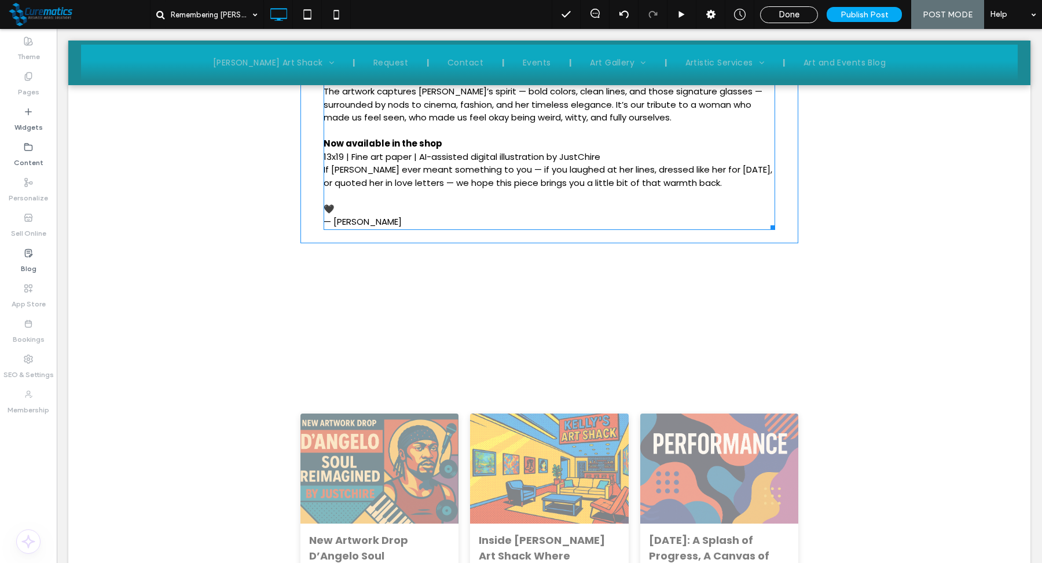
scroll to position [1037, 0]
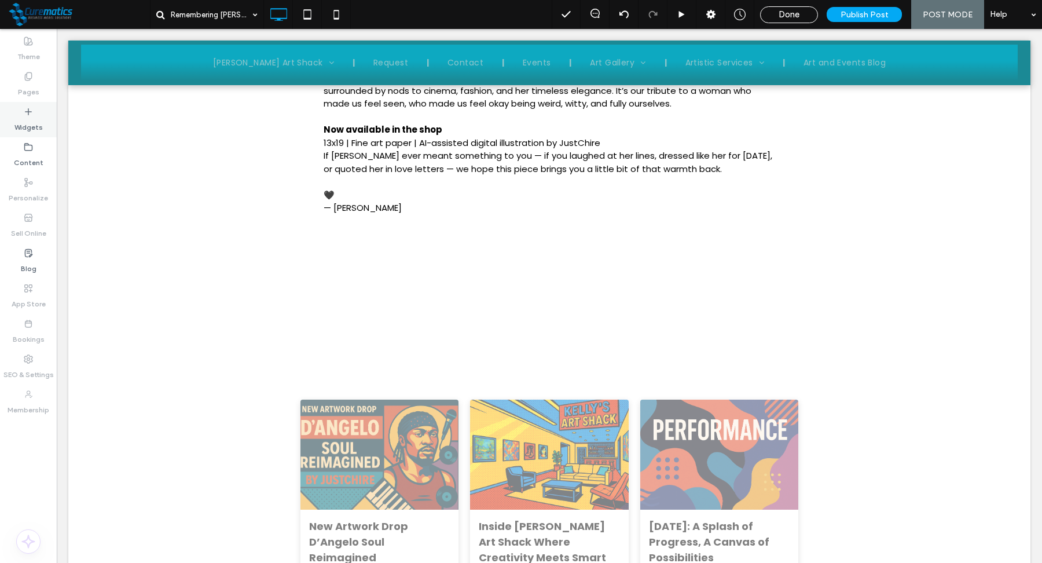
click at [37, 121] on label "Widgets" at bounding box center [28, 124] width 28 height 16
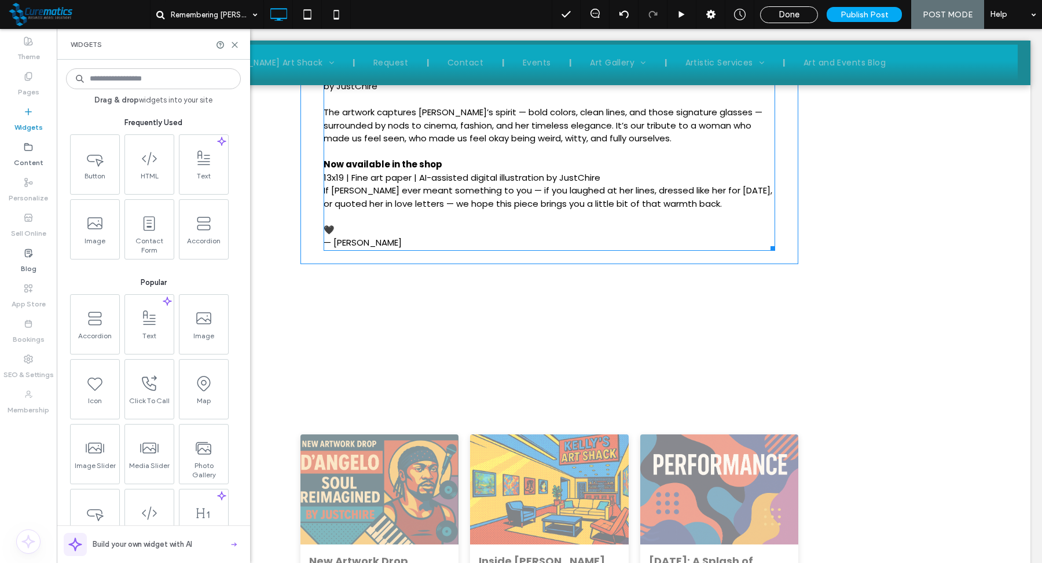
scroll to position [979, 0]
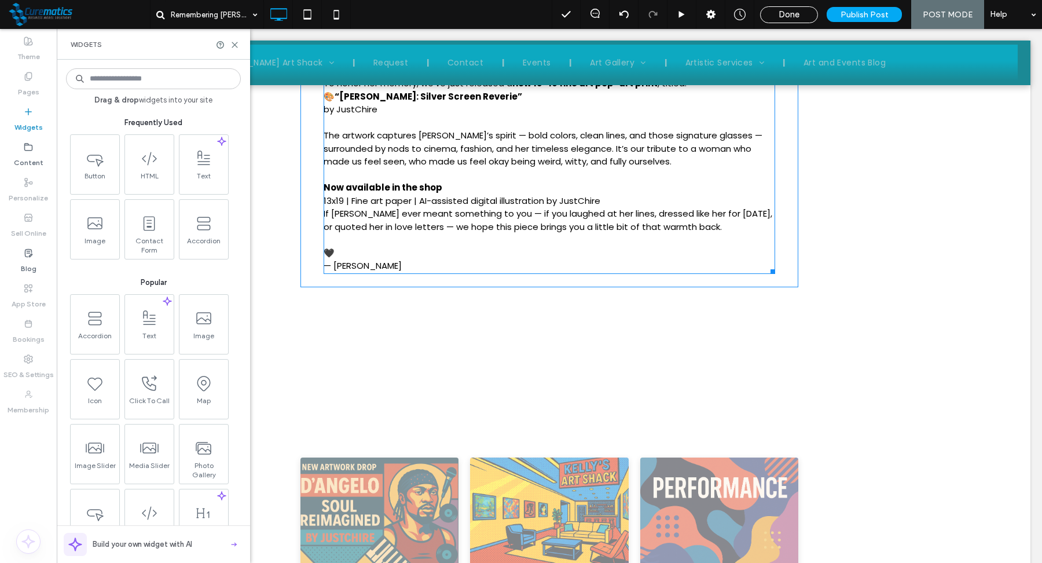
click at [446, 181] on p "Now available in the shop 13x19 | Fine art paper | AI-assisted digital illustra…" at bounding box center [550, 194] width 452 height 26
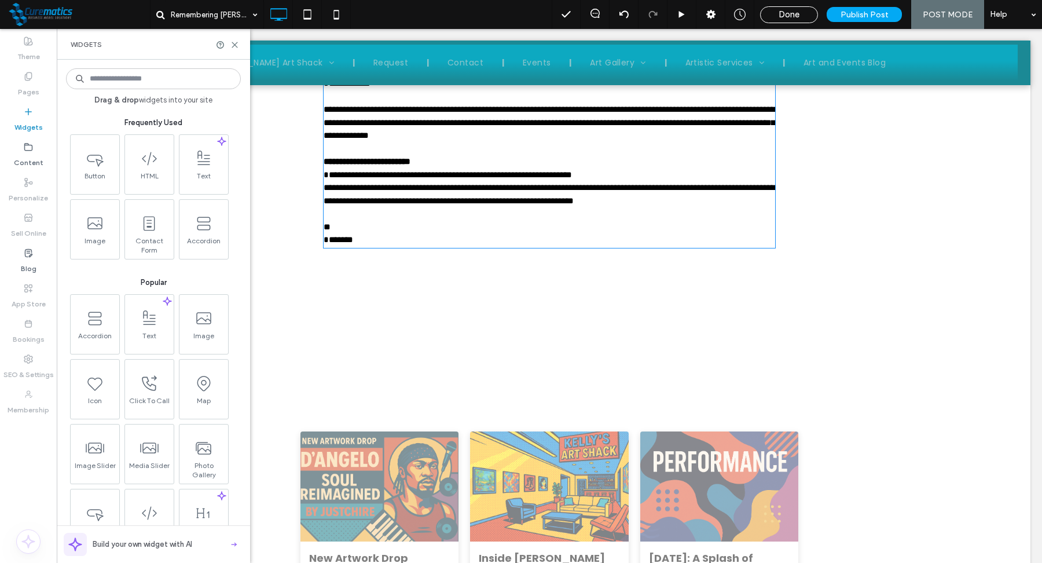
scroll to position [753, 0]
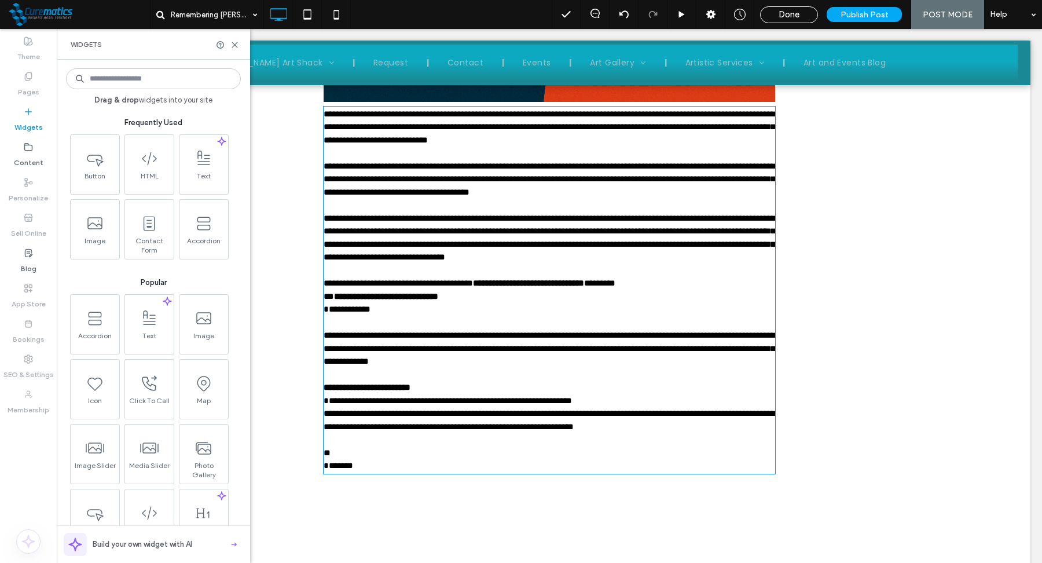
type input "*******"
type input "**"
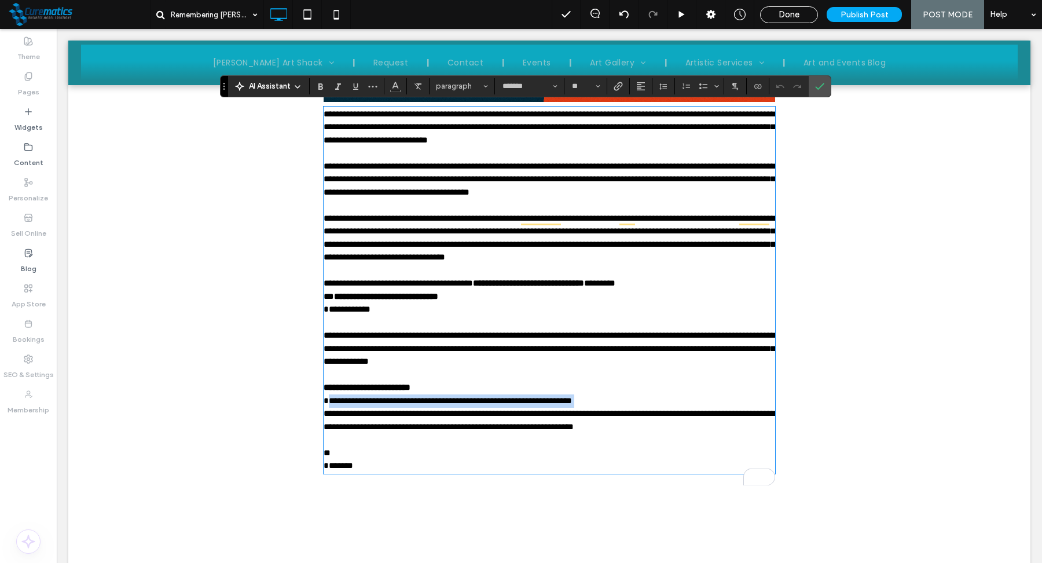
drag, startPoint x: 326, startPoint y: 414, endPoint x: 606, endPoint y: 419, distance: 280.3
click at [606, 419] on div "**********" at bounding box center [550, 290] width 452 height 365
click at [614, 86] on icon "Link" at bounding box center [618, 86] width 9 height 9
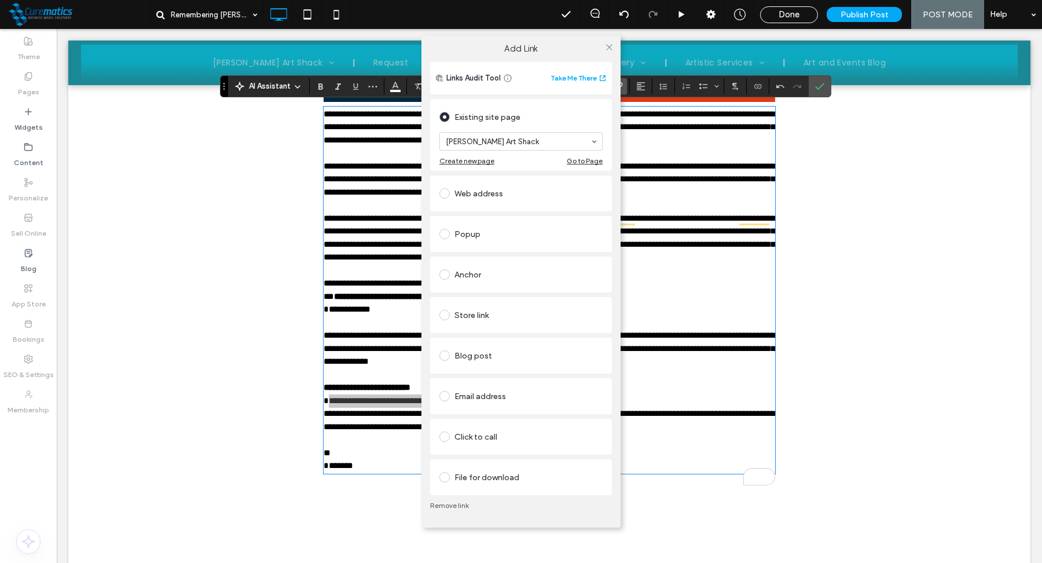
click at [445, 314] on span at bounding box center [444, 315] width 10 height 10
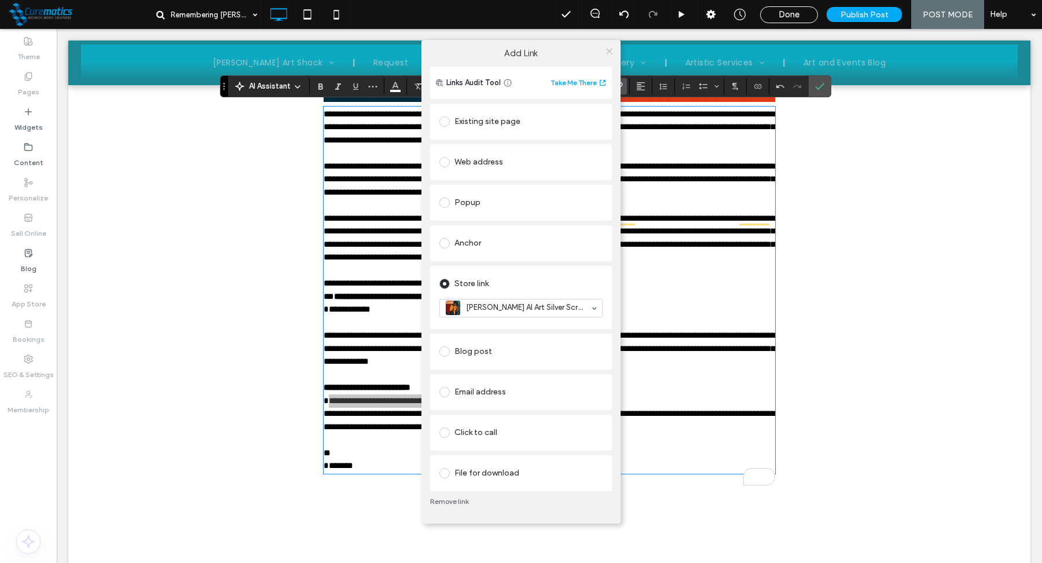
click at [607, 52] on icon at bounding box center [609, 51] width 9 height 9
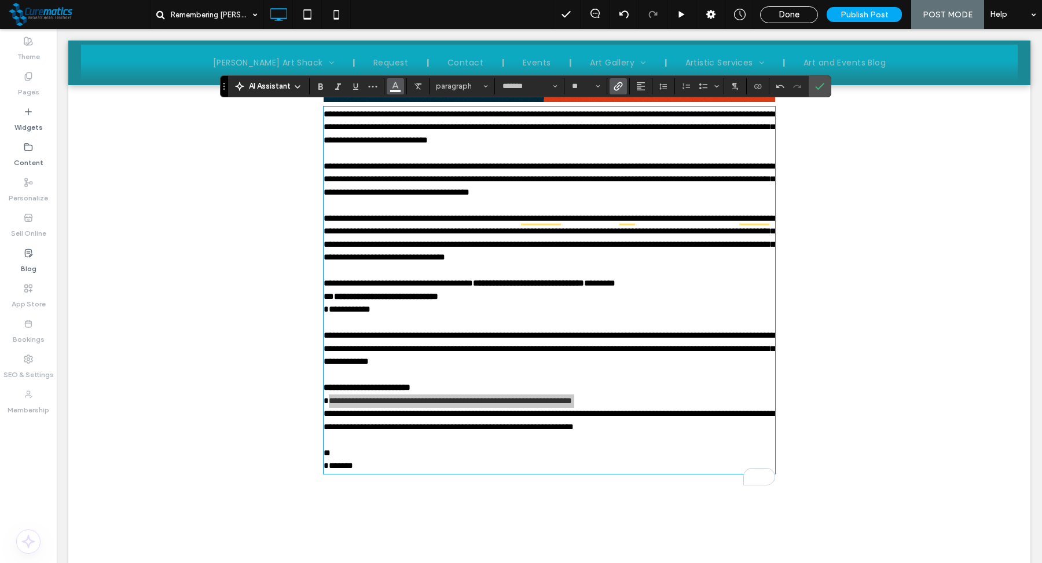
click at [402, 87] on button "Color" at bounding box center [395, 86] width 17 height 16
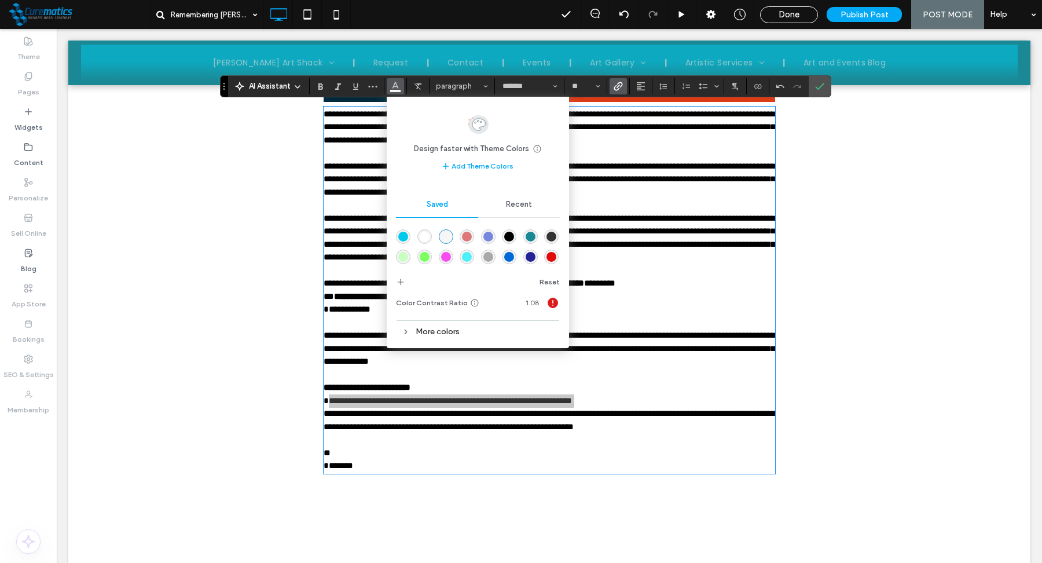
click at [403, 234] on div "rgba(1,201,236,1)" at bounding box center [403, 237] width 10 height 10
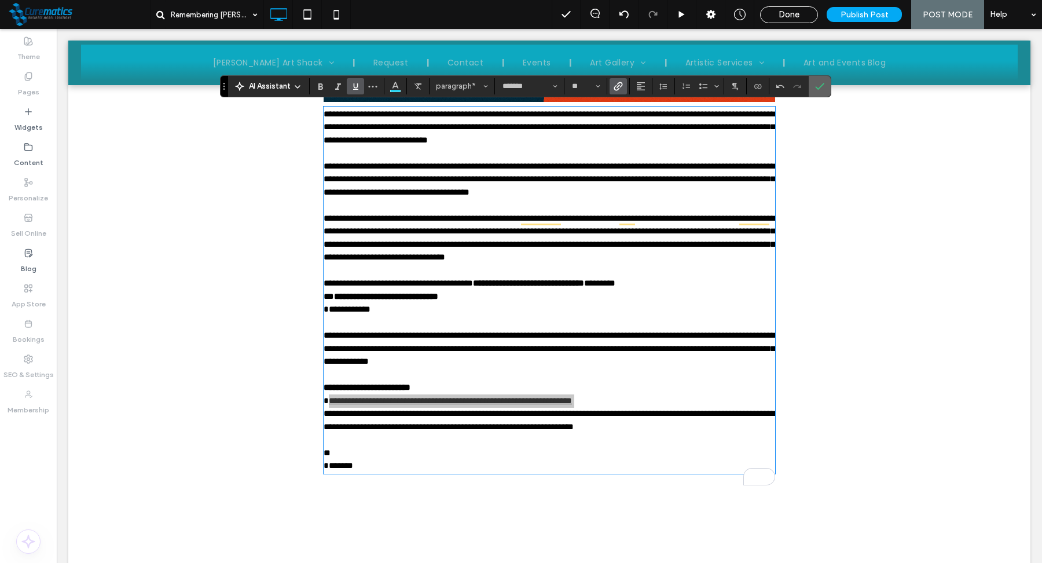
click at [821, 81] on label "Confirm" at bounding box center [819, 86] width 17 height 21
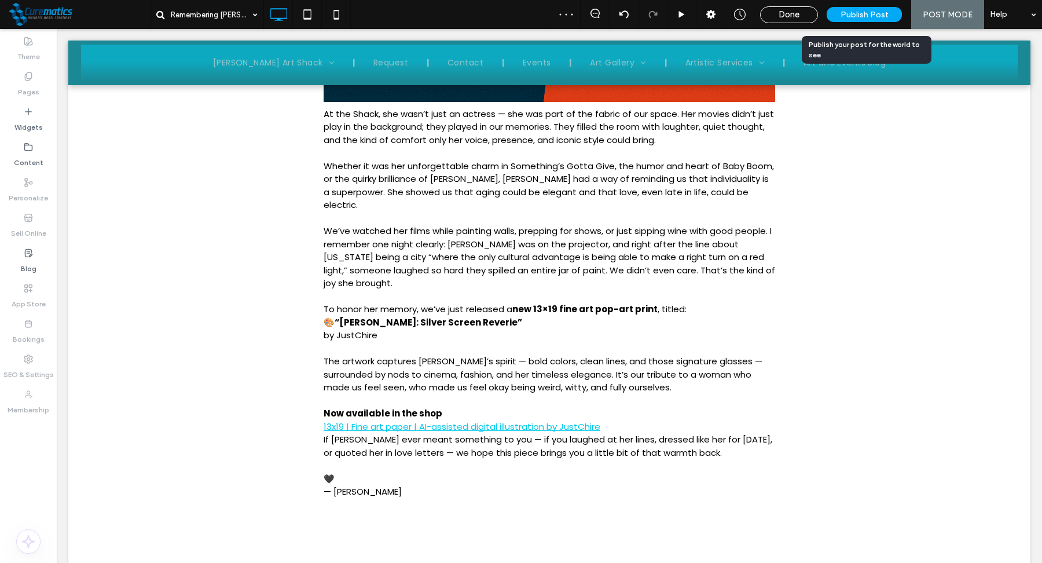
click at [864, 10] on span "Publish Post" at bounding box center [865, 15] width 48 height 10
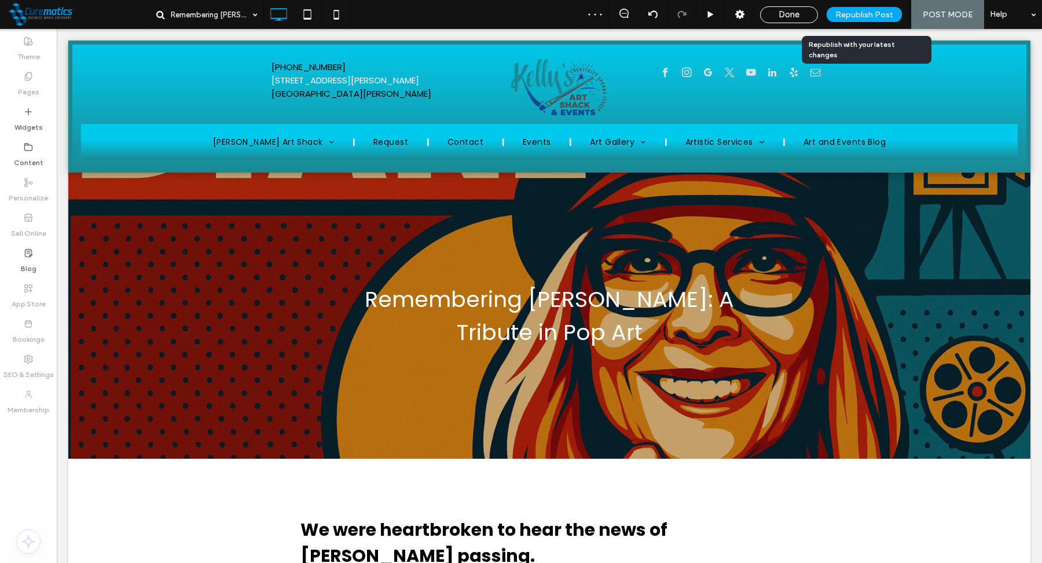
scroll to position [0, 0]
click at [790, 13] on span "Done" at bounding box center [789, 14] width 21 height 10
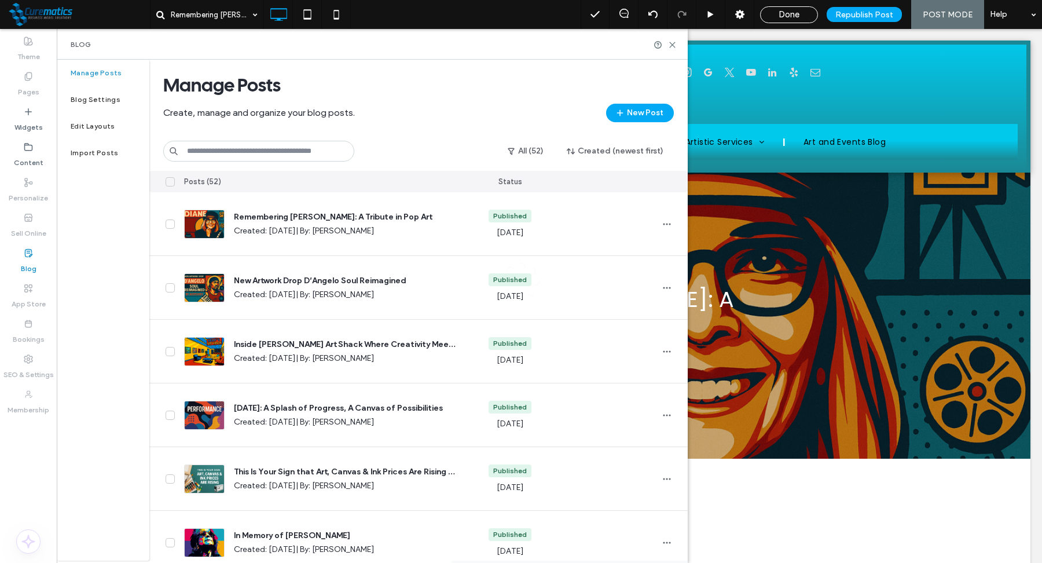
click at [596, 10] on div at bounding box center [521, 281] width 1042 height 563
click at [674, 46] on div at bounding box center [521, 281] width 1042 height 563
click at [672, 42] on div at bounding box center [521, 281] width 1042 height 563
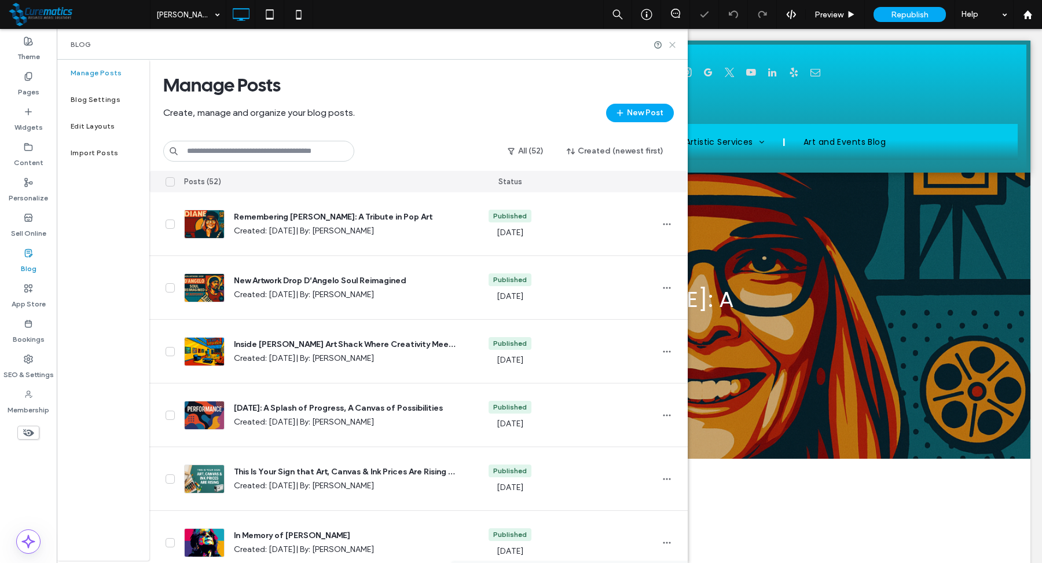
click at [672, 42] on icon at bounding box center [672, 45] width 9 height 9
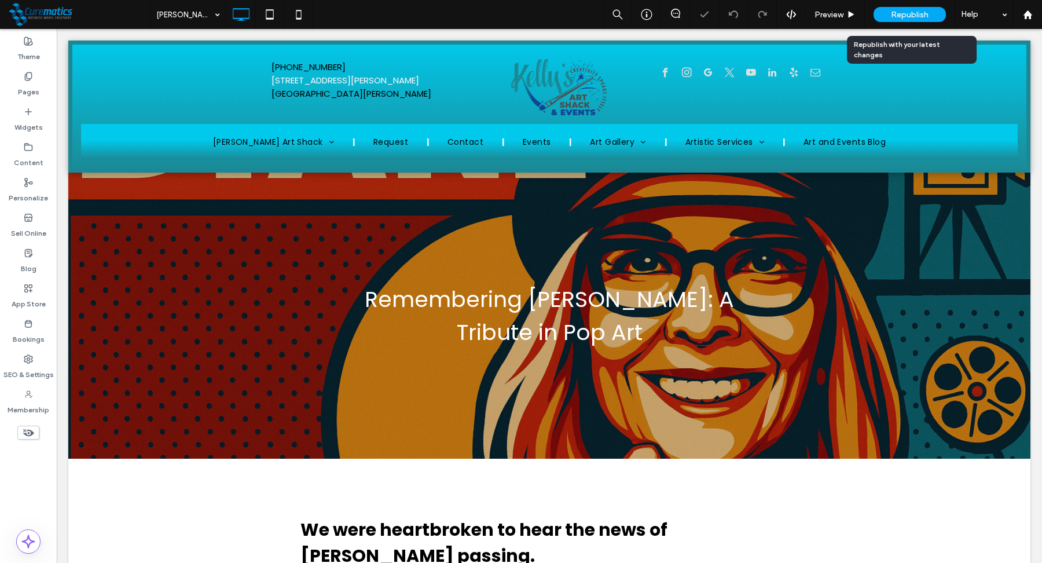
click at [911, 15] on span "Republish" at bounding box center [910, 15] width 38 height 10
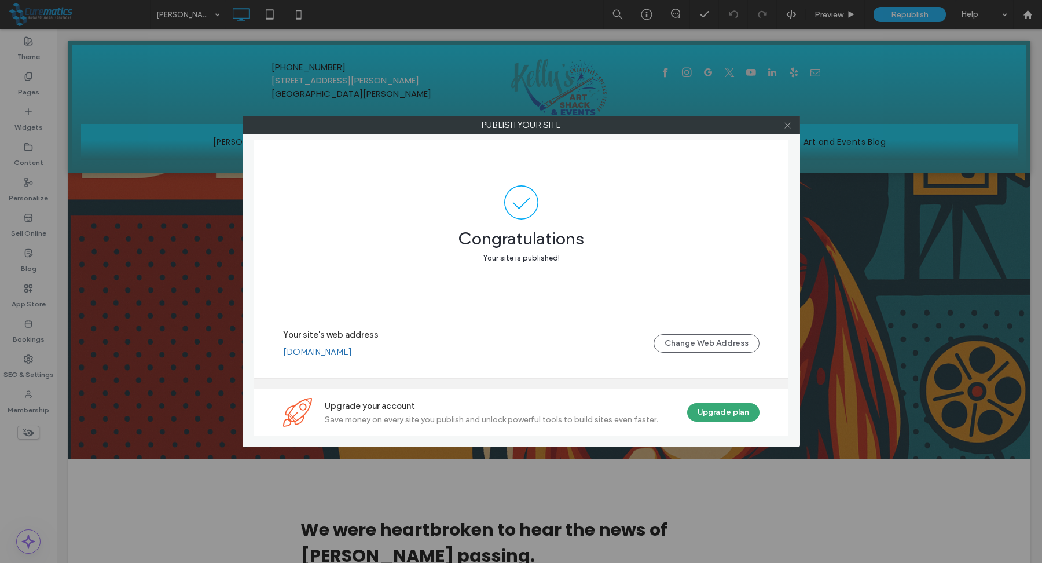
click at [789, 128] on icon at bounding box center [787, 125] width 9 height 9
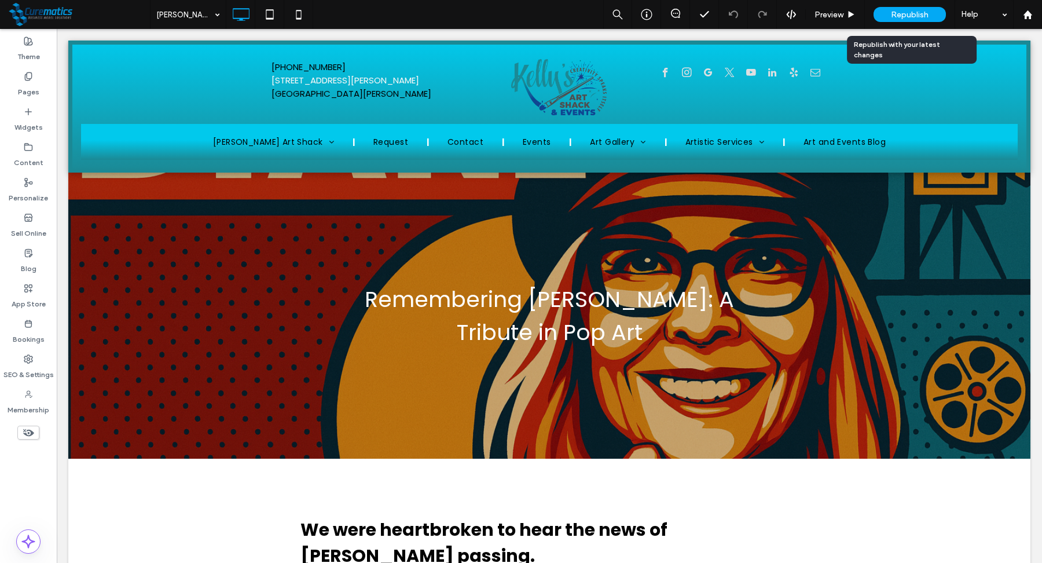
click at [891, 21] on div "Republish" at bounding box center [910, 14] width 72 height 15
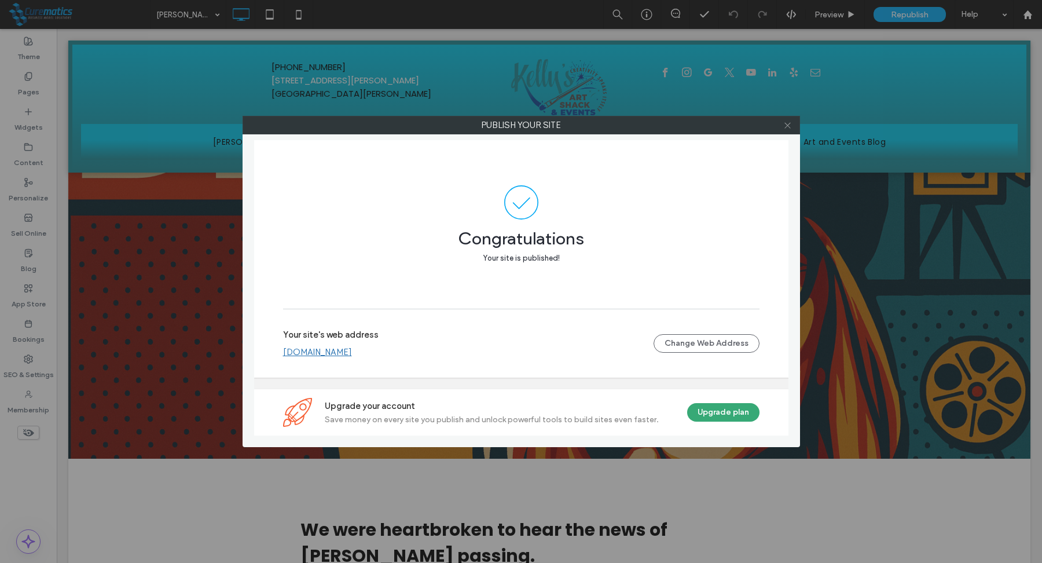
click at [790, 124] on icon at bounding box center [787, 125] width 9 height 9
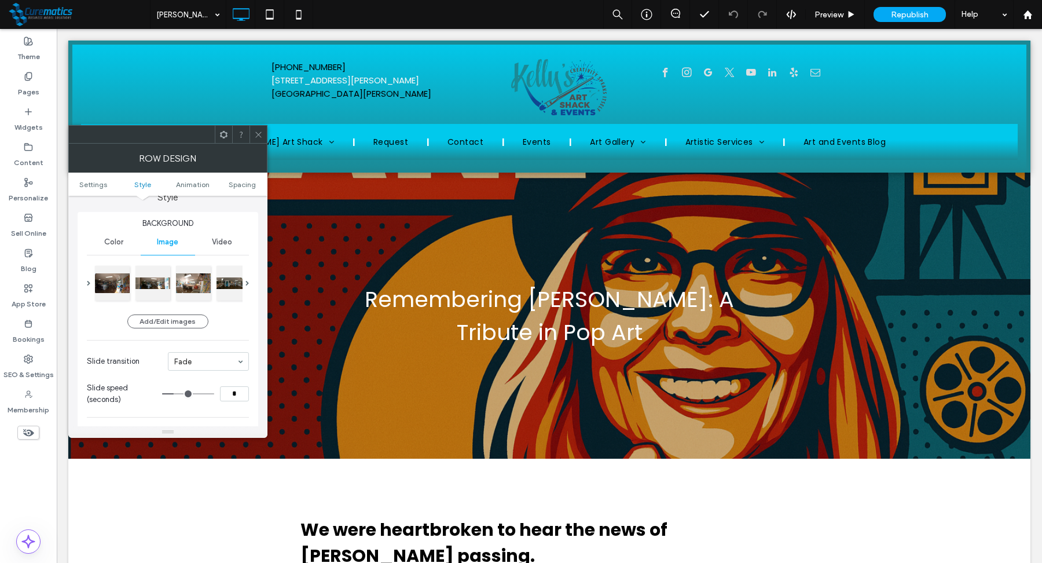
scroll to position [119, 0]
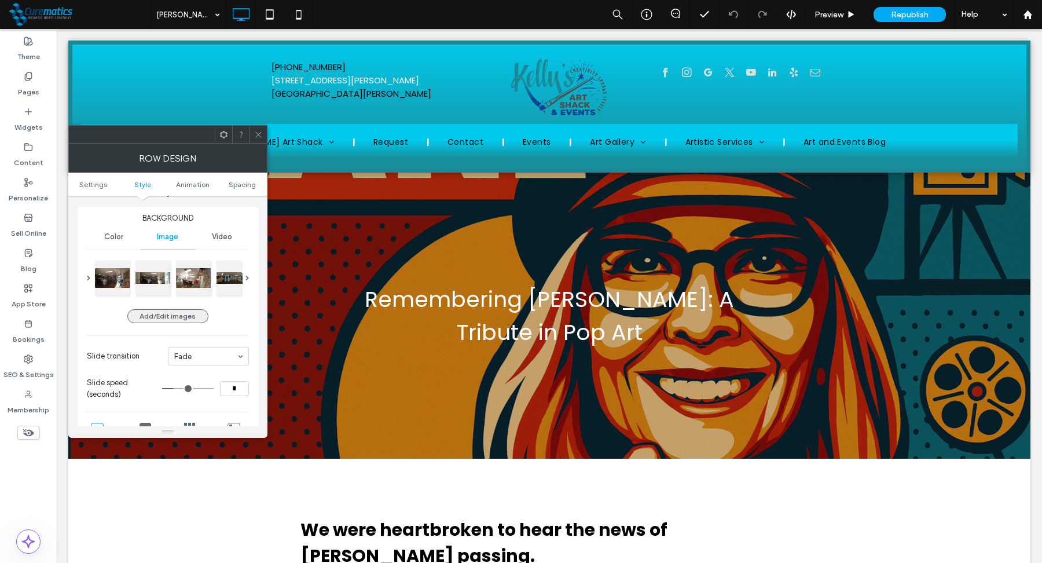
click at [175, 317] on button "Add/Edit images" at bounding box center [167, 316] width 81 height 14
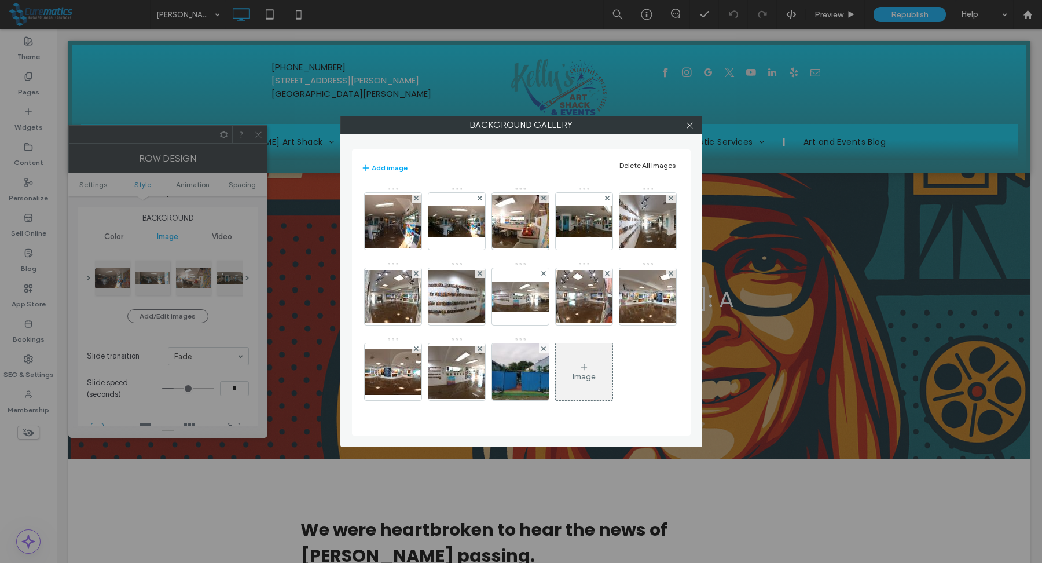
scroll to position [63, 0]
click at [556, 372] on div "Image" at bounding box center [584, 371] width 57 height 54
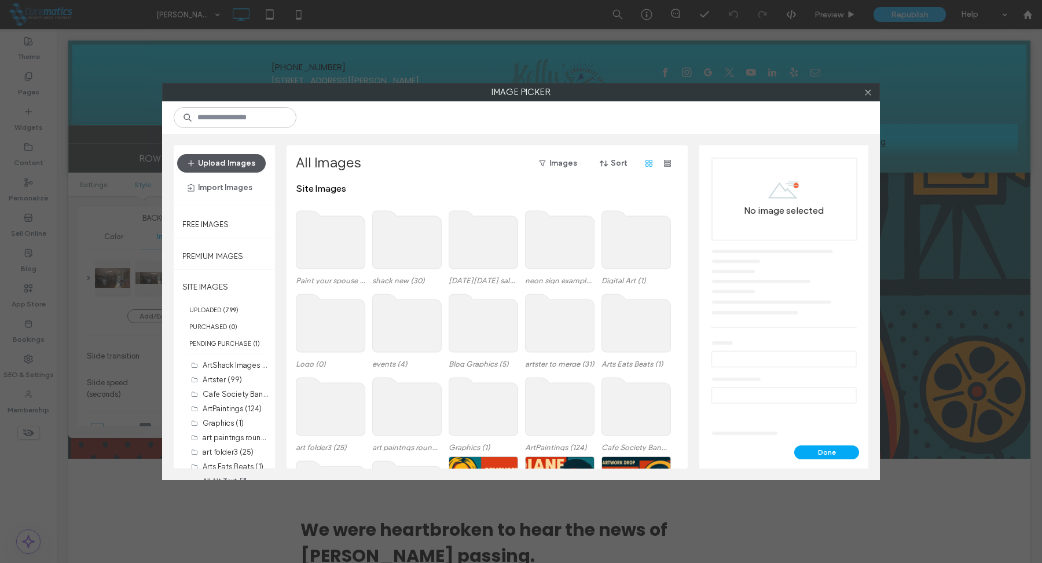
click at [240, 160] on button "Upload Images" at bounding box center [221, 163] width 89 height 19
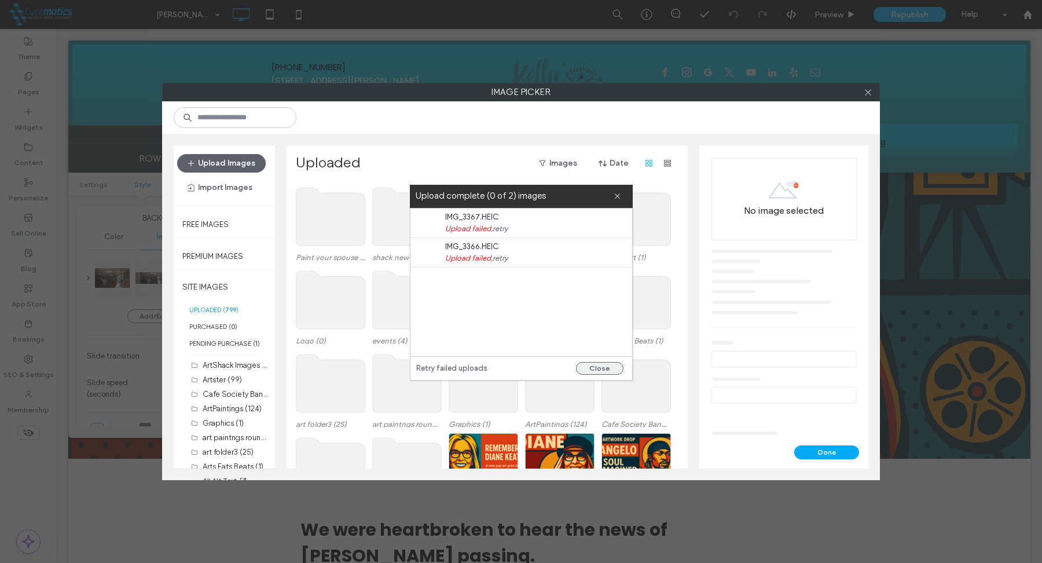
click at [605, 367] on button "Close" at bounding box center [599, 368] width 47 height 13
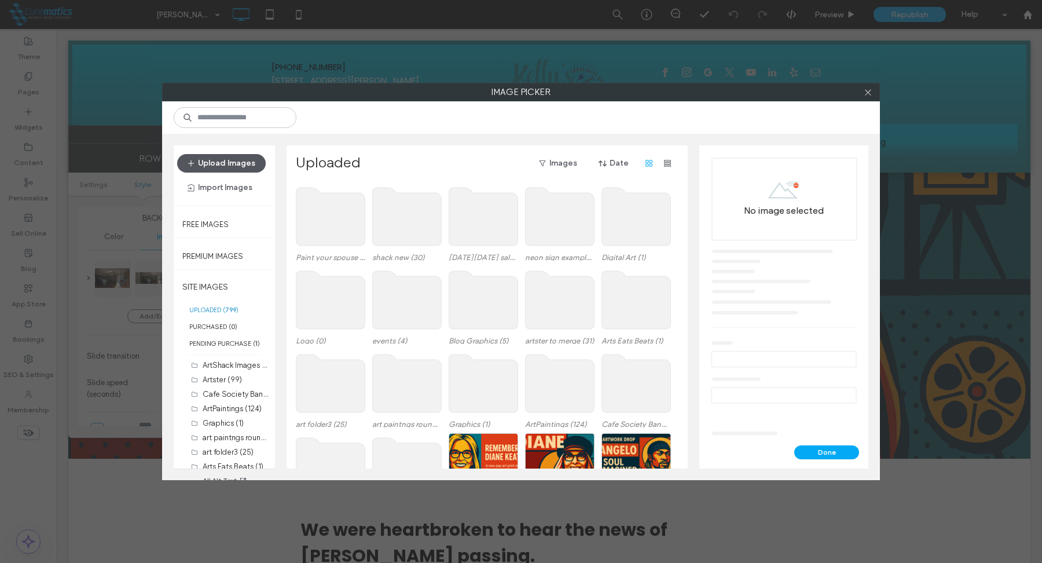
click at [242, 162] on button "Upload Images" at bounding box center [221, 163] width 89 height 19
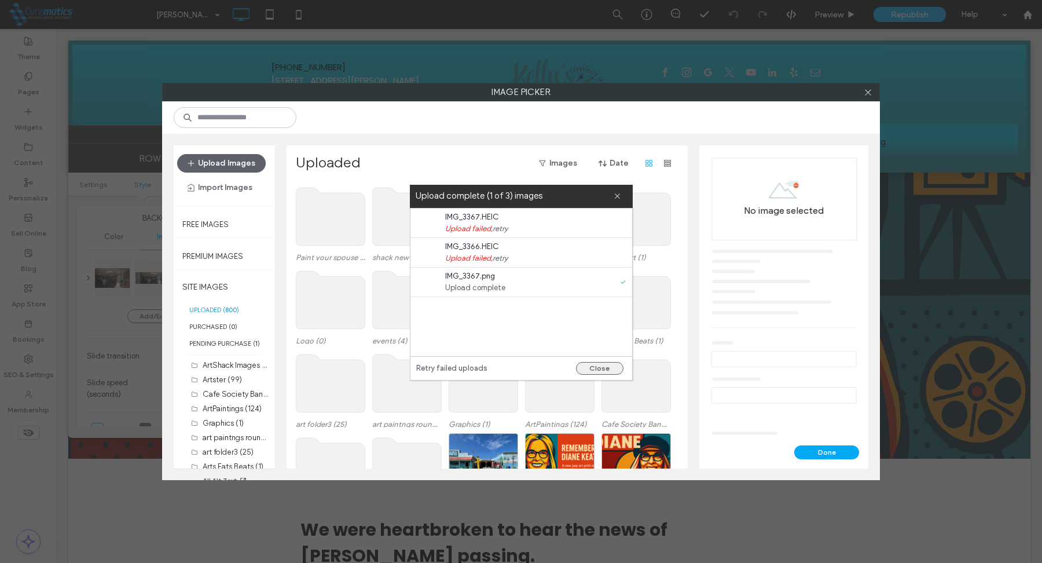
click at [609, 366] on button "Close" at bounding box center [599, 368] width 47 height 13
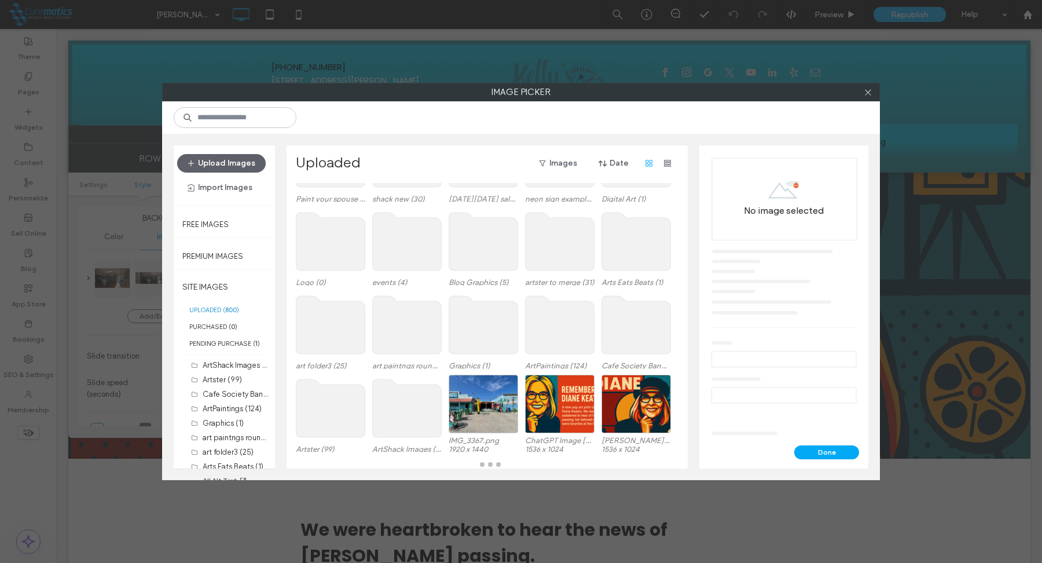
scroll to position [58, 0]
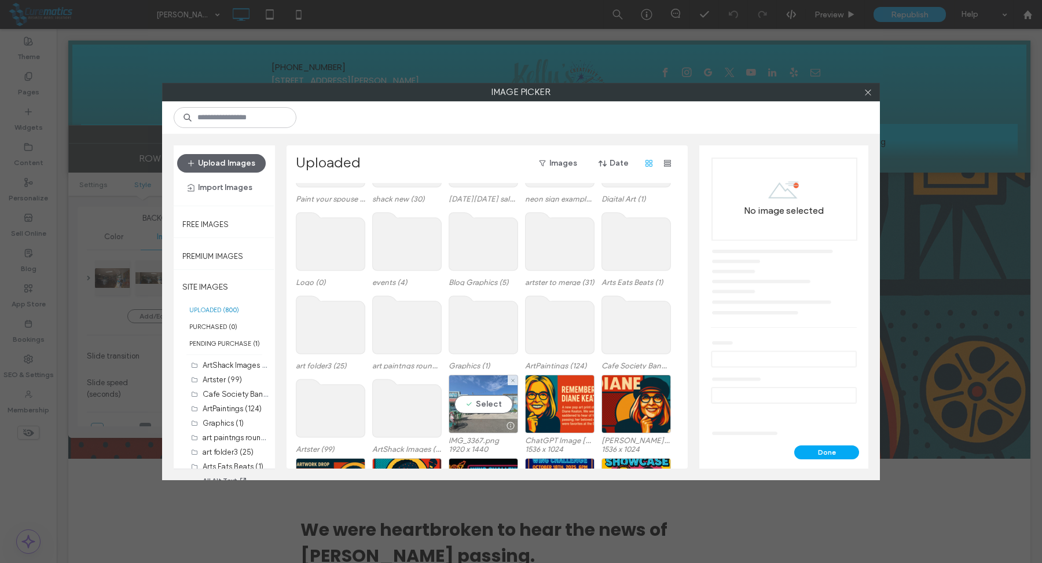
click at [490, 398] on div "Select" at bounding box center [483, 404] width 69 height 58
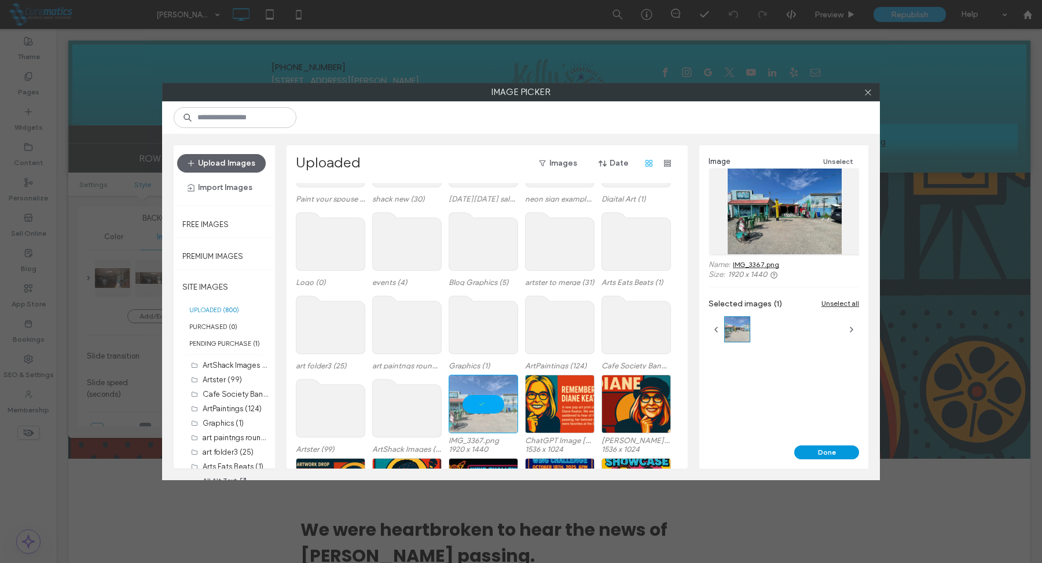
click at [822, 452] on button "Done" at bounding box center [826, 452] width 65 height 14
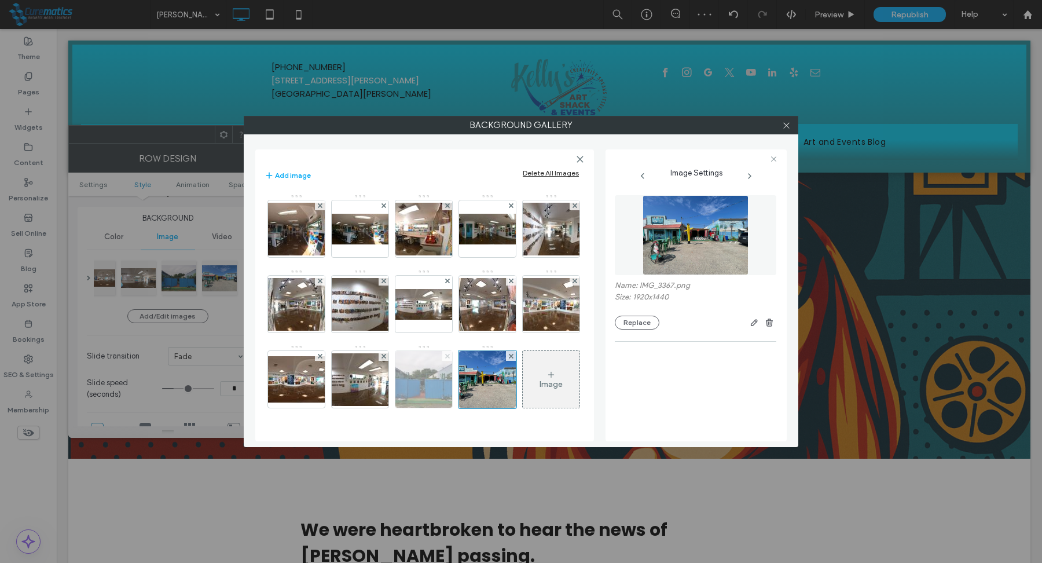
click at [445, 358] on icon at bounding box center [447, 356] width 5 height 5
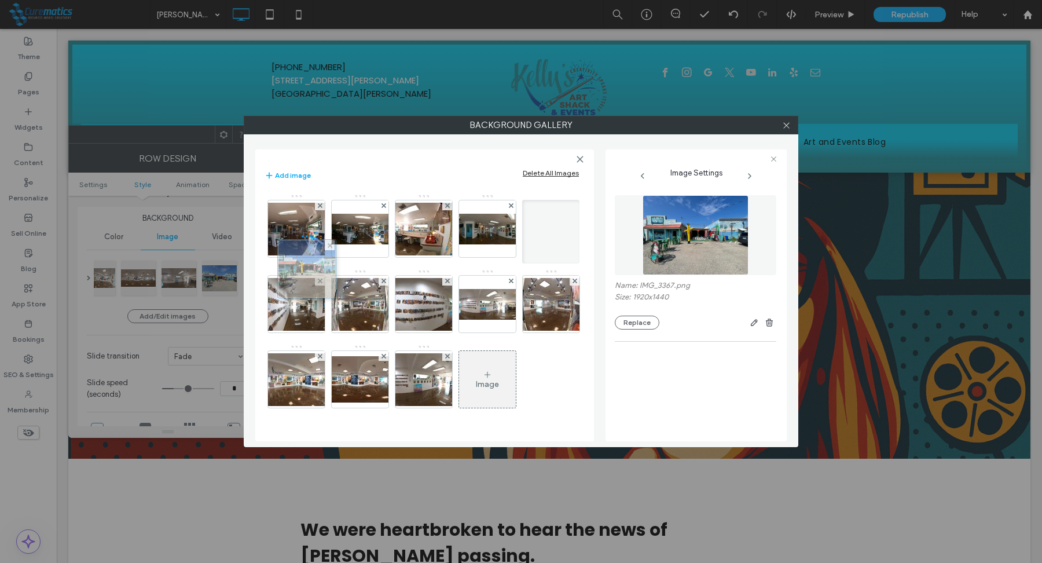
scroll to position [0, 0]
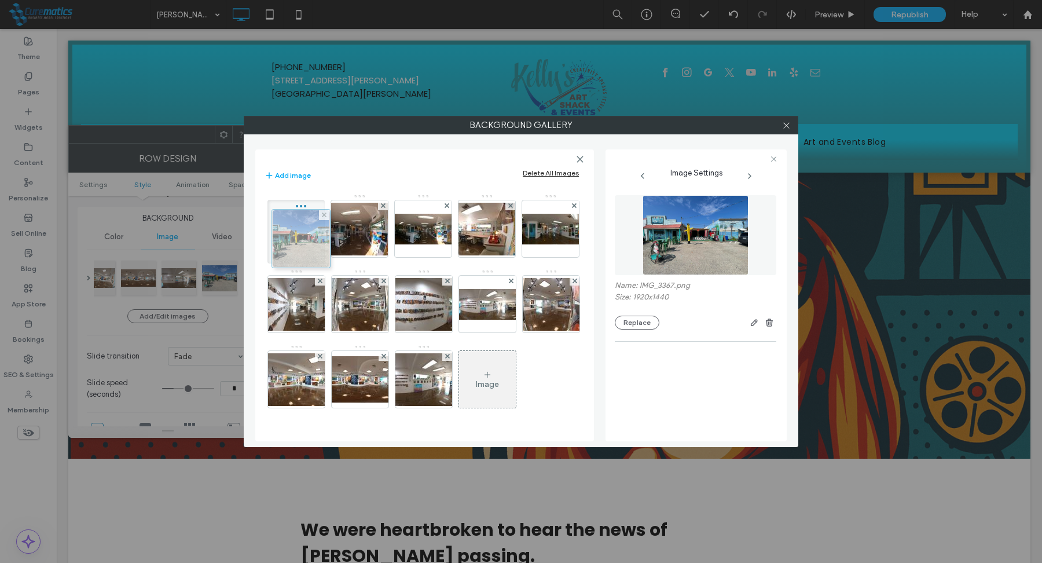
drag, startPoint x: 299, startPoint y: 423, endPoint x: 300, endPoint y: 212, distance: 210.7
click at [787, 126] on icon at bounding box center [786, 125] width 9 height 9
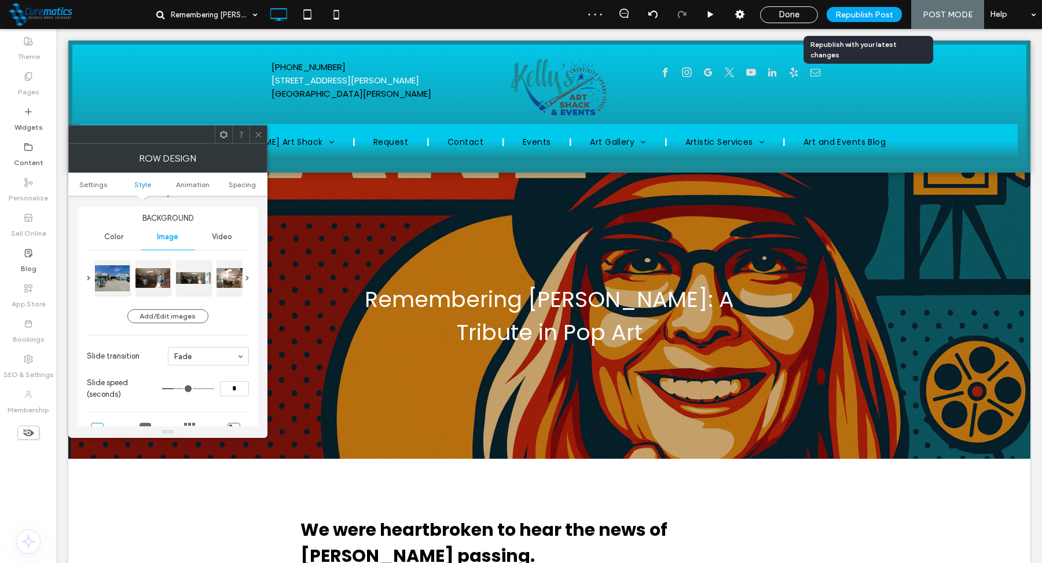
click at [857, 8] on div "Republish Post" at bounding box center [864, 14] width 75 height 15
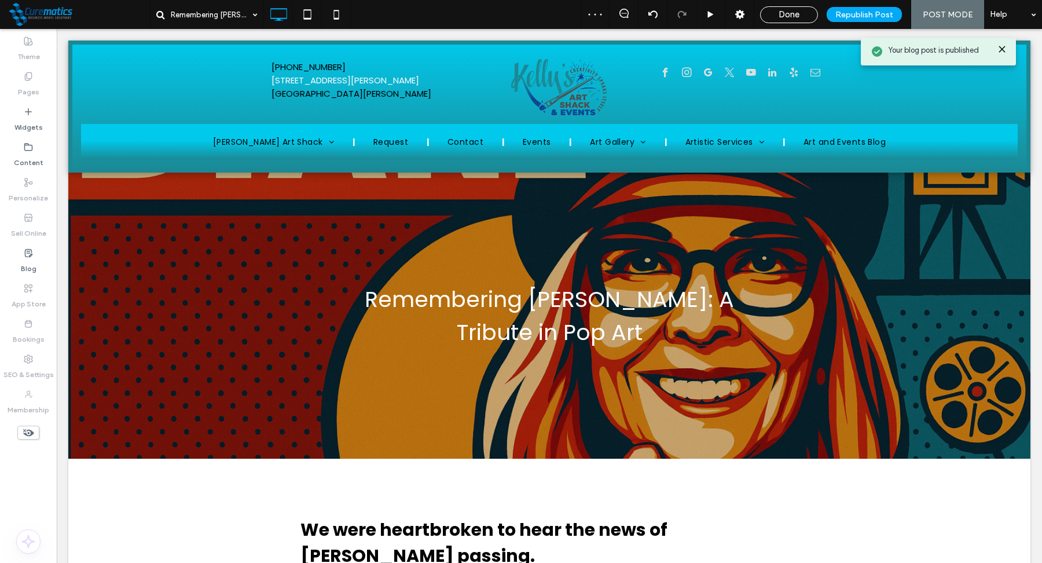
click at [787, 12] on span "Done" at bounding box center [789, 14] width 21 height 10
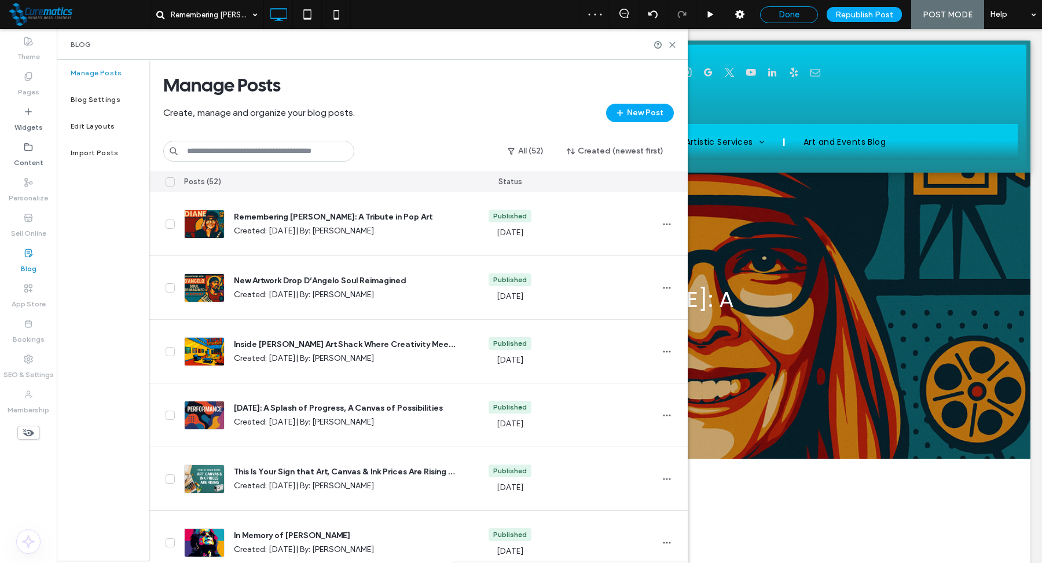
click at [788, 17] on span "Done" at bounding box center [789, 14] width 21 height 10
click at [673, 41] on icon at bounding box center [672, 45] width 9 height 9
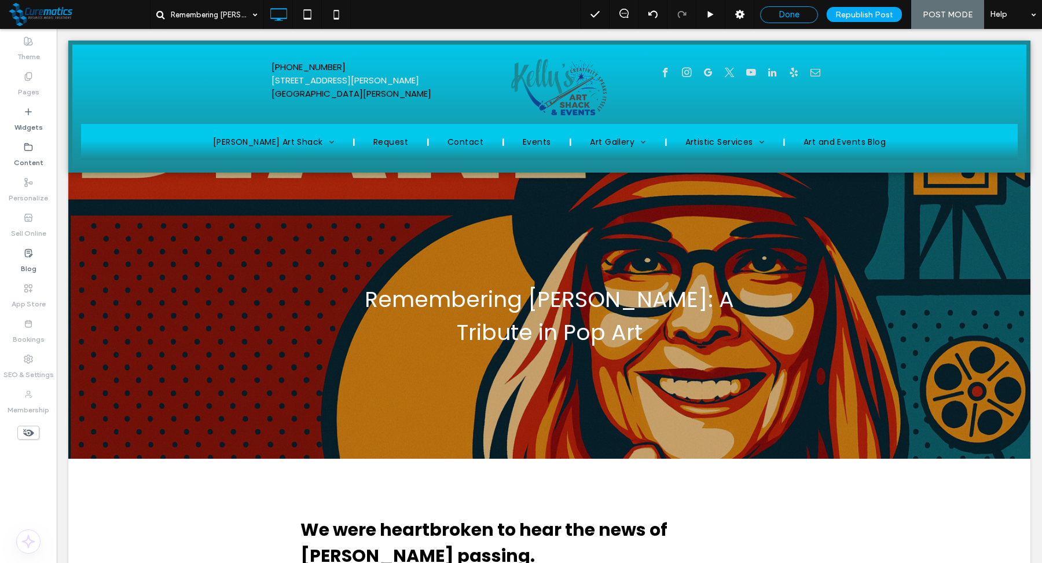
click at [784, 20] on div "Done" at bounding box center [789, 14] width 58 height 17
click at [784, 18] on span "Done" at bounding box center [789, 14] width 21 height 10
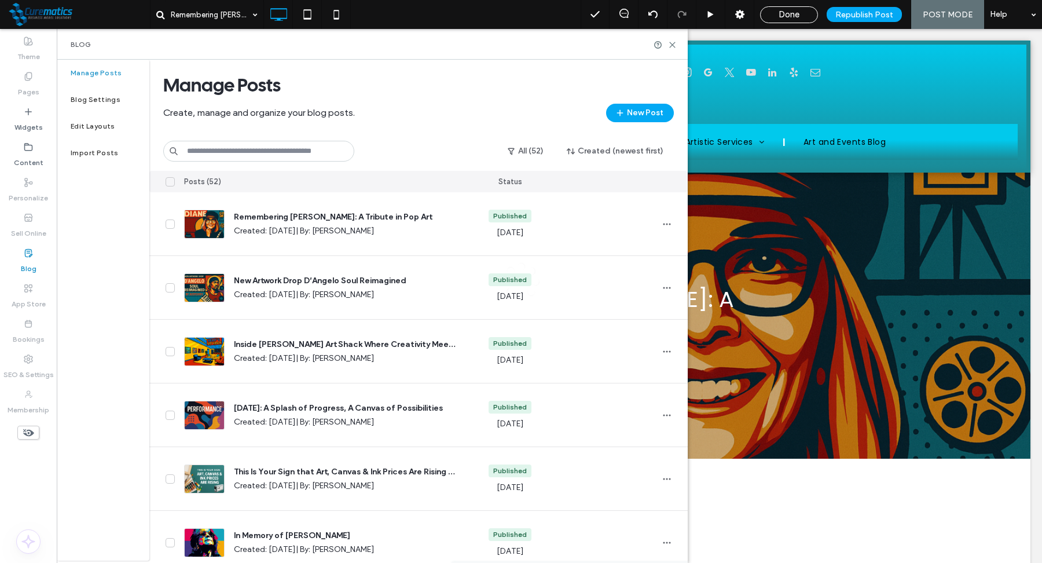
click at [595, 14] on div at bounding box center [521, 281] width 1042 height 563
click at [670, 45] on icon at bounding box center [672, 45] width 9 height 9
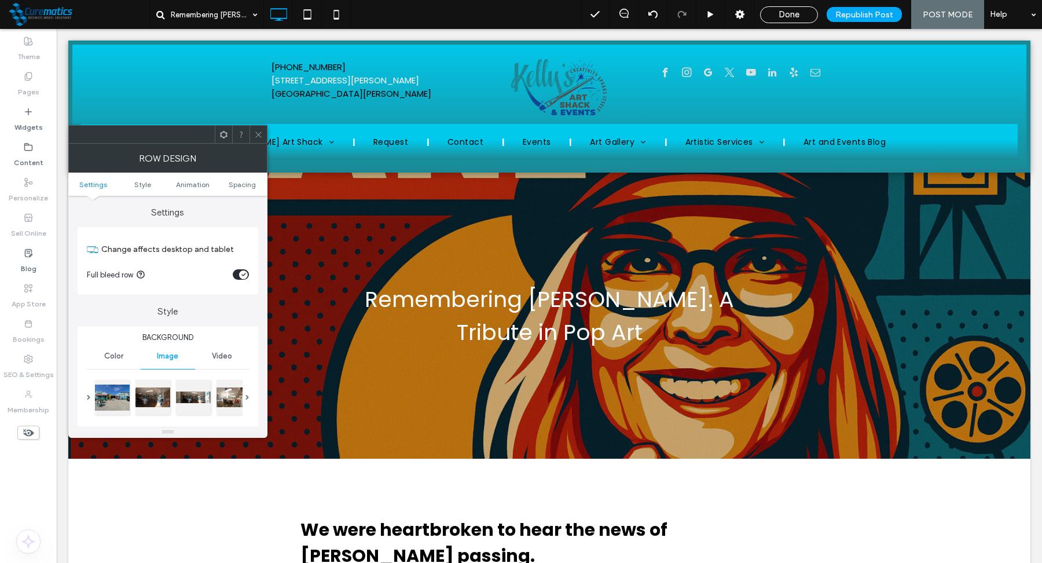
scroll to position [58, 0]
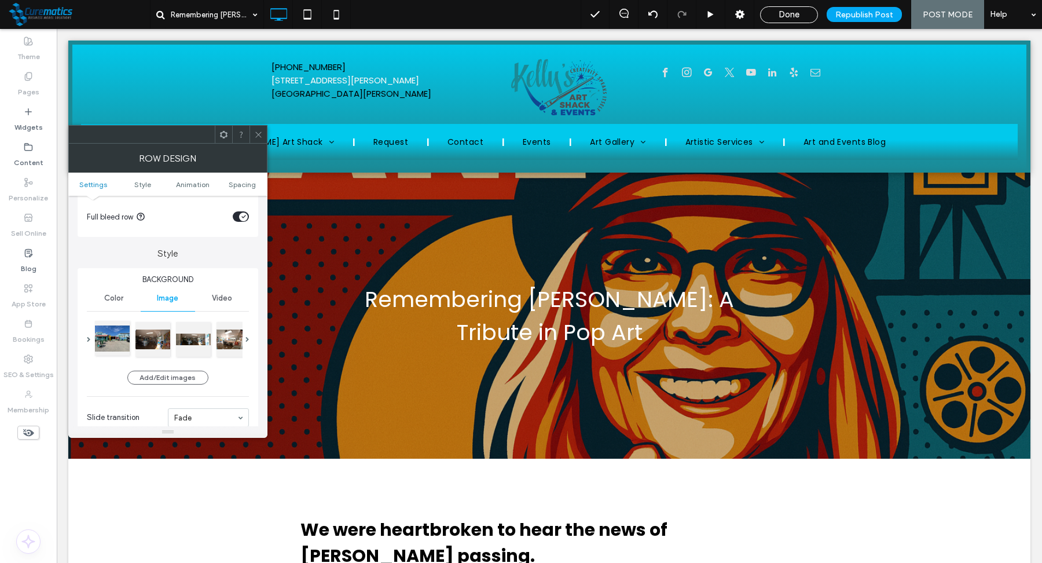
click at [120, 342] on div at bounding box center [112, 338] width 35 height 35
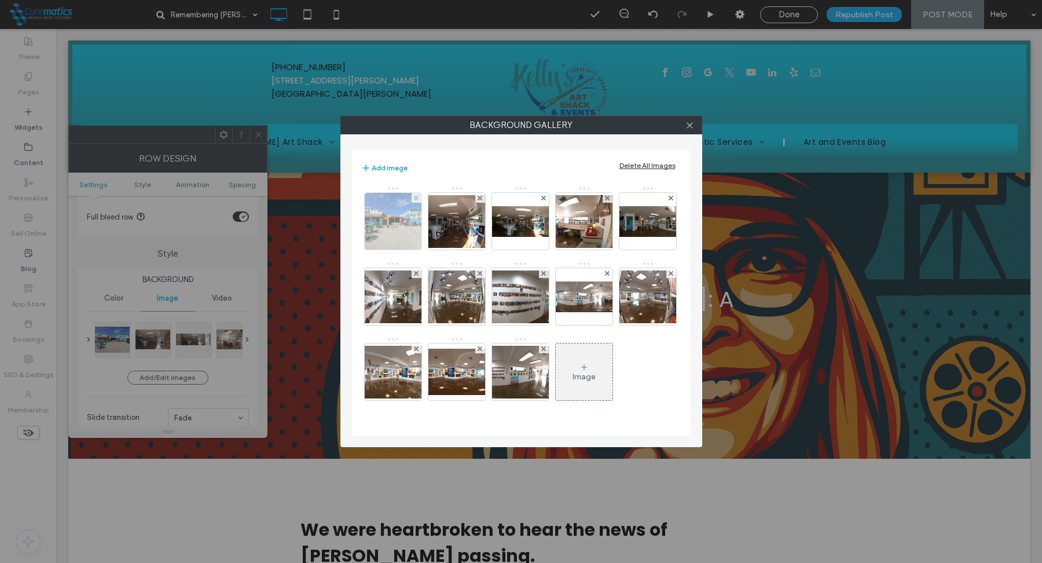
click at [387, 239] on img at bounding box center [393, 221] width 76 height 57
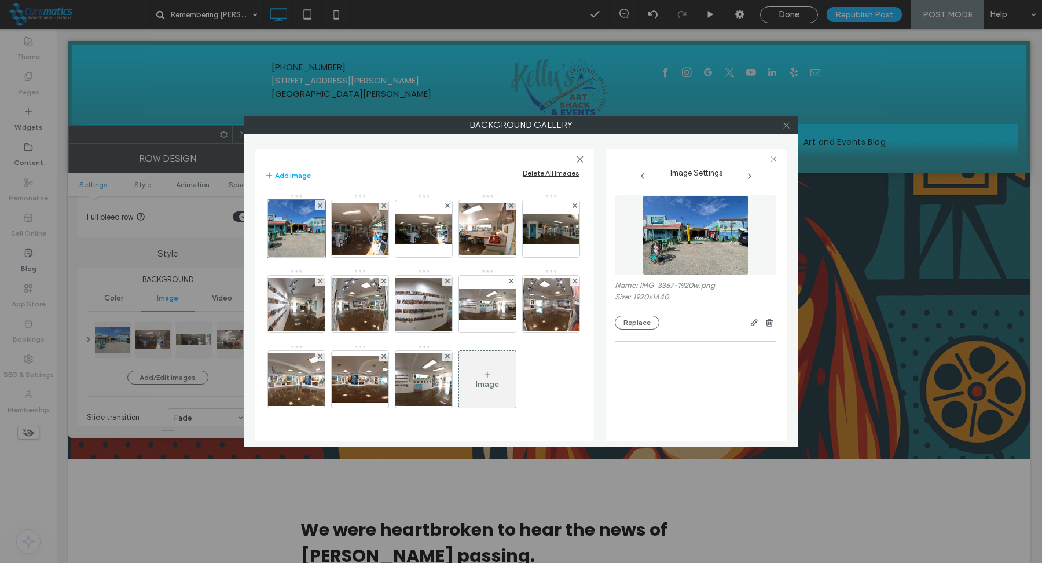
click at [789, 123] on icon at bounding box center [786, 125] width 9 height 9
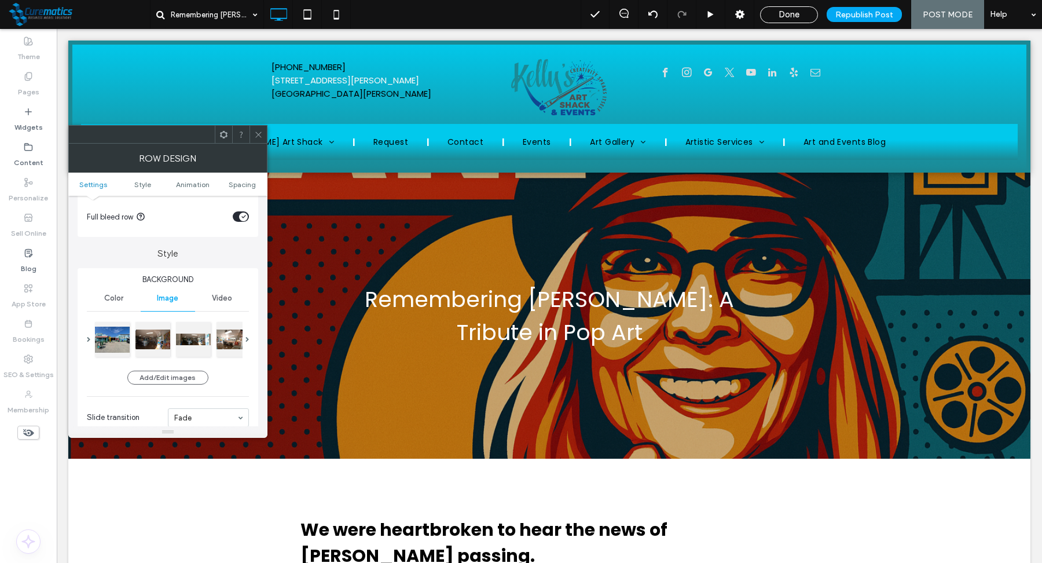
click at [265, 132] on div at bounding box center [258, 134] width 17 height 17
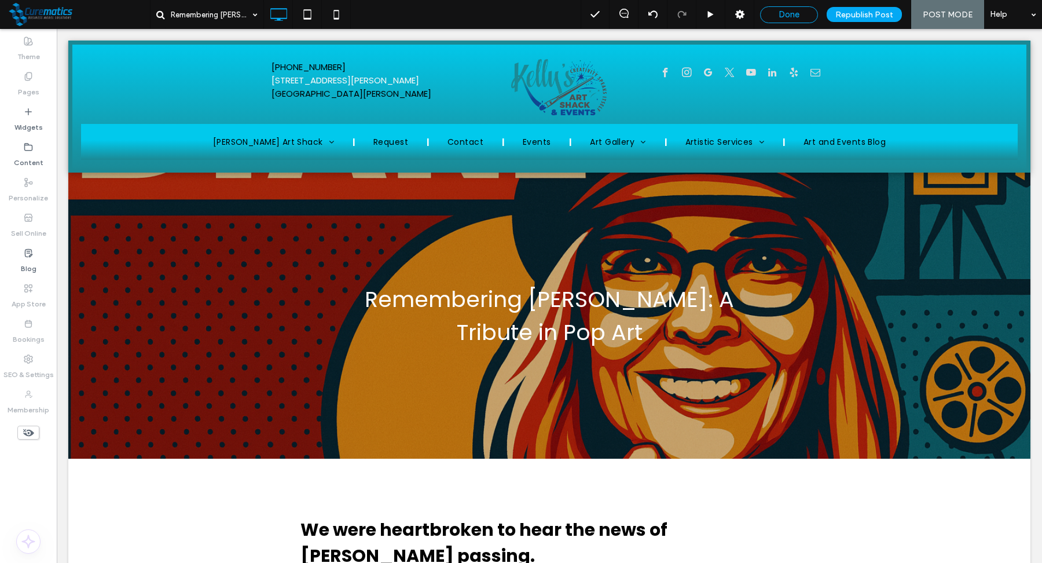
click at [800, 10] on span "Done" at bounding box center [789, 14] width 21 height 10
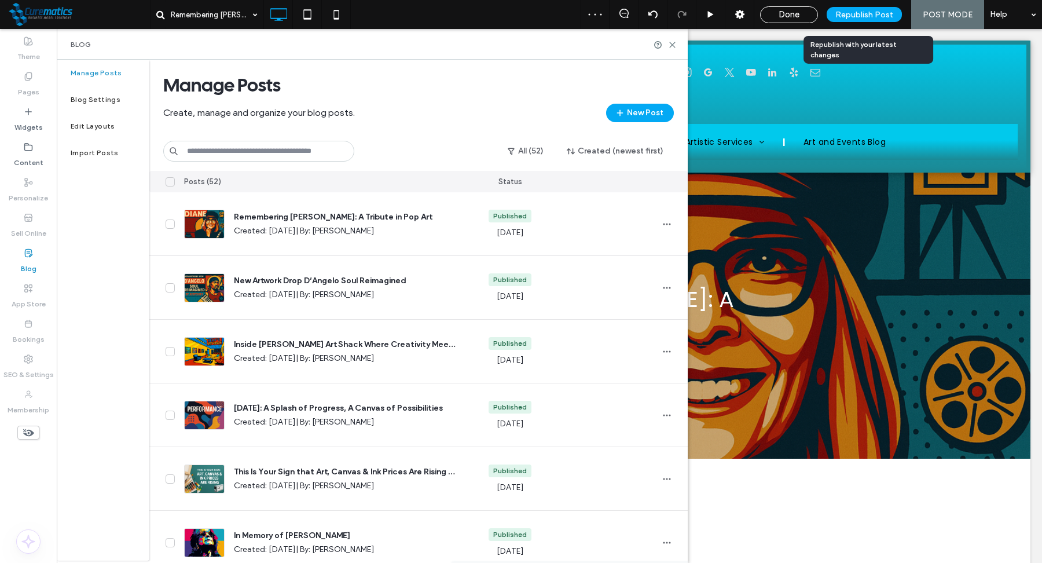
click at [865, 10] on span "Republish Post" at bounding box center [864, 15] width 58 height 10
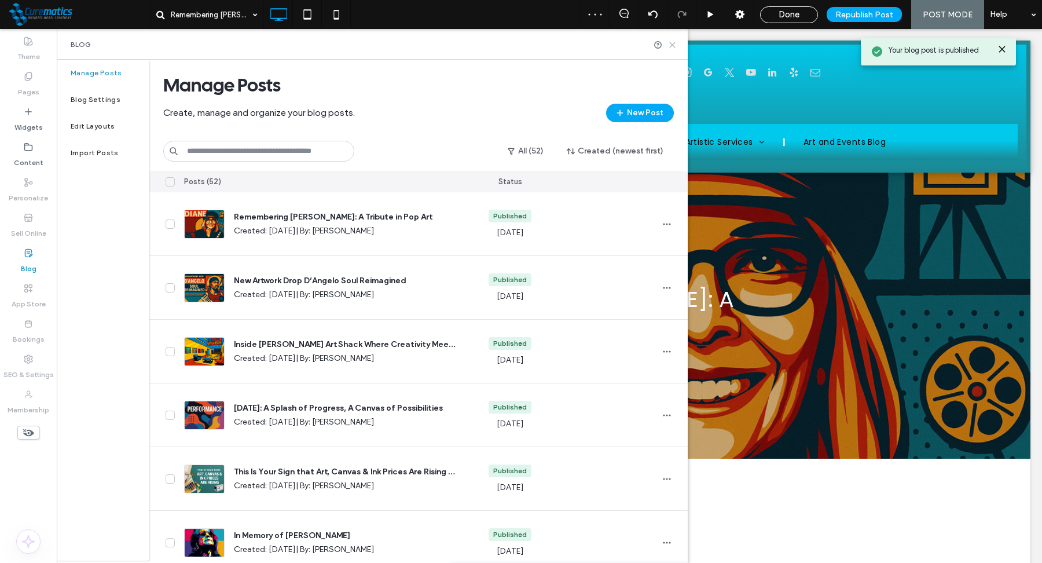
click at [670, 43] on icon at bounding box center [672, 45] width 9 height 9
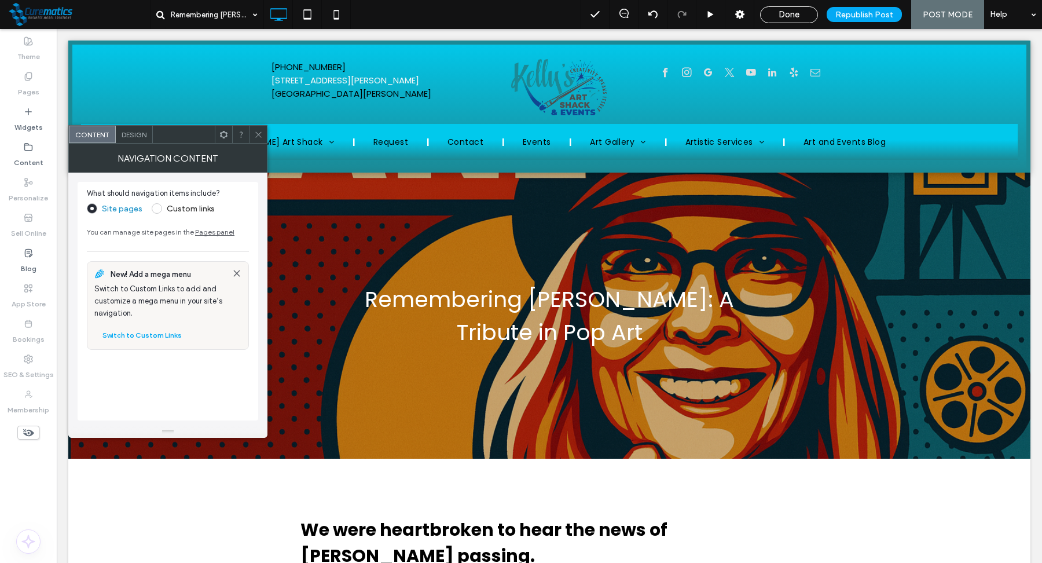
click at [258, 134] on use at bounding box center [258, 134] width 6 height 6
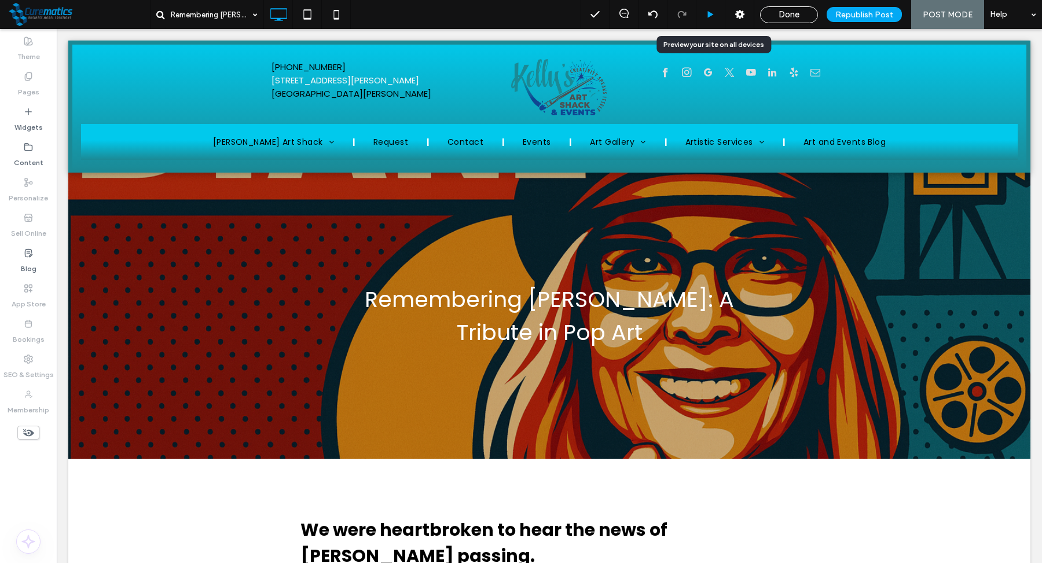
click at [715, 18] on icon at bounding box center [710, 14] width 9 height 9
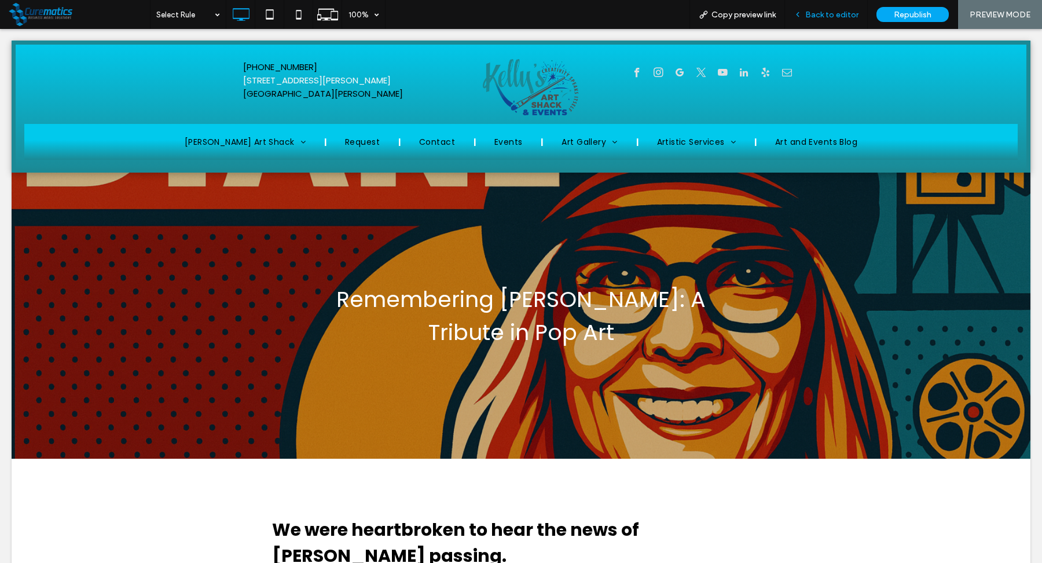
click at [829, 10] on span "Back to editor" at bounding box center [831, 15] width 53 height 10
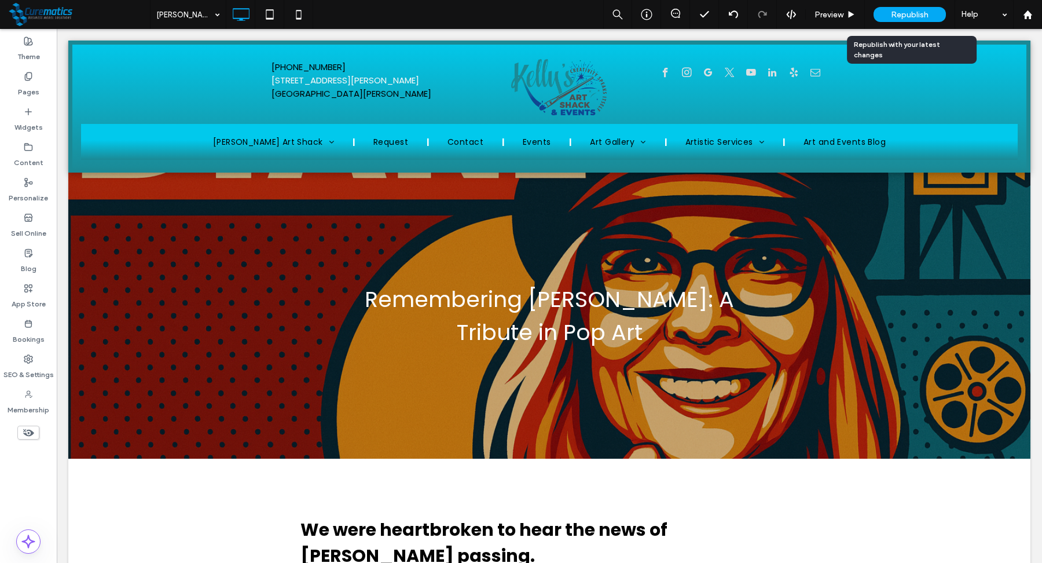
click at [912, 18] on span "Republish" at bounding box center [910, 15] width 38 height 10
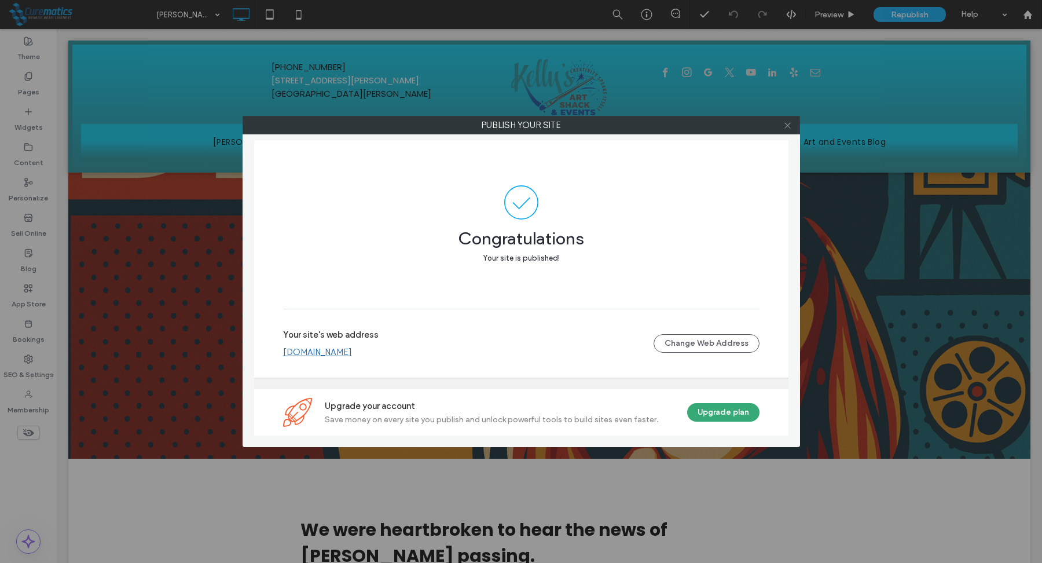
click at [788, 124] on icon at bounding box center [787, 125] width 9 height 9
